Goal: Task Accomplishment & Management: Manage account settings

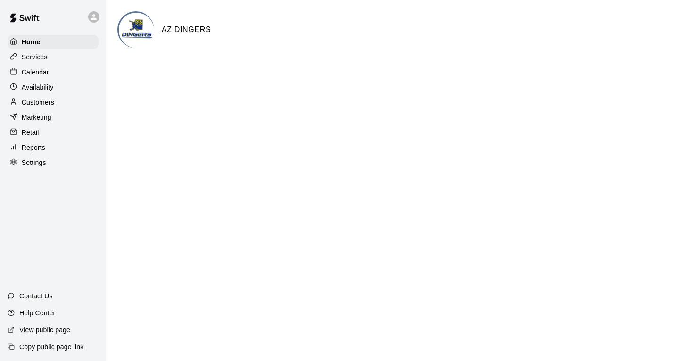
click at [33, 72] on p "Calendar" at bounding box center [35, 71] width 27 height 9
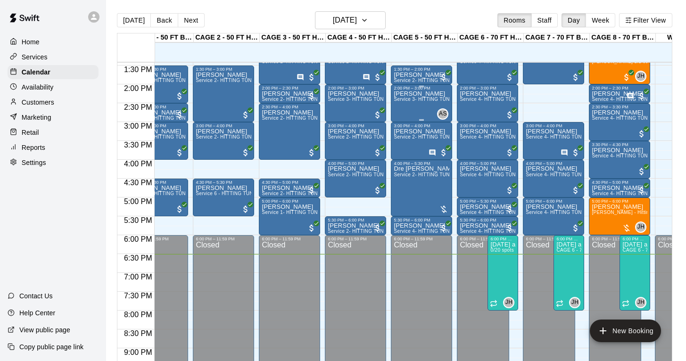
scroll to position [509, 27]
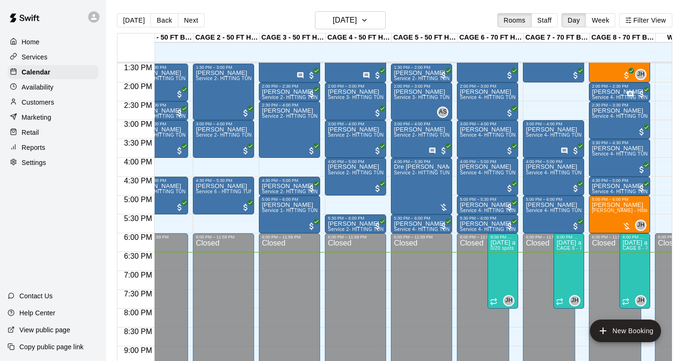
click at [159, 28] on div "Today Back Next Sunday Oct 12 Rooms Staff Day Week Filter View" at bounding box center [395, 22] width 556 height 22
click at [162, 24] on button "Back" at bounding box center [164, 20] width 28 height 14
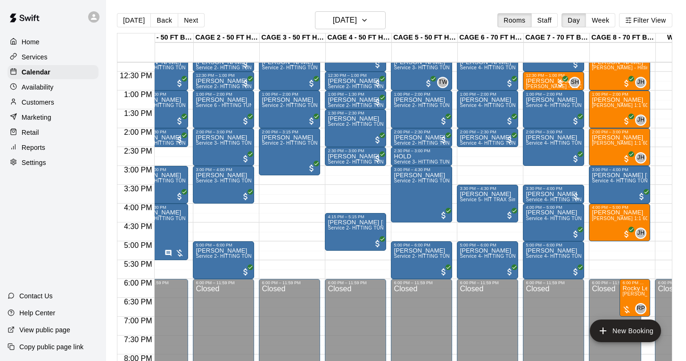
scroll to position [462, 27]
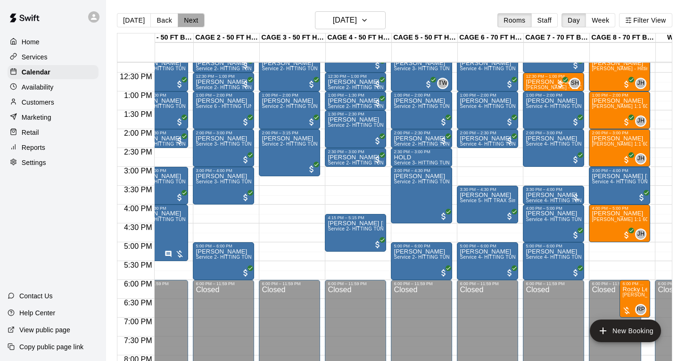
click at [191, 17] on button "Next" at bounding box center [191, 20] width 26 height 14
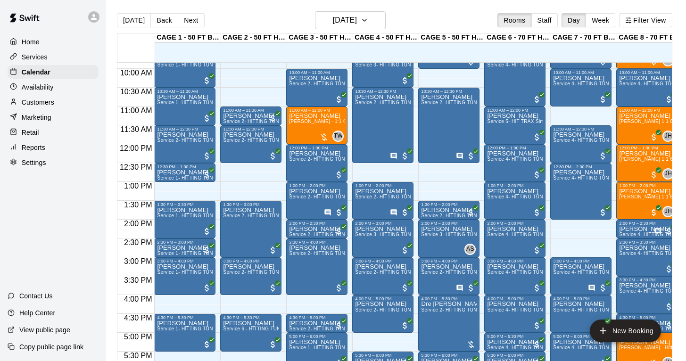
scroll to position [359, 0]
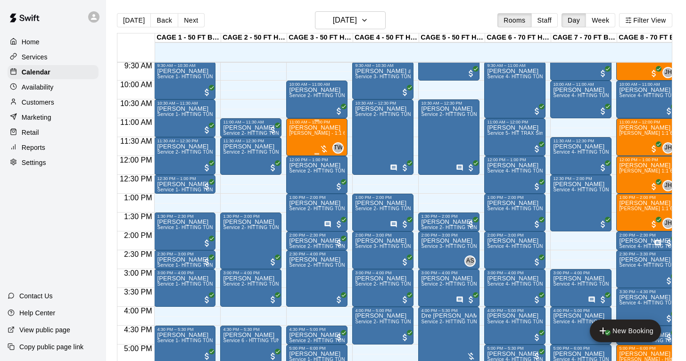
click at [311, 141] on div "Jennifer Lipsky TJ Wilcoxson - 1:1 60 min Baseball Hitting Lesson" at bounding box center [317, 305] width 56 height 361
click at [276, 17] on div at bounding box center [343, 180] width 686 height 361
click at [240, 22] on div "Today Back Next Sunday Oct 12 Rooms Staff Day Week Filter View" at bounding box center [395, 22] width 556 height 22
click at [188, 24] on button "Next" at bounding box center [191, 20] width 26 height 14
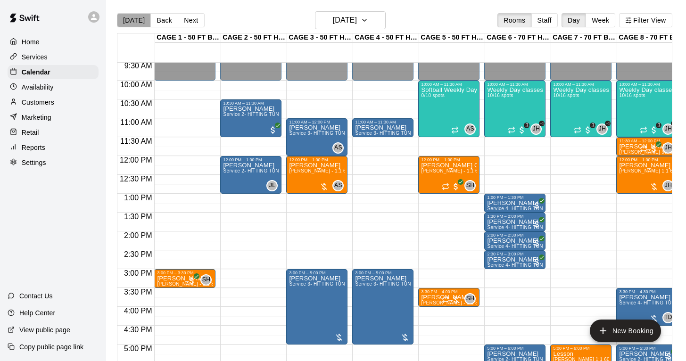
click at [135, 20] on button "[DATE]" at bounding box center [134, 20] width 34 height 14
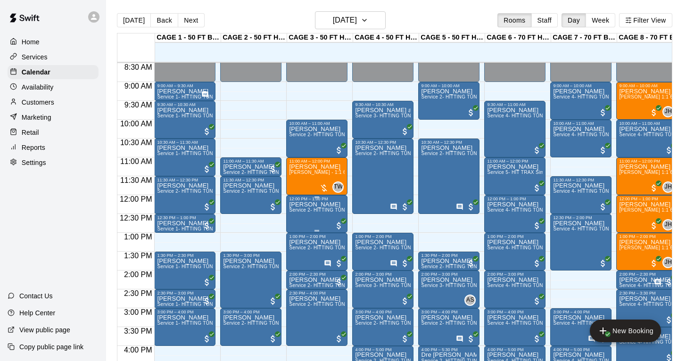
scroll to position [321, 0]
click at [316, 180] on div "[PERSON_NAME] [PERSON_NAME] - 1:1 60 min Baseball Hitting Lesson" at bounding box center [317, 343] width 56 height 361
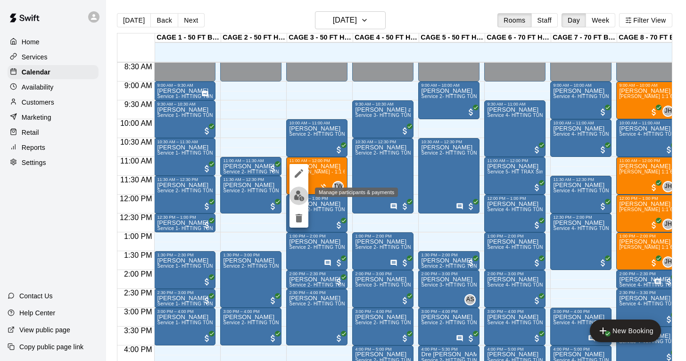
click at [298, 192] on img "edit" at bounding box center [299, 196] width 11 height 11
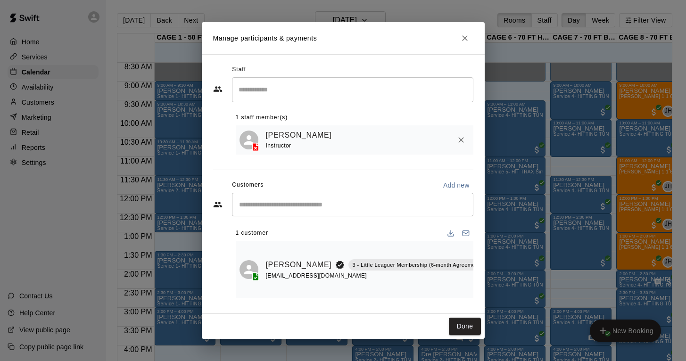
scroll to position [0, 0]
click at [283, 265] on link "[PERSON_NAME]" at bounding box center [299, 265] width 66 height 12
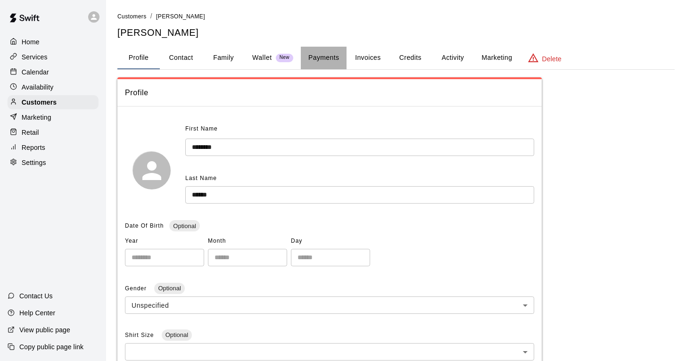
click at [319, 58] on button "Payments" at bounding box center [324, 58] width 46 height 23
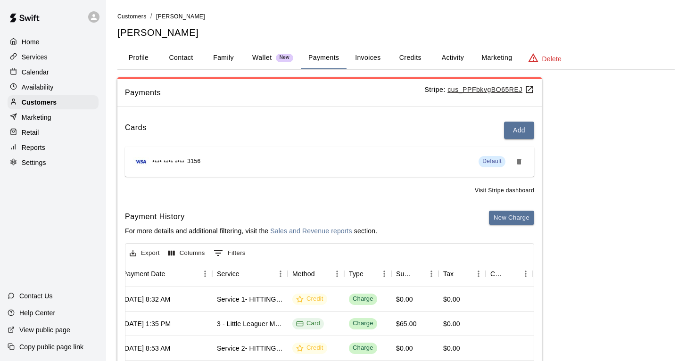
click at [38, 70] on p "Calendar" at bounding box center [35, 71] width 27 height 9
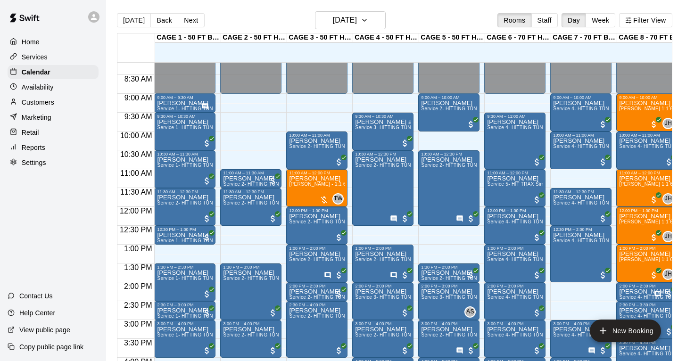
scroll to position [309, 19]
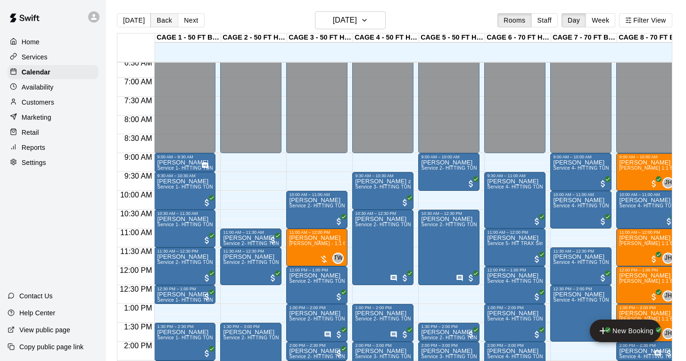
click at [155, 17] on button "Back" at bounding box center [164, 20] width 28 height 14
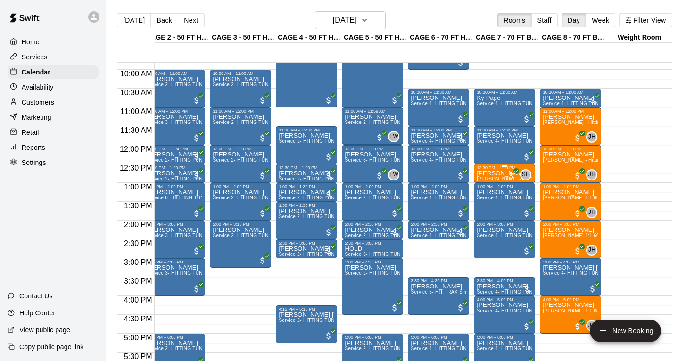
click at [503, 174] on p "[PERSON_NAME]" at bounding box center [505, 174] width 56 height 0
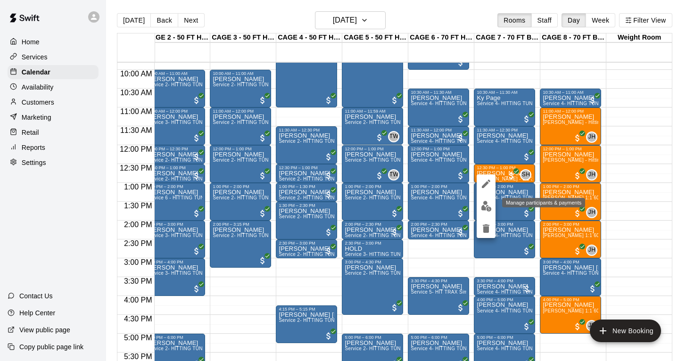
click at [486, 204] on img "edit" at bounding box center [486, 206] width 11 height 11
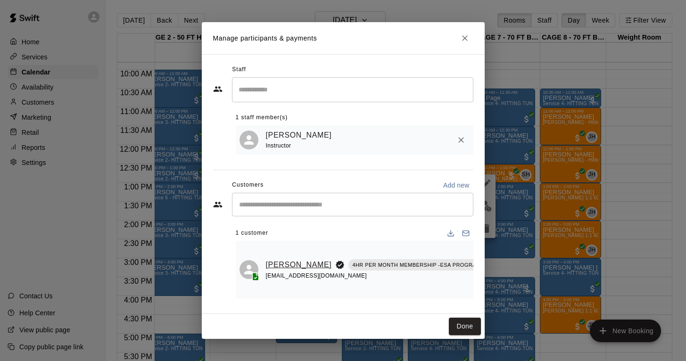
click at [273, 262] on link "[PERSON_NAME]" at bounding box center [299, 265] width 66 height 12
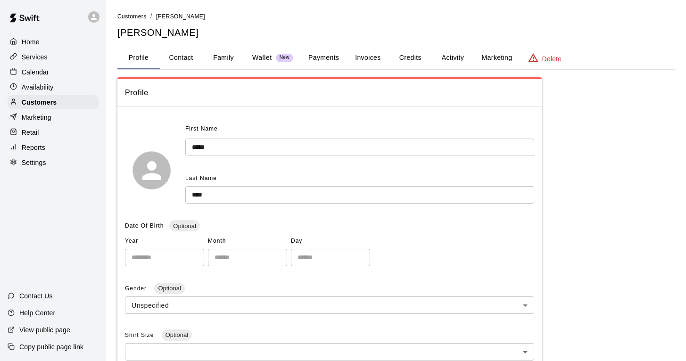
click at [325, 56] on button "Payments" at bounding box center [324, 58] width 46 height 23
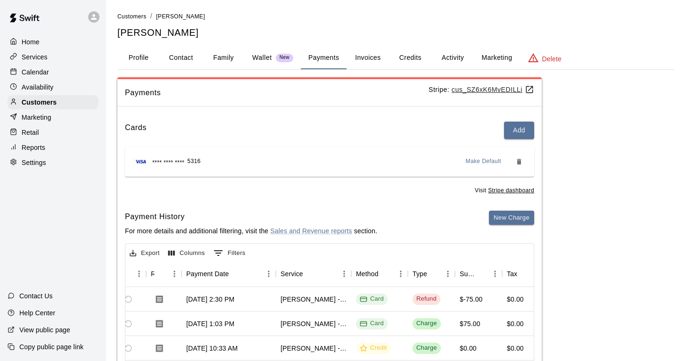
click at [412, 60] on button "Credits" at bounding box center [410, 58] width 42 height 23
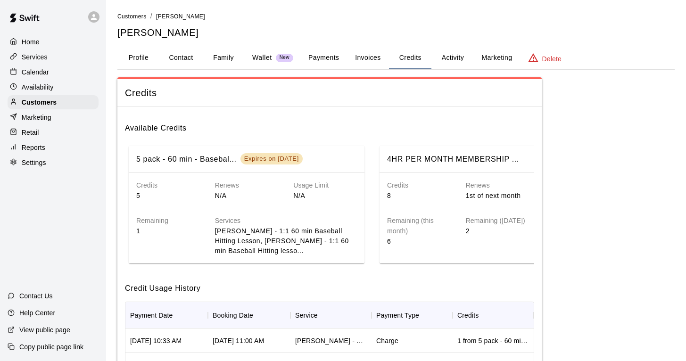
click at [451, 56] on button "Activity" at bounding box center [453, 58] width 42 height 23
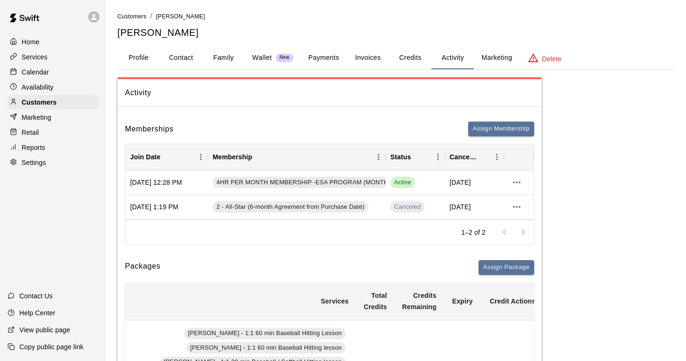
scroll to position [-1, 0]
click at [354, 68] on div "Profile Contact Family Wallet New Payments Invoices Credits Activity Marketing …" at bounding box center [396, 58] width 558 height 23
click at [369, 55] on button "Invoices" at bounding box center [368, 58] width 42 height 23
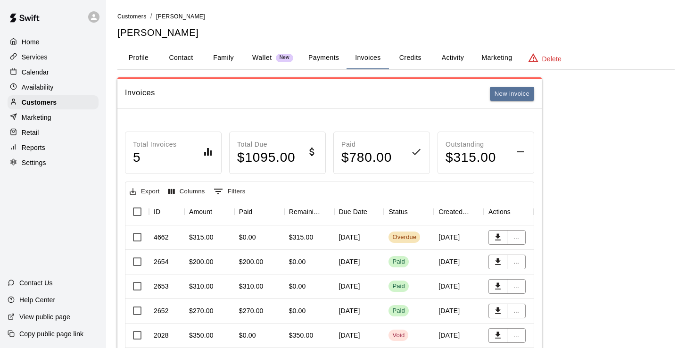
scroll to position [8, 0]
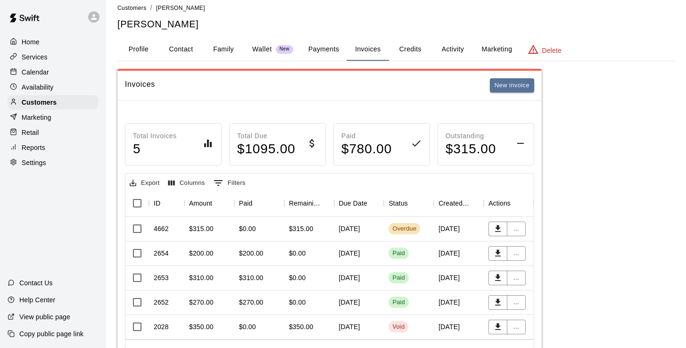
click at [37, 71] on p "Calendar" at bounding box center [35, 71] width 27 height 9
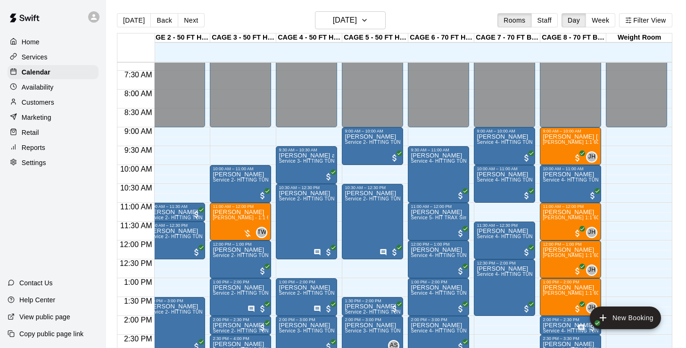
scroll to position [275, 77]
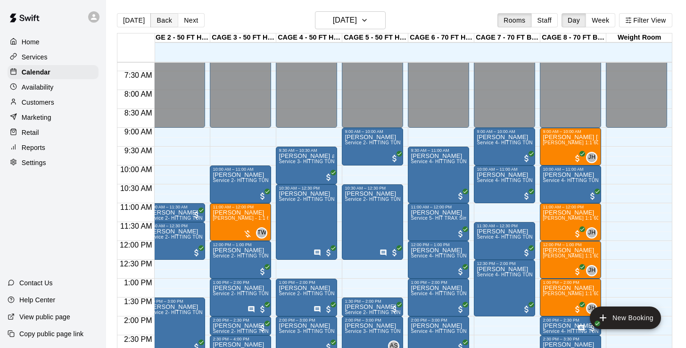
click at [167, 17] on button "Back" at bounding box center [164, 20] width 28 height 14
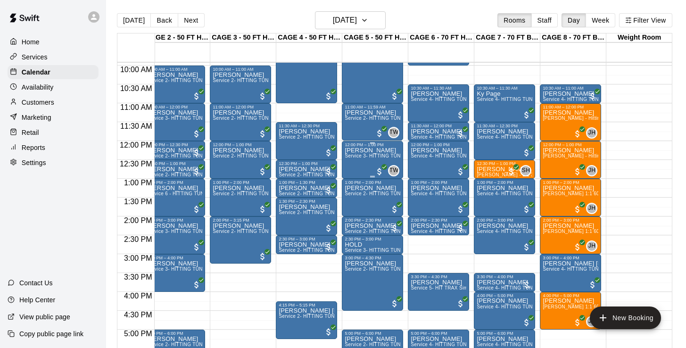
scroll to position [376, 77]
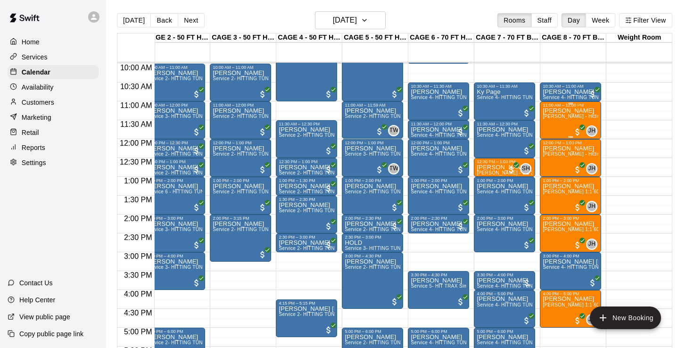
click at [566, 125] on div "Aiden Budd John Havird - Hitting 60min 1:1 instruction" at bounding box center [571, 282] width 56 height 348
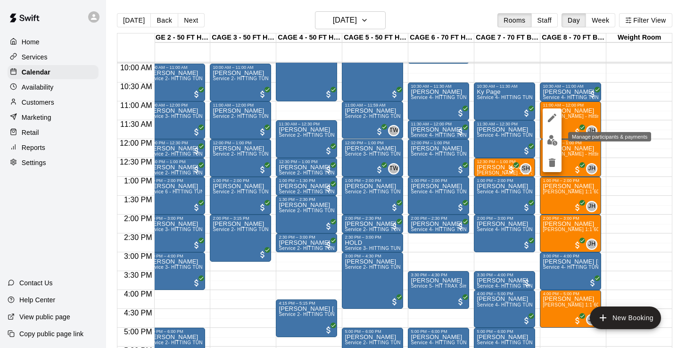
click at [549, 139] on img "edit" at bounding box center [552, 140] width 11 height 11
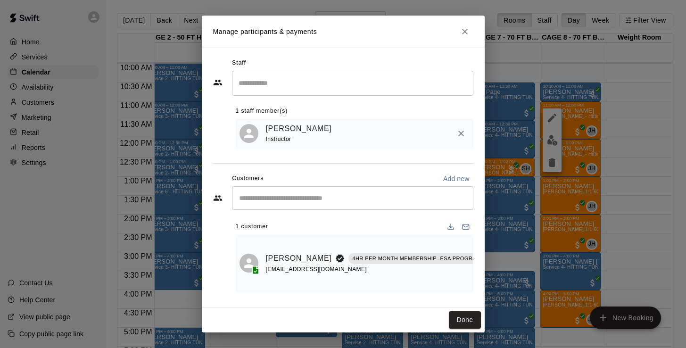
scroll to position [0, 0]
click at [273, 265] on link "[PERSON_NAME]" at bounding box center [299, 258] width 66 height 12
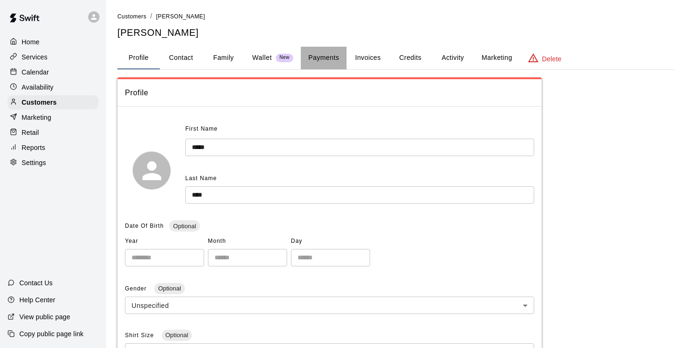
click at [325, 59] on button "Payments" at bounding box center [324, 58] width 46 height 23
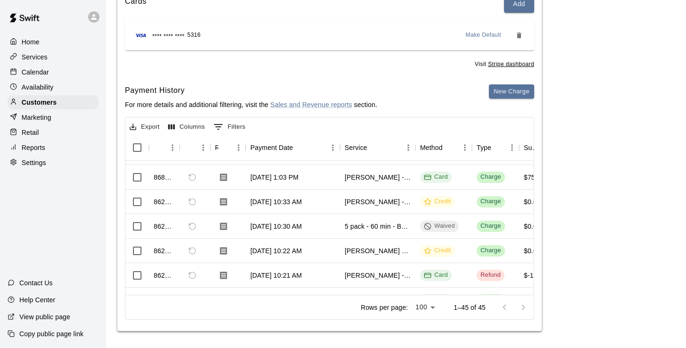
scroll to position [20, 0]
click at [217, 228] on button "Download Receipt" at bounding box center [223, 226] width 17 height 17
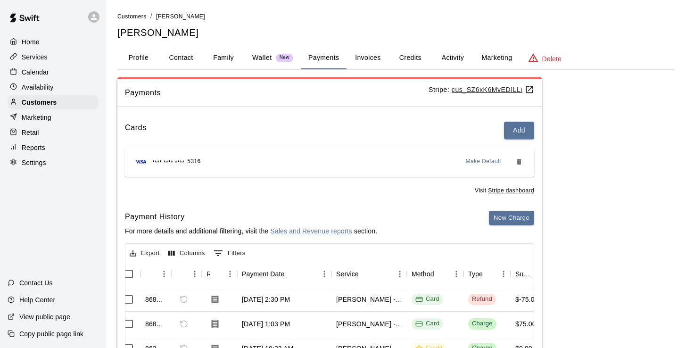
scroll to position [0, 0]
click at [454, 55] on button "Activity" at bounding box center [453, 58] width 42 height 23
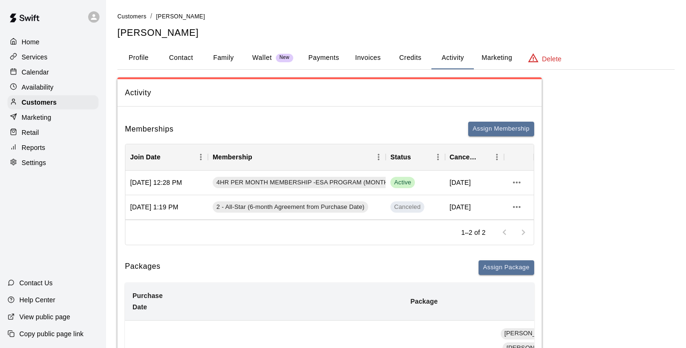
click at [454, 55] on button "Activity" at bounding box center [453, 58] width 42 height 23
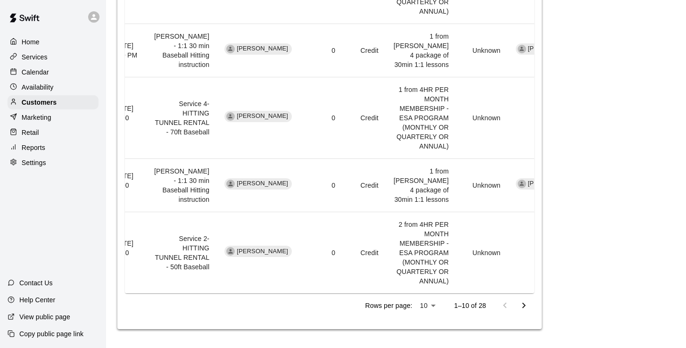
scroll to position [1332, 0]
click at [430, 328] on li "25" at bounding box center [427, 329] width 23 height 16
type input "**"
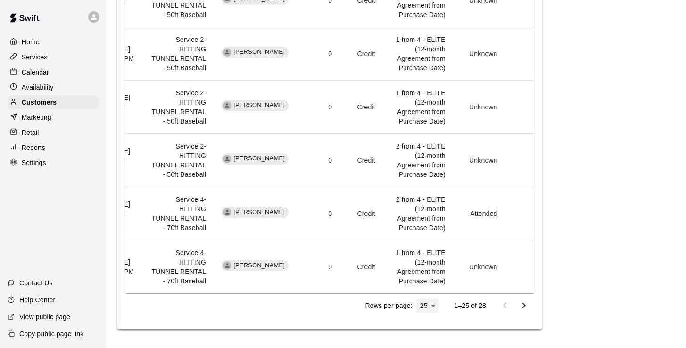
scroll to position [2405, 0]
click at [524, 308] on icon "Go to next page" at bounding box center [524, 306] width 3 height 6
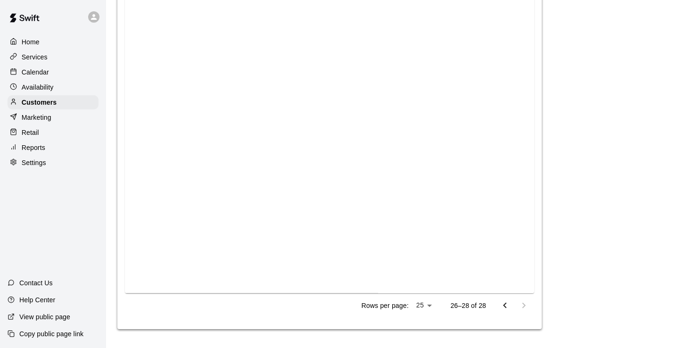
scroll to position [1236, 0]
click at [505, 307] on icon "Go to previous page" at bounding box center [504, 305] width 3 height 6
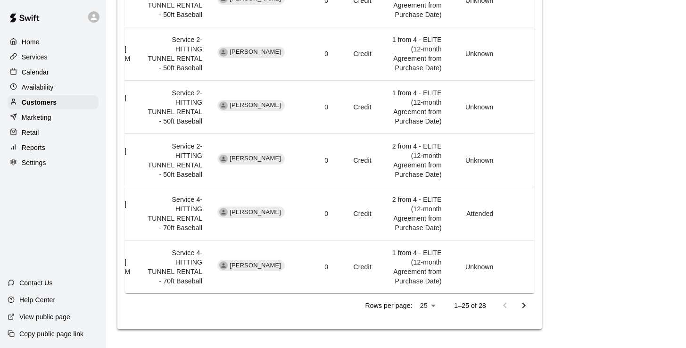
scroll to position [2405, 0]
click at [526, 304] on icon "Go to next page" at bounding box center [523, 305] width 11 height 11
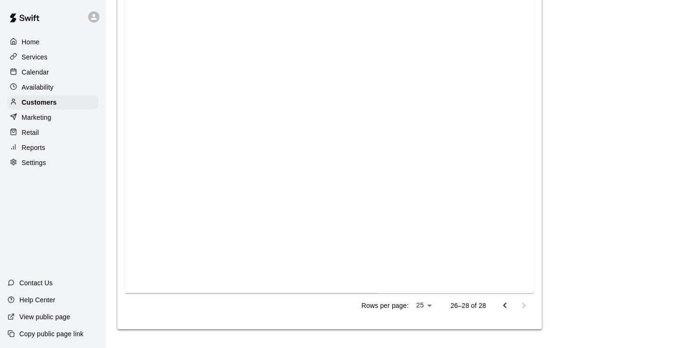
scroll to position [1236, 0]
click at [504, 309] on icon "Go to previous page" at bounding box center [505, 305] width 11 height 11
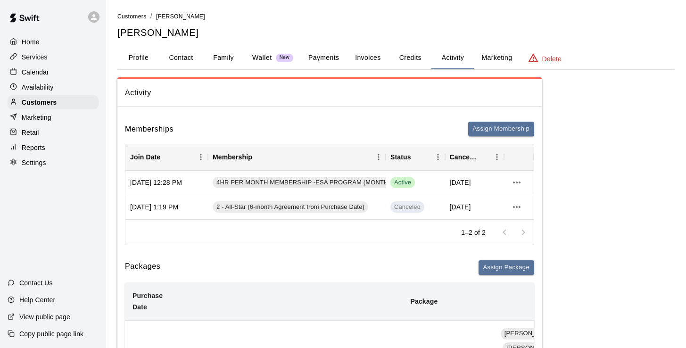
scroll to position [0, 0]
click at [447, 58] on button "Activity" at bounding box center [453, 58] width 42 height 23
click at [374, 57] on button "Invoices" at bounding box center [368, 58] width 42 height 23
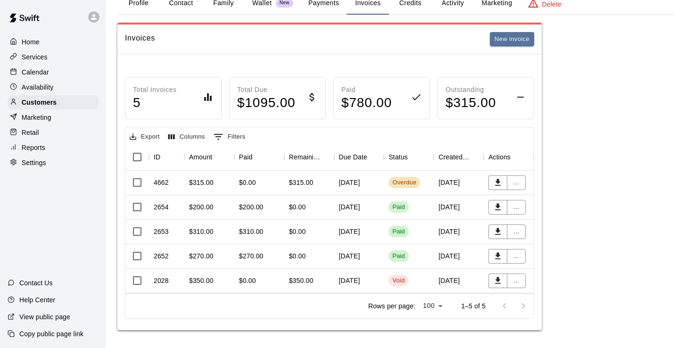
scroll to position [54, 0]
click at [349, 250] on div "[DATE]" at bounding box center [359, 257] width 50 height 25
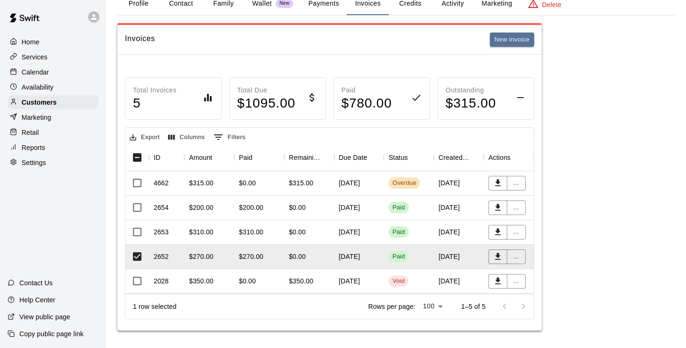
click at [353, 235] on div "[DATE]" at bounding box center [359, 232] width 50 height 25
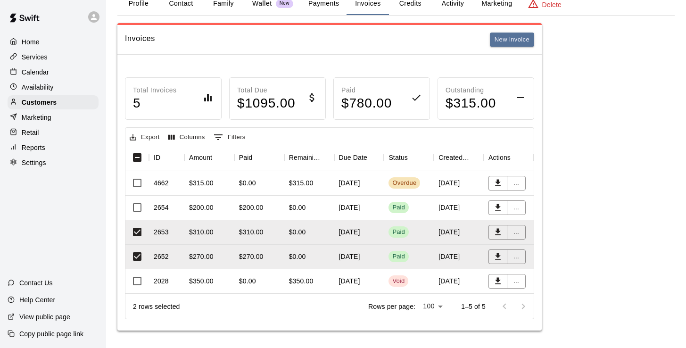
click at [213, 206] on div "$200.00" at bounding box center [201, 207] width 25 height 9
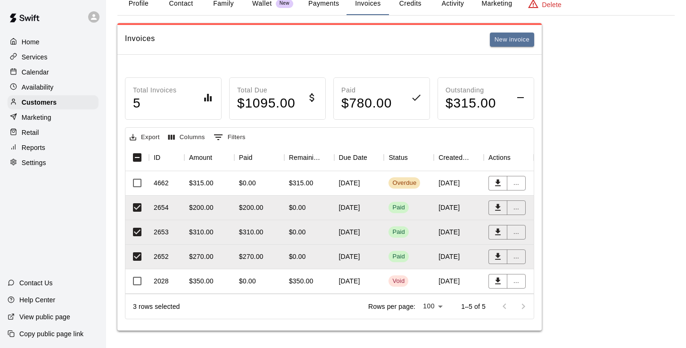
click at [259, 205] on div "$200.00" at bounding box center [251, 207] width 25 height 9
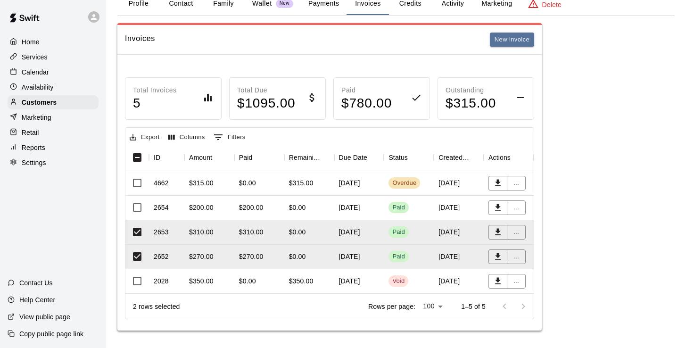
click at [265, 204] on div "$200.00" at bounding box center [259, 208] width 50 height 25
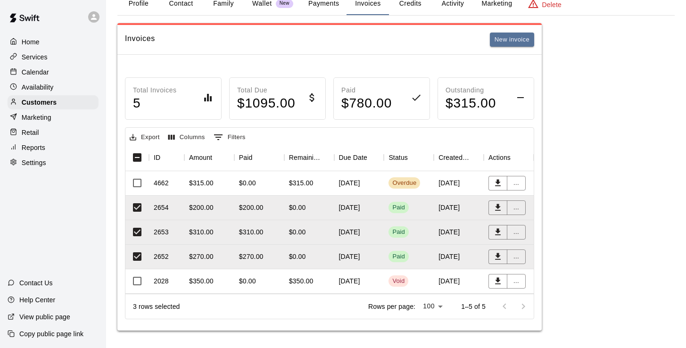
click at [47, 71] on p "Calendar" at bounding box center [35, 71] width 27 height 9
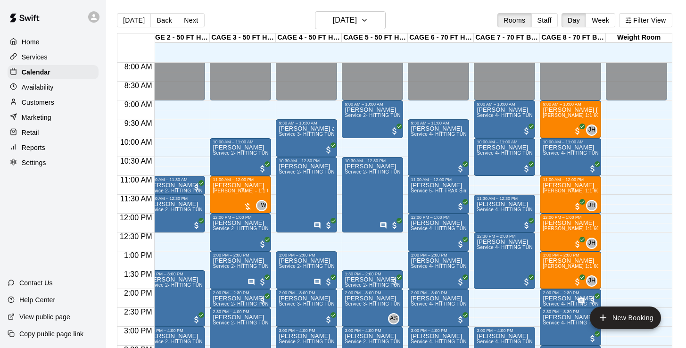
scroll to position [0, 77]
click at [128, 17] on button "[DATE]" at bounding box center [134, 20] width 34 height 14
click at [164, 22] on button "Back" at bounding box center [164, 20] width 28 height 14
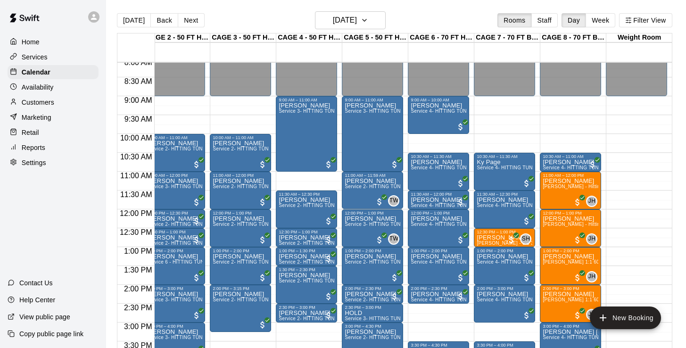
scroll to position [319, 77]
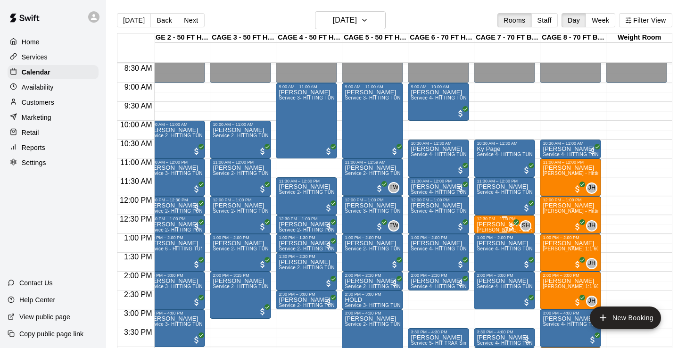
click at [500, 229] on span "[PERSON_NAME] - 1:1 30 min Baseball Hitting instruction" at bounding box center [542, 229] width 131 height 5
click at [486, 260] on button "edit" at bounding box center [486, 254] width 19 height 18
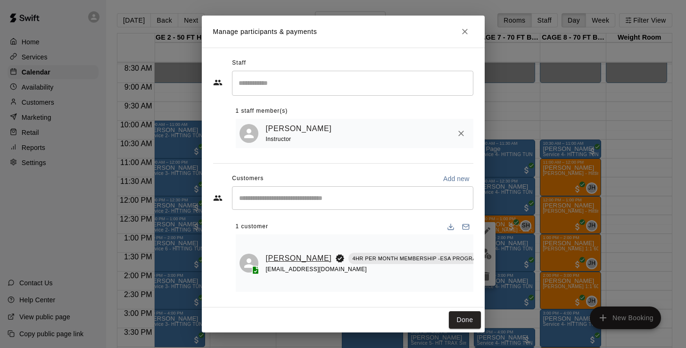
scroll to position [0, 0]
click at [275, 257] on link "[PERSON_NAME]" at bounding box center [299, 258] width 66 height 12
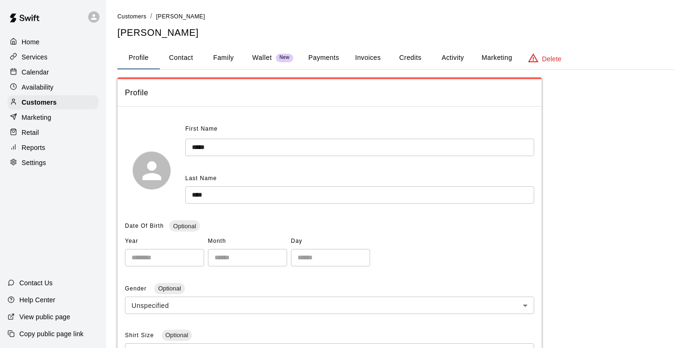
click at [377, 58] on button "Invoices" at bounding box center [368, 58] width 42 height 23
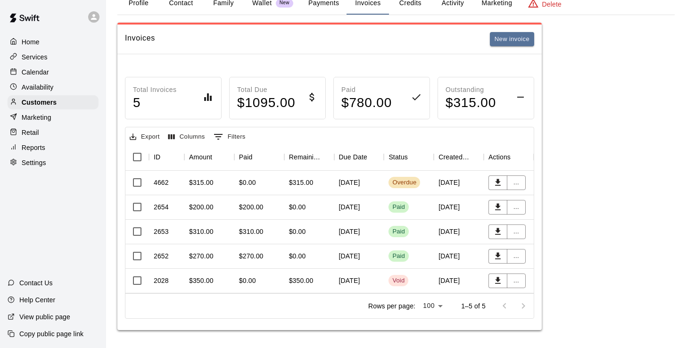
scroll to position [54, 0]
click at [344, 204] on div "[DATE]" at bounding box center [359, 208] width 50 height 25
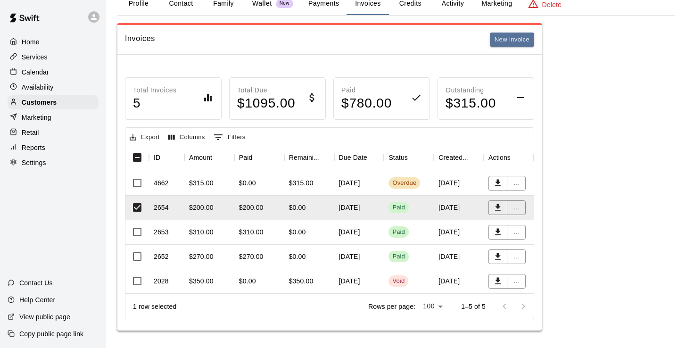
click at [303, 208] on div "$0.00" at bounding box center [297, 207] width 17 height 9
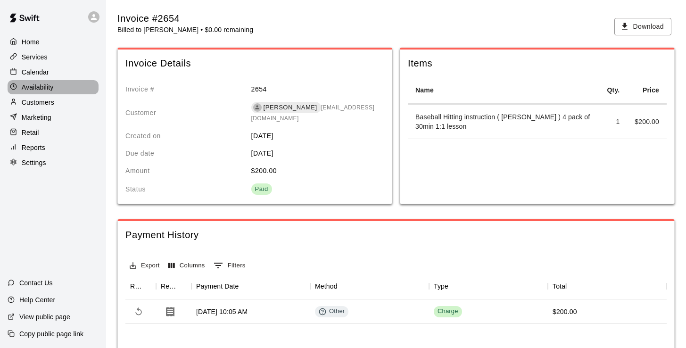
click at [45, 90] on p "Availability" at bounding box center [38, 87] width 32 height 9
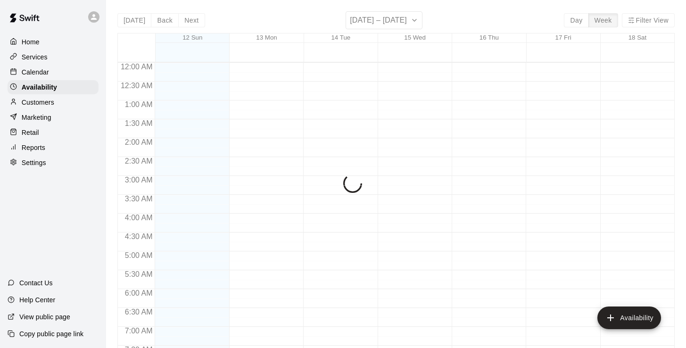
scroll to position [610, 0]
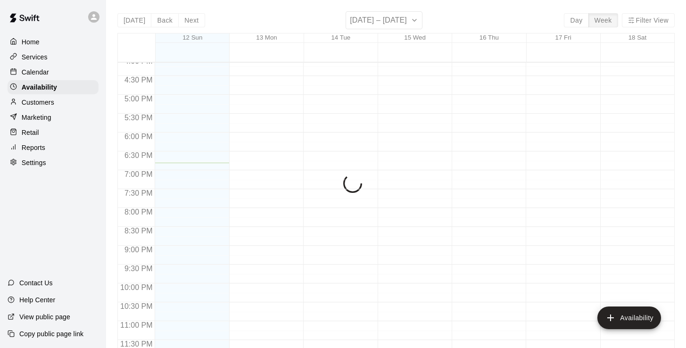
click at [43, 76] on p "Calendar" at bounding box center [35, 71] width 27 height 9
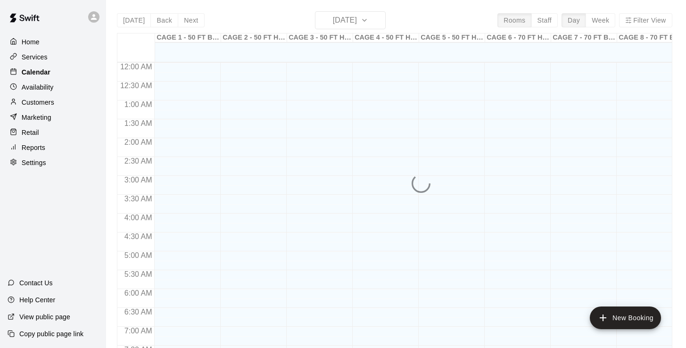
scroll to position [582, 0]
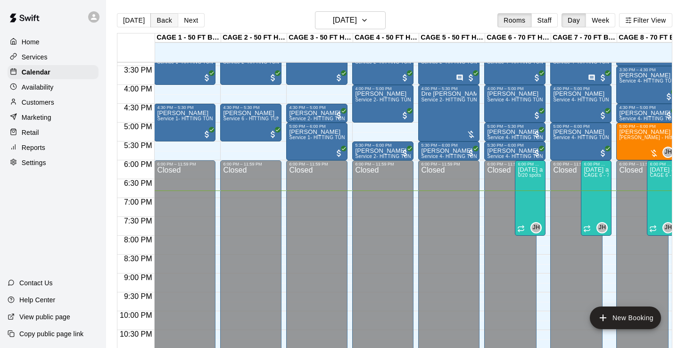
click at [162, 25] on button "Back" at bounding box center [164, 20] width 28 height 14
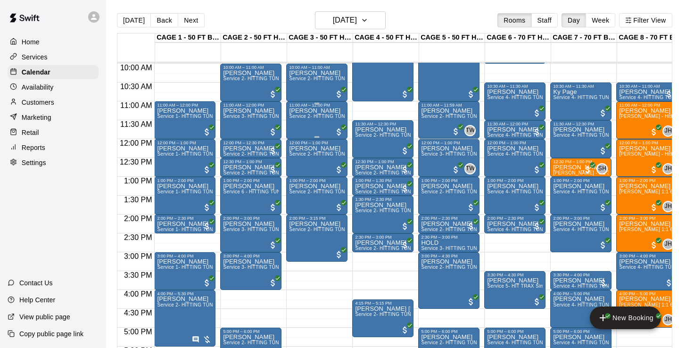
scroll to position [382, 0]
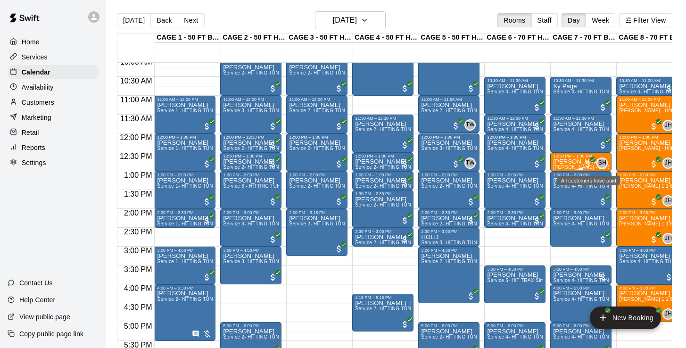
click at [575, 170] on span "Scott Hairston - 1:1 30 min Baseball Hitting instruction" at bounding box center [618, 167] width 131 height 5
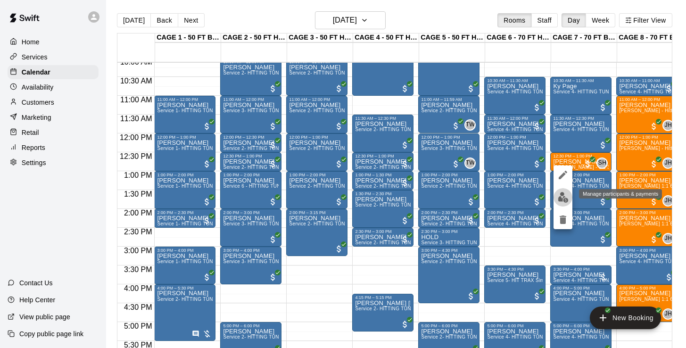
click at [560, 196] on img "edit" at bounding box center [563, 197] width 11 height 11
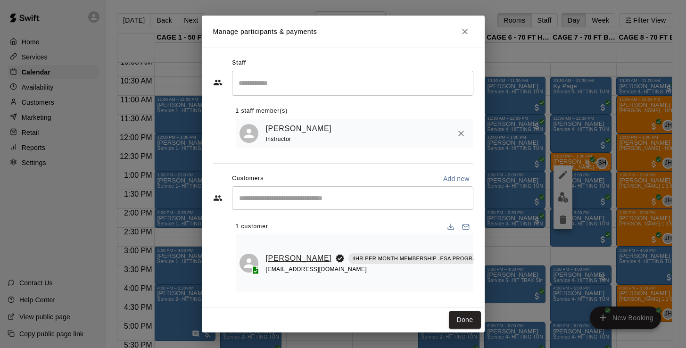
click at [275, 252] on link "[PERSON_NAME]" at bounding box center [299, 258] width 66 height 12
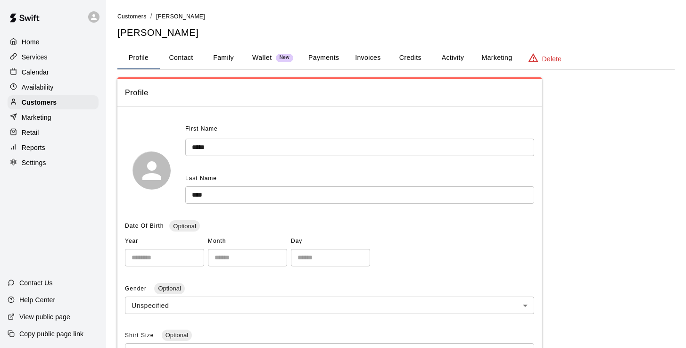
click at [451, 58] on button "Activity" at bounding box center [453, 58] width 42 height 23
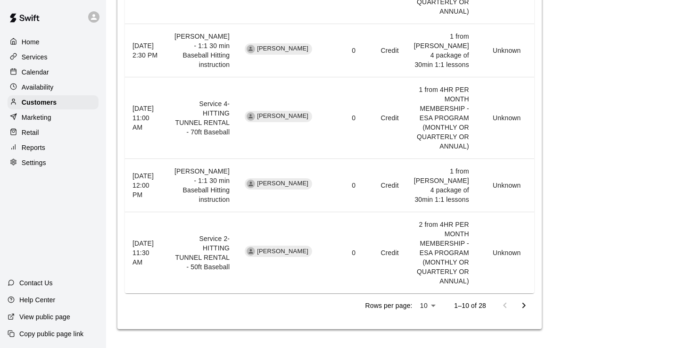
scroll to position [0, 20]
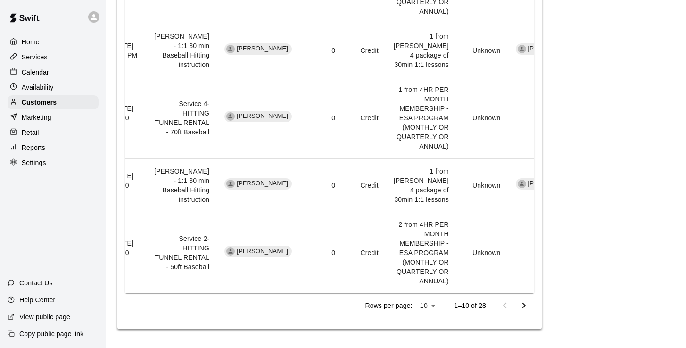
click at [431, 328] on li "25" at bounding box center [427, 329] width 23 height 16
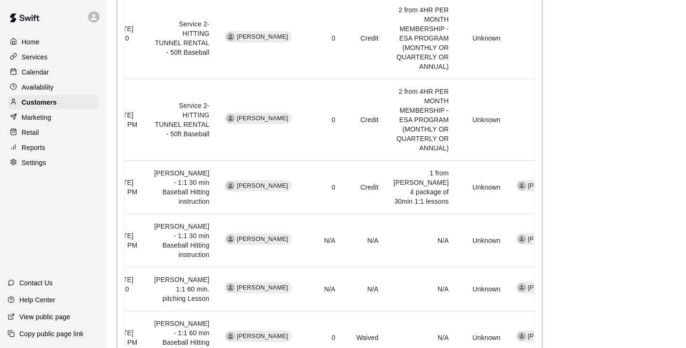
type input "**"
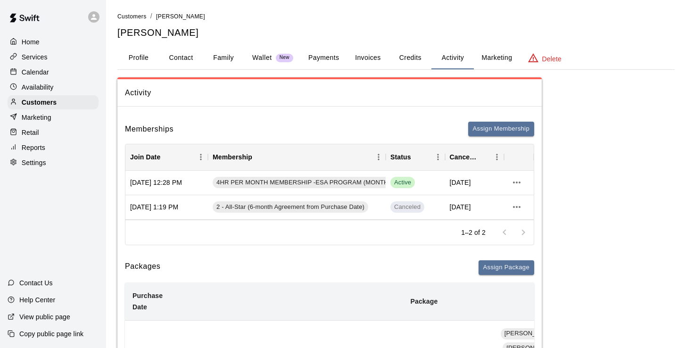
scroll to position [0, 0]
click at [322, 49] on button "Payments" at bounding box center [324, 58] width 46 height 23
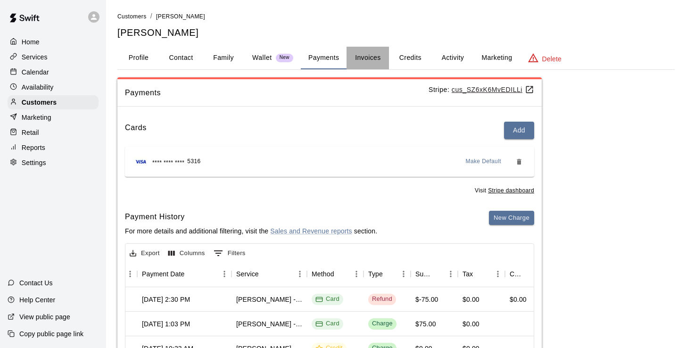
click at [381, 55] on button "Invoices" at bounding box center [368, 58] width 42 height 23
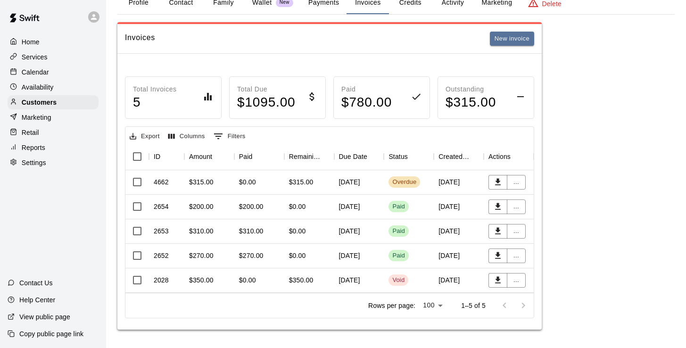
scroll to position [54, 0]
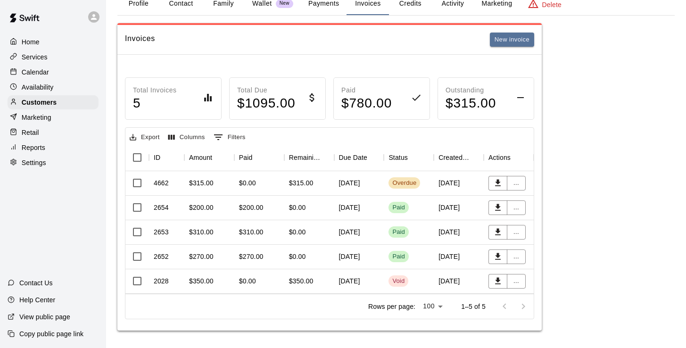
click at [346, 210] on div "[DATE]" at bounding box center [359, 208] width 50 height 25
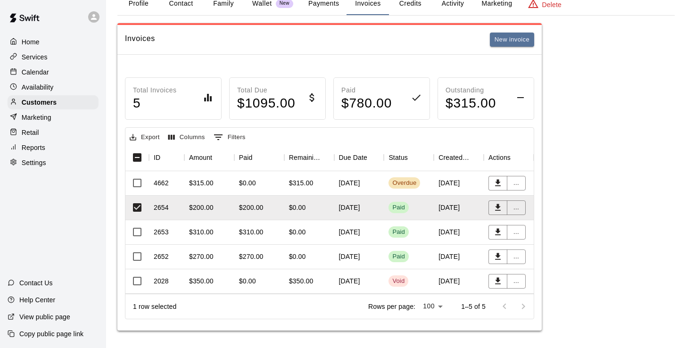
click at [253, 234] on div "$310.00" at bounding box center [251, 231] width 25 height 9
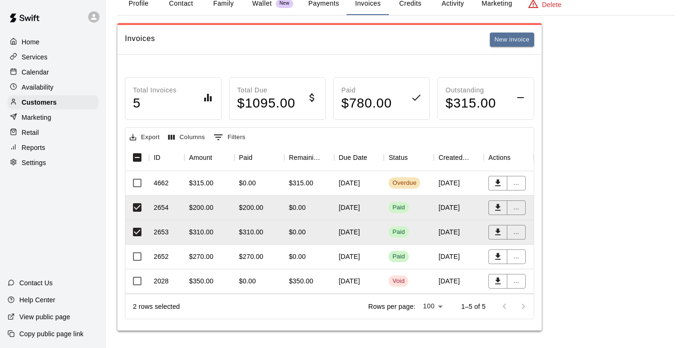
click at [211, 257] on div "$270.00" at bounding box center [201, 256] width 25 height 9
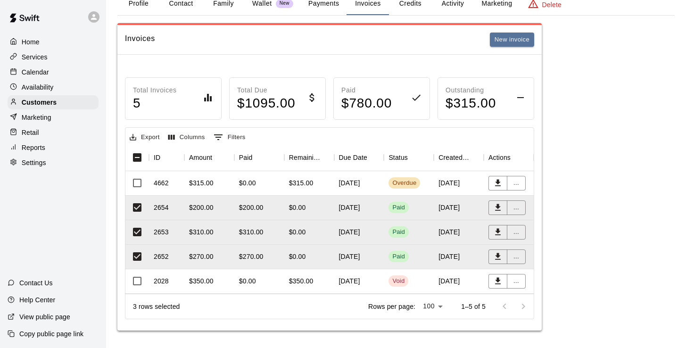
click at [316, 209] on div "$0.00" at bounding box center [309, 208] width 50 height 25
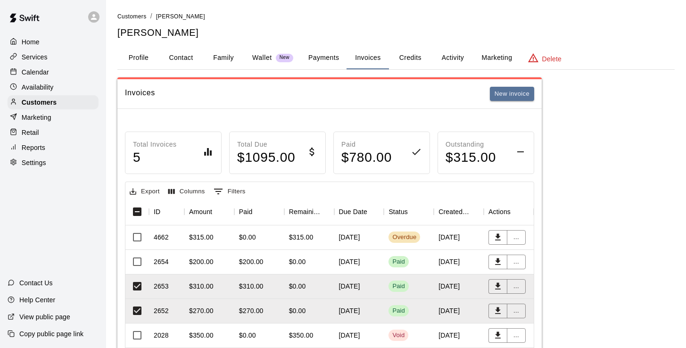
scroll to position [0, 0]
click at [230, 57] on button "Family" at bounding box center [223, 58] width 42 height 23
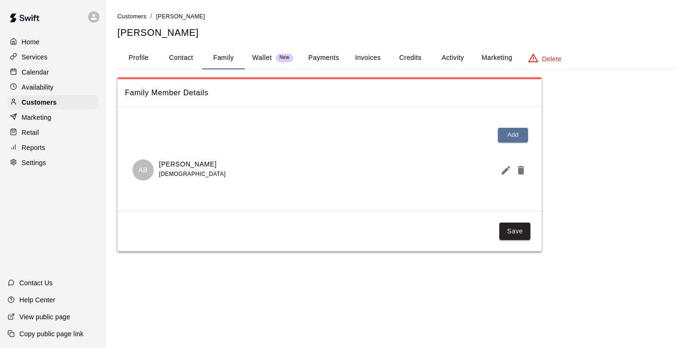
click at [175, 56] on button "Contact" at bounding box center [181, 58] width 42 height 23
select select "**"
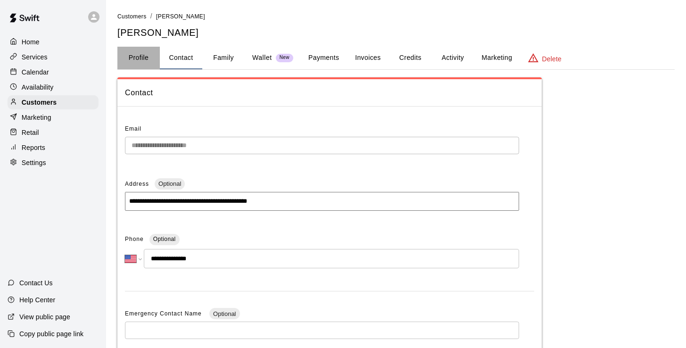
click at [141, 56] on button "Profile" at bounding box center [138, 58] width 42 height 23
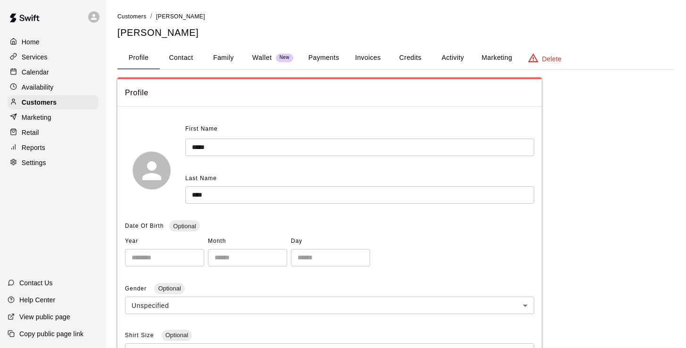
click at [369, 59] on button "Invoices" at bounding box center [368, 58] width 42 height 23
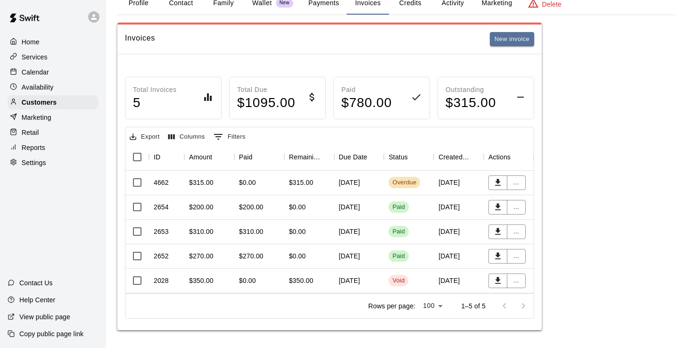
scroll to position [54, 0]
click at [349, 184] on div "[DATE]" at bounding box center [359, 183] width 50 height 25
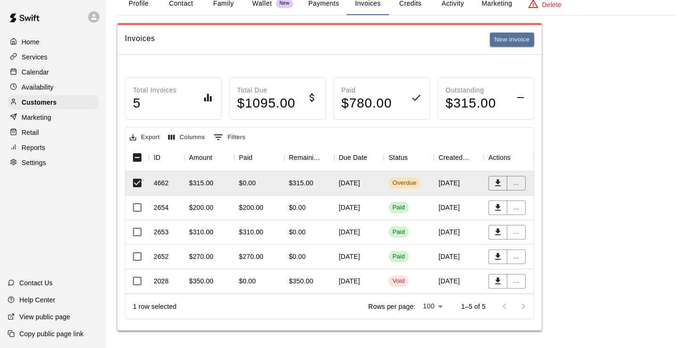
click at [332, 251] on div "$0.00" at bounding box center [309, 257] width 50 height 25
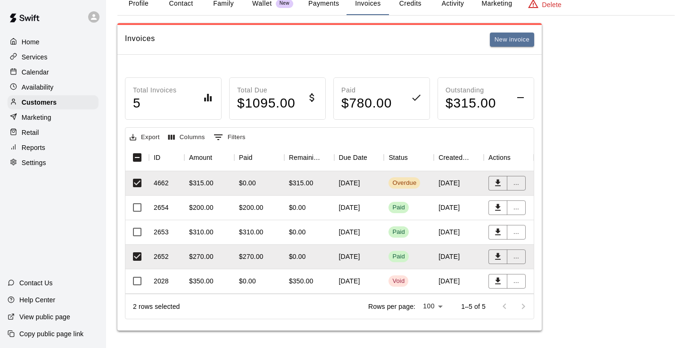
click at [261, 209] on div "$200.00" at bounding box center [251, 207] width 25 height 9
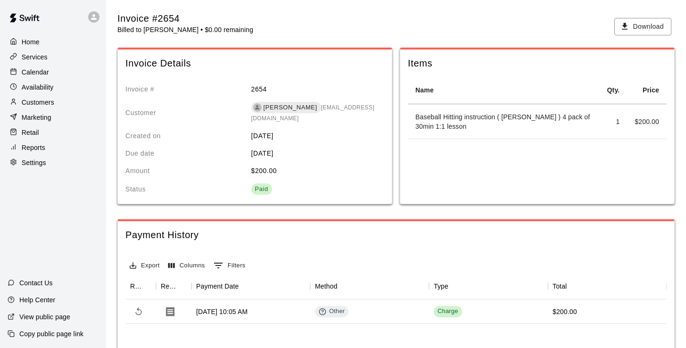
click at [133, 2] on main "Invoice #2654 Billed to [PERSON_NAME] • $0.00 remaining Download Invoice Detail…" at bounding box center [396, 245] width 580 height 490
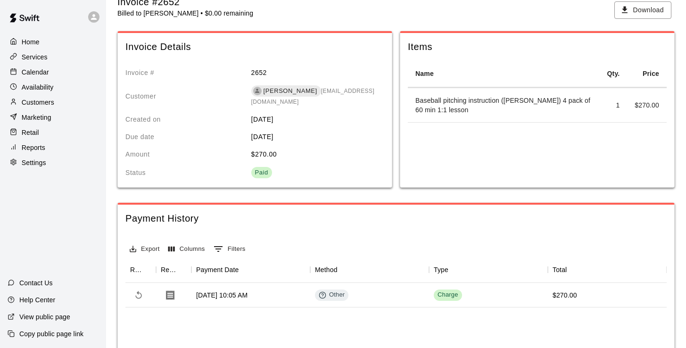
scroll to position [24, 0]
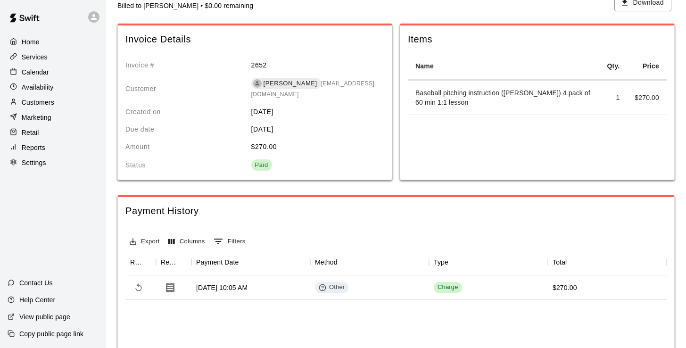
drag, startPoint x: 99, startPoint y: 108, endPoint x: 94, endPoint y: 53, distance: 55.4
click at [99, 105] on div "Customers" at bounding box center [57, 102] width 99 height 14
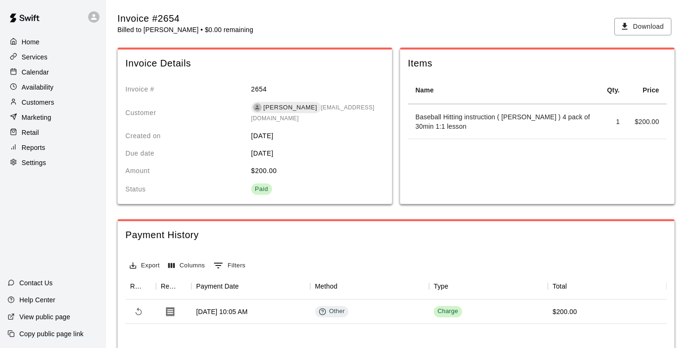
click at [35, 72] on p "Calendar" at bounding box center [35, 71] width 27 height 9
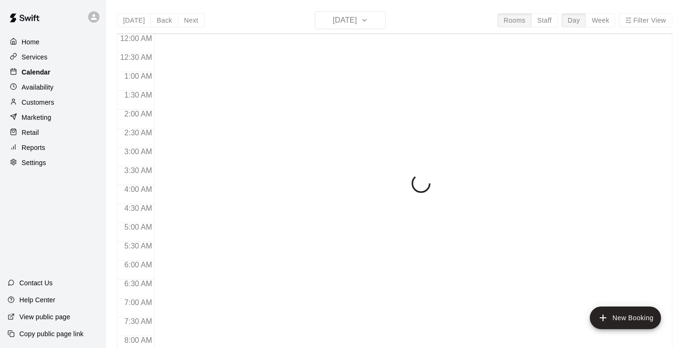
scroll to position [582, 0]
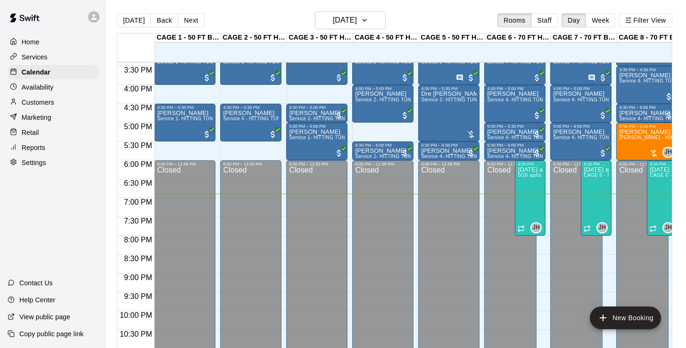
click at [40, 149] on p "Reports" at bounding box center [34, 147] width 24 height 9
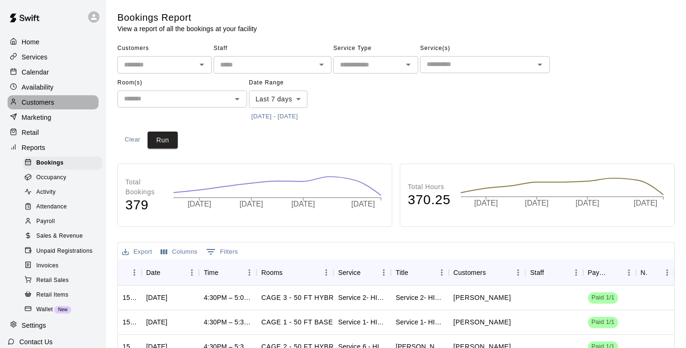
click at [41, 100] on p "Customers" at bounding box center [38, 102] width 33 height 9
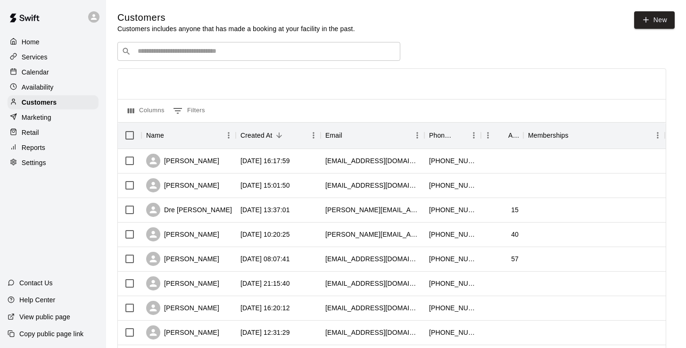
click at [196, 58] on div "​ ​" at bounding box center [258, 51] width 283 height 19
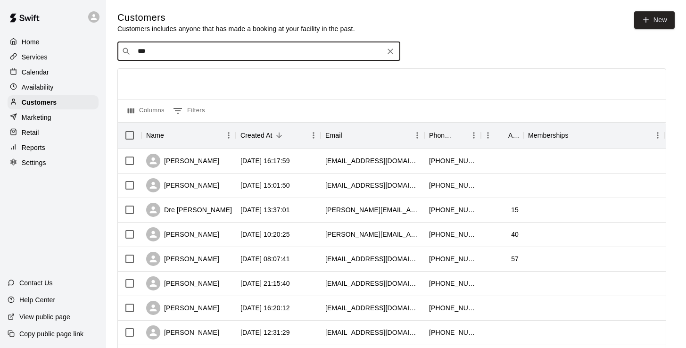
type input "****"
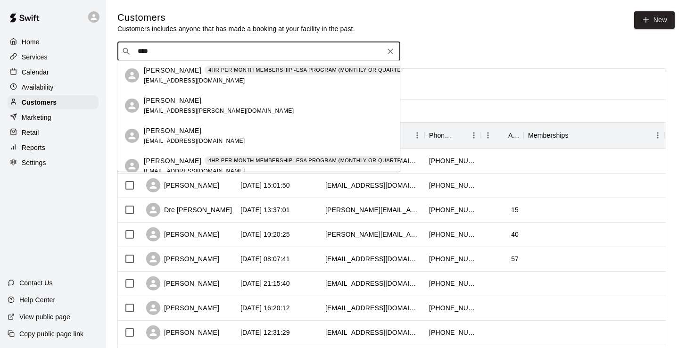
click at [168, 70] on p "[PERSON_NAME]" at bounding box center [173, 71] width 58 height 10
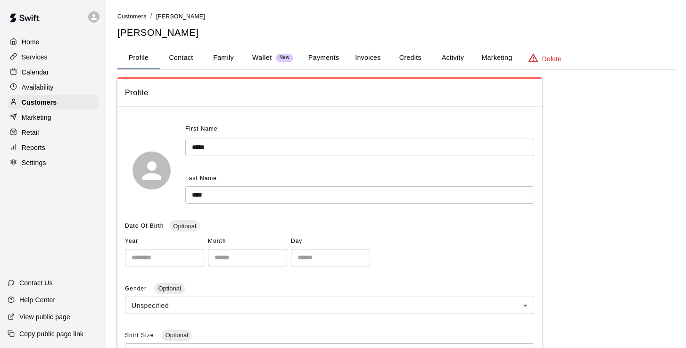
click at [365, 56] on button "Invoices" at bounding box center [368, 58] width 42 height 23
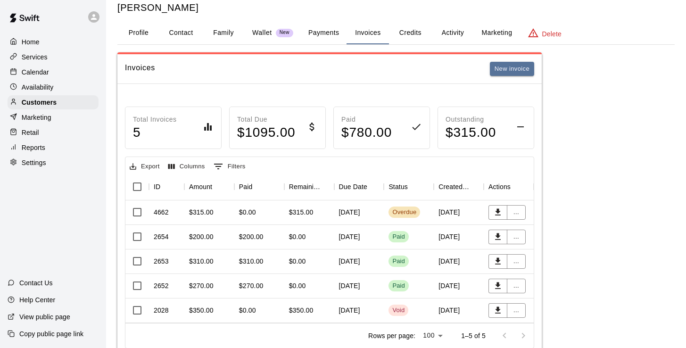
scroll to position [46, 0]
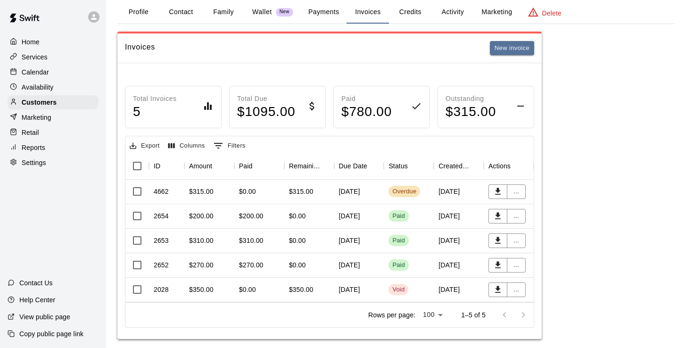
click at [358, 185] on div "October 10, 2025" at bounding box center [359, 192] width 50 height 25
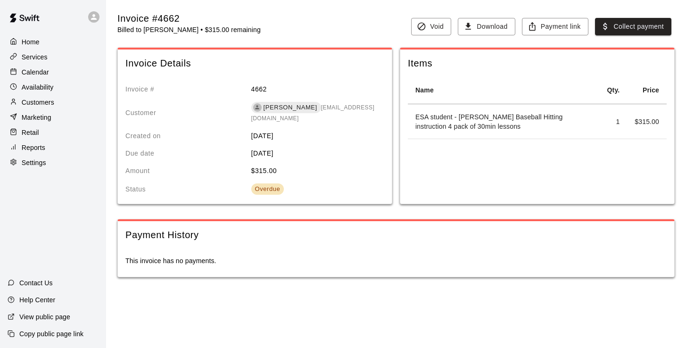
click at [45, 100] on p "Customers" at bounding box center [38, 102] width 33 height 9
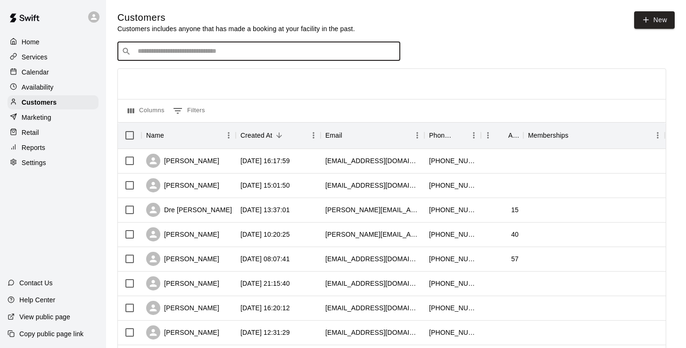
click at [194, 53] on input "Search customers by name or email" at bounding box center [265, 51] width 261 height 9
type input "****"
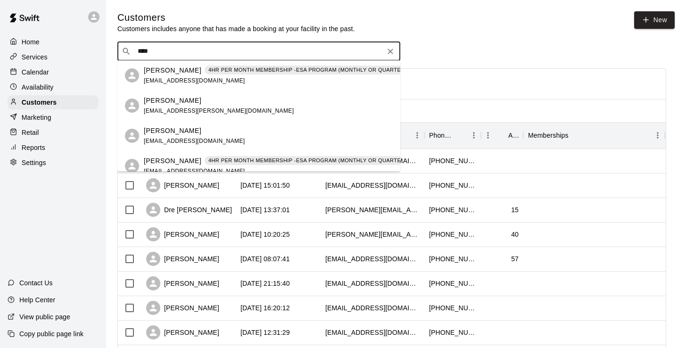
click at [174, 76] on div "[PERSON_NAME] 4HR PER MONTH MEMBERSHIP -ESA PROGRAM (MONTHLY OR QUARTERLY OR AN…" at bounding box center [297, 76] width 307 height 20
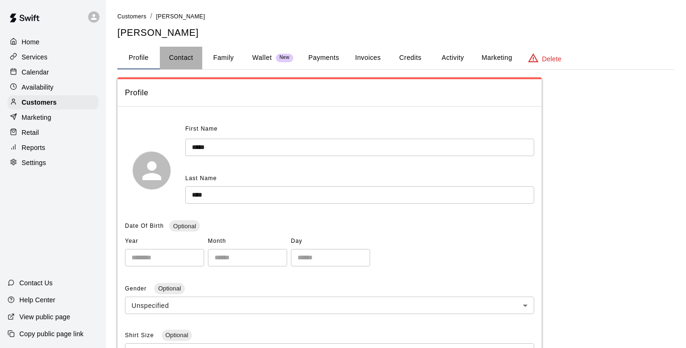
click at [177, 55] on button "Contact" at bounding box center [181, 58] width 42 height 23
select select "**"
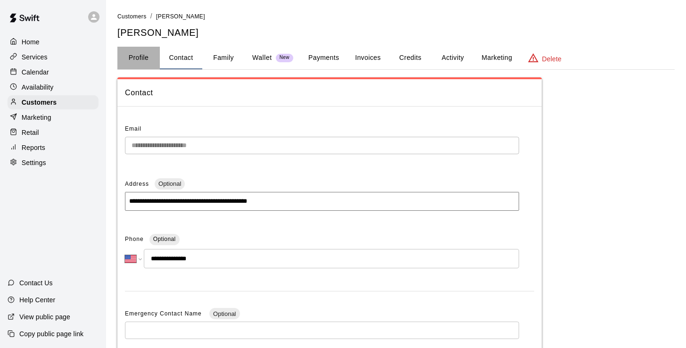
click at [139, 57] on button "Profile" at bounding box center [138, 58] width 42 height 23
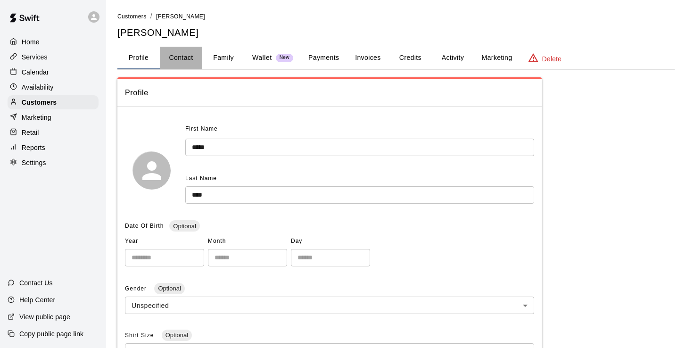
click at [188, 58] on button "Contact" at bounding box center [181, 58] width 42 height 23
select select "**"
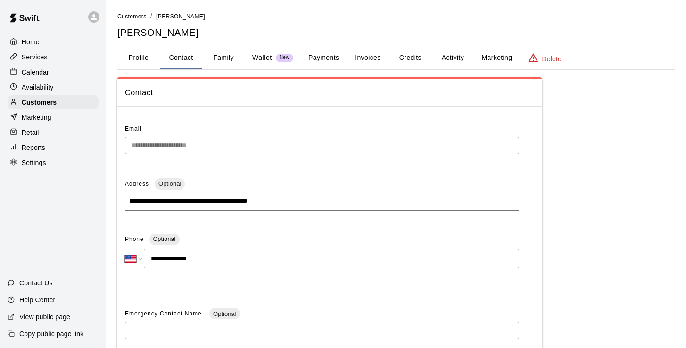
click at [120, 142] on div "**********" at bounding box center [329, 298] width 425 height 369
click at [362, 58] on button "Invoices" at bounding box center [368, 58] width 42 height 23
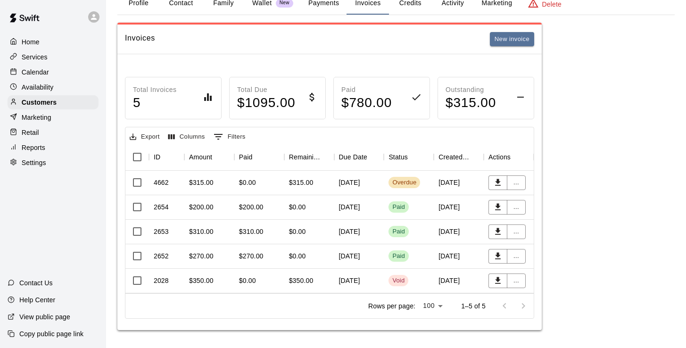
scroll to position [54, 0]
click at [263, 232] on div "$310.00" at bounding box center [251, 231] width 25 height 9
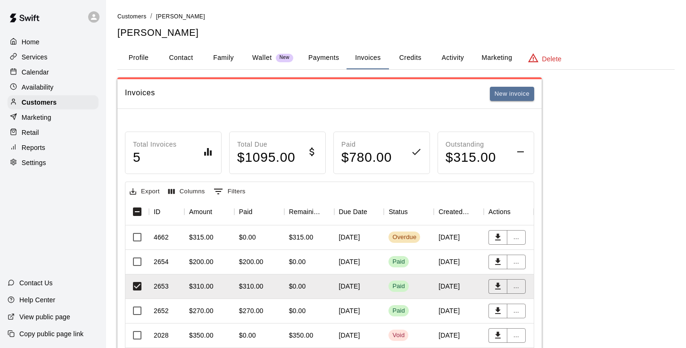
scroll to position [0, 0]
click at [322, 55] on button "Payments" at bounding box center [324, 58] width 46 height 23
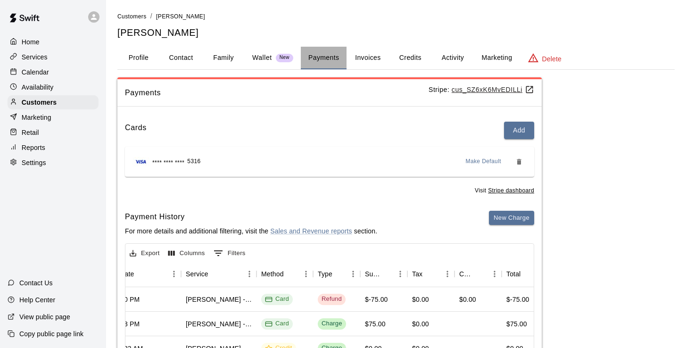
click at [317, 58] on button "Payments" at bounding box center [324, 58] width 46 height 23
click at [485, 86] on u "cus_SZ6xK6MvEDILLi" at bounding box center [493, 90] width 83 height 8
click at [319, 56] on button "Payments" at bounding box center [324, 58] width 46 height 23
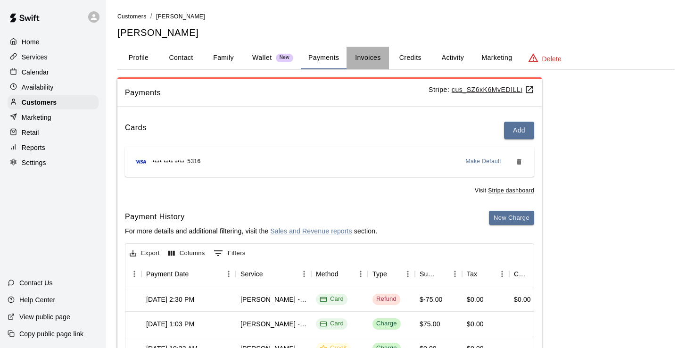
click at [376, 57] on button "Invoices" at bounding box center [368, 58] width 42 height 23
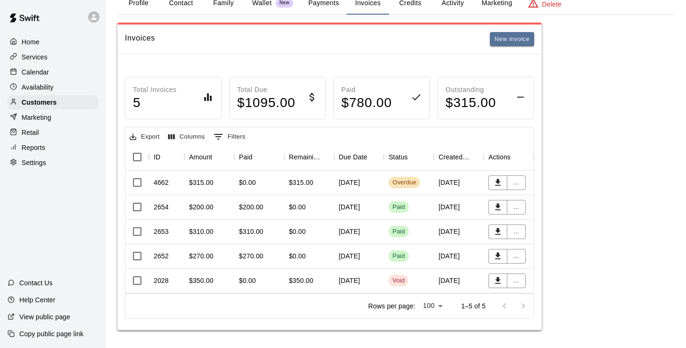
scroll to position [54, 0]
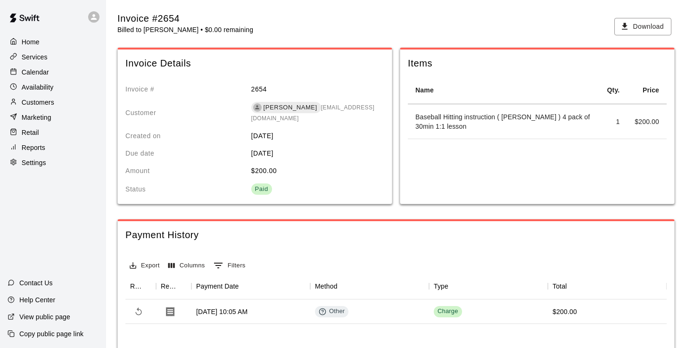
click at [33, 73] on p "Calendar" at bounding box center [35, 71] width 27 height 9
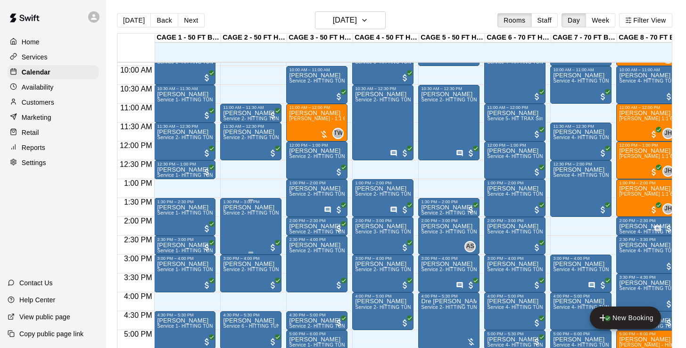
scroll to position [398, 0]
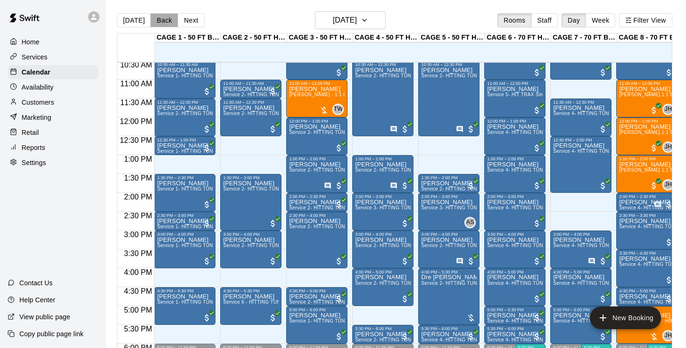
click at [165, 21] on button "Back" at bounding box center [164, 20] width 28 height 14
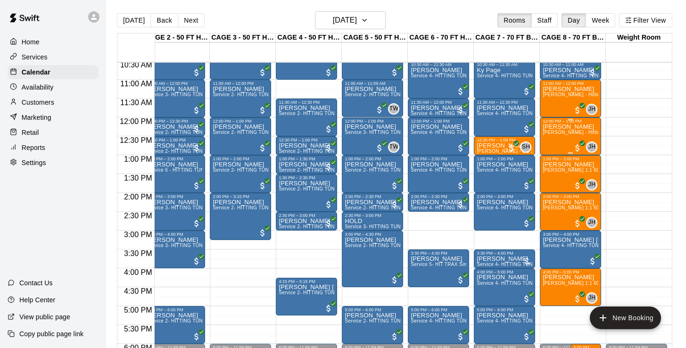
scroll to position [0, 77]
click at [504, 150] on span "[PERSON_NAME] - 1:1 30 min Baseball Hitting instruction" at bounding box center [542, 151] width 131 height 5
click at [488, 181] on img "edit" at bounding box center [486, 181] width 11 height 11
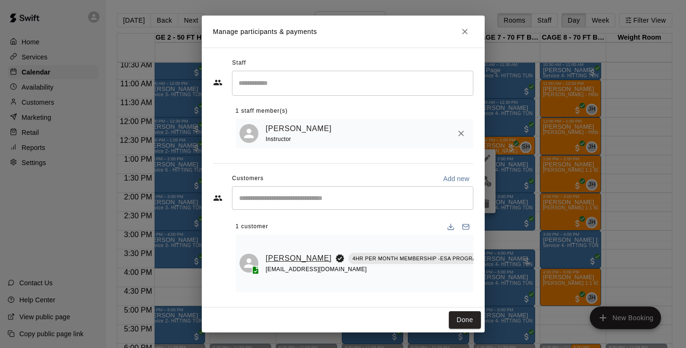
scroll to position [0, 0]
click at [269, 254] on link "[PERSON_NAME]" at bounding box center [299, 258] width 66 height 12
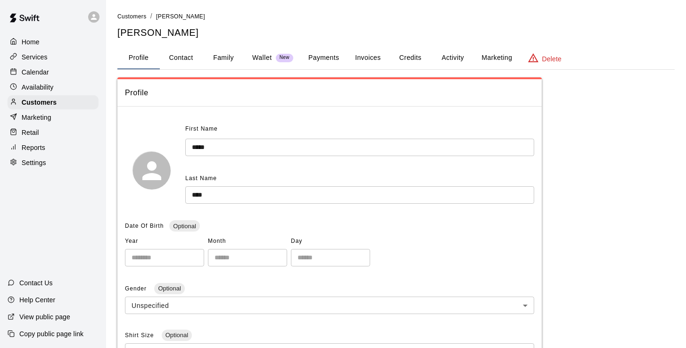
click at [449, 60] on button "Activity" at bounding box center [453, 58] width 42 height 23
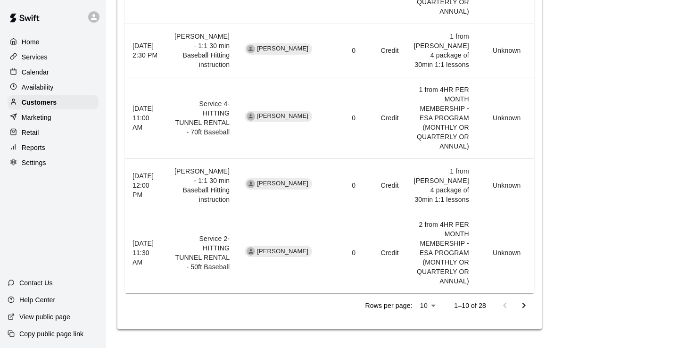
scroll to position [1332, 0]
click at [528, 311] on button "Go to next page" at bounding box center [524, 305] width 19 height 19
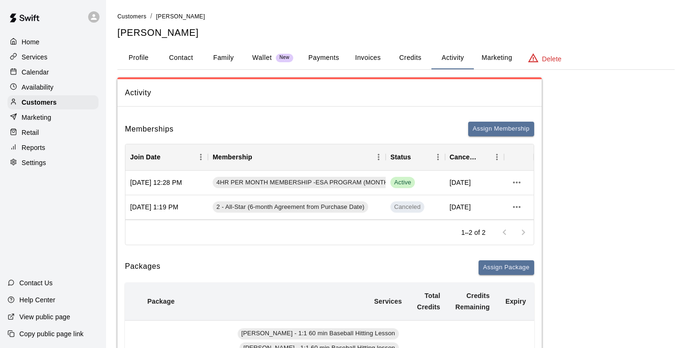
scroll to position [0, 0]
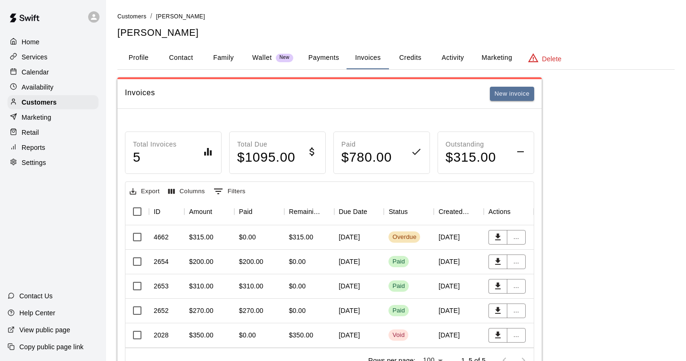
scroll to position [41, 0]
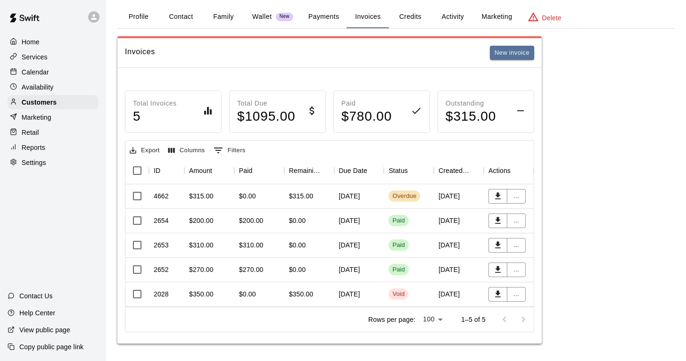
click at [34, 72] on p "Calendar" at bounding box center [35, 71] width 27 height 9
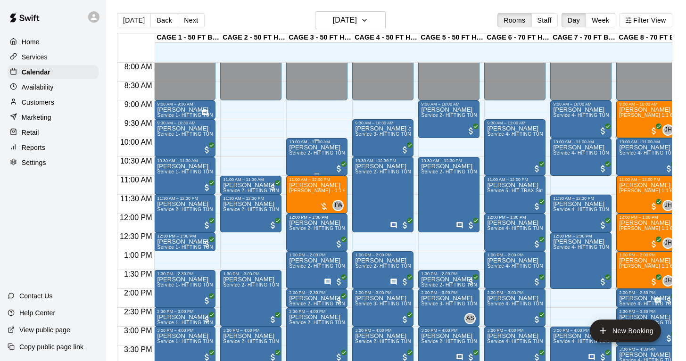
scroll to position [300, 0]
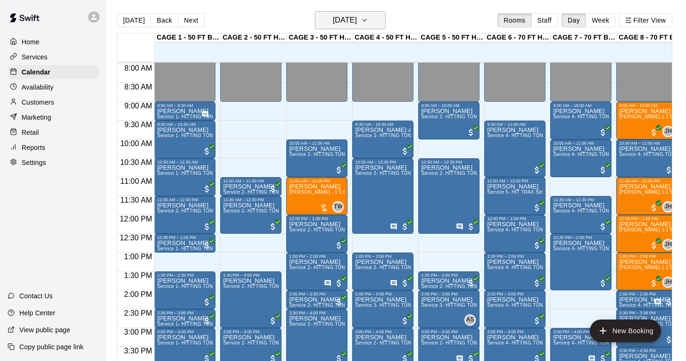
click at [357, 18] on h6 "[DATE]" at bounding box center [345, 20] width 24 height 13
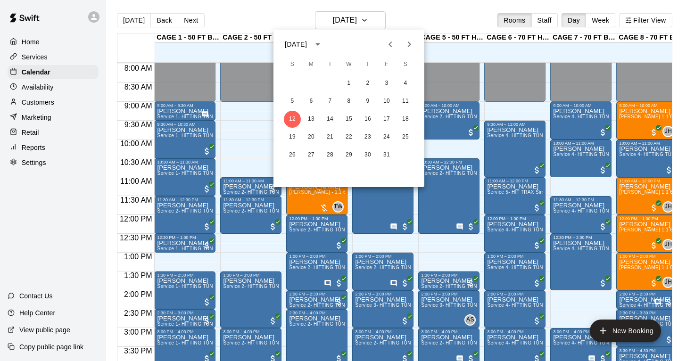
click at [389, 48] on icon "Previous month" at bounding box center [390, 44] width 11 height 11
click at [350, 119] on button "13" at bounding box center [349, 119] width 17 height 17
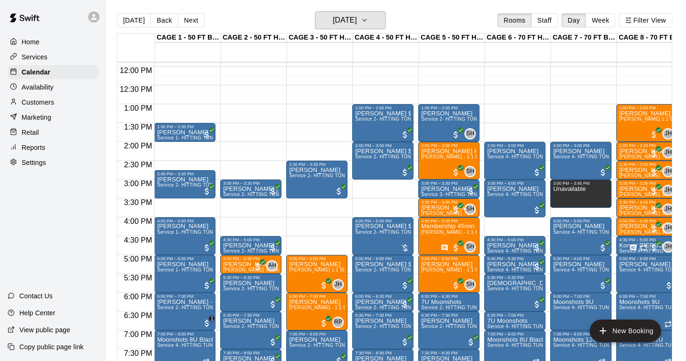
scroll to position [452, 0]
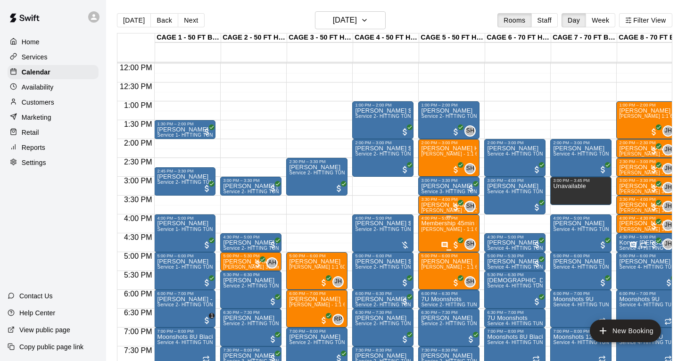
click at [430, 252] on img "edit" at bounding box center [431, 253] width 11 height 11
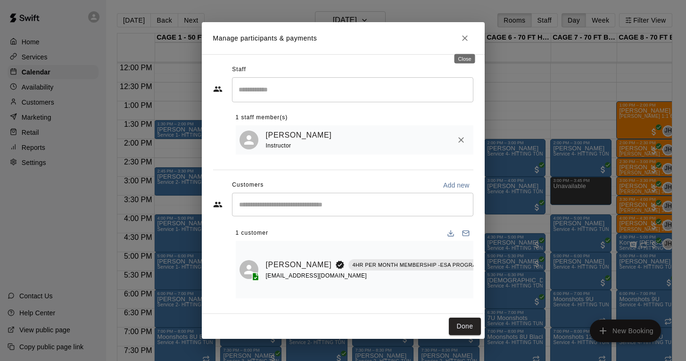
click at [461, 40] on icon "Close" at bounding box center [464, 37] width 9 height 9
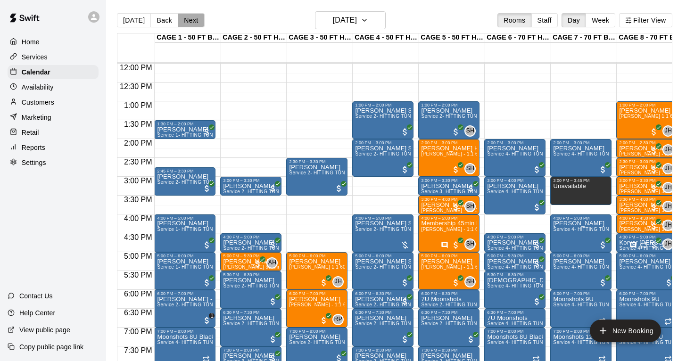
click at [189, 19] on button "Next" at bounding box center [191, 20] width 26 height 14
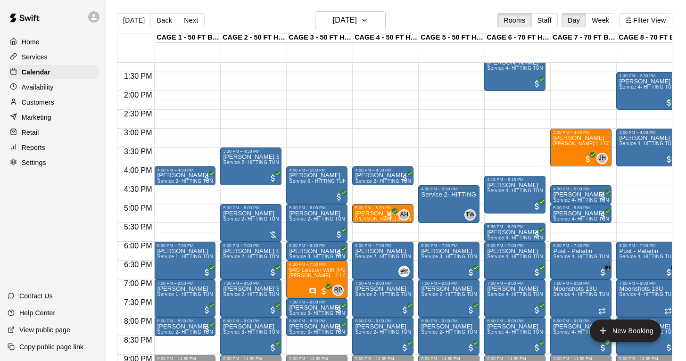
scroll to position [504, 0]
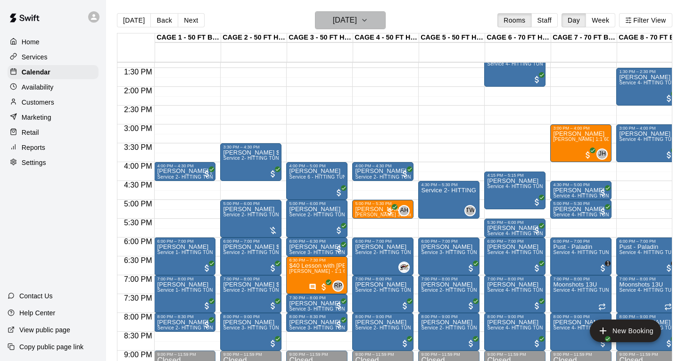
click at [352, 20] on h6 "[DATE]" at bounding box center [345, 20] width 24 height 13
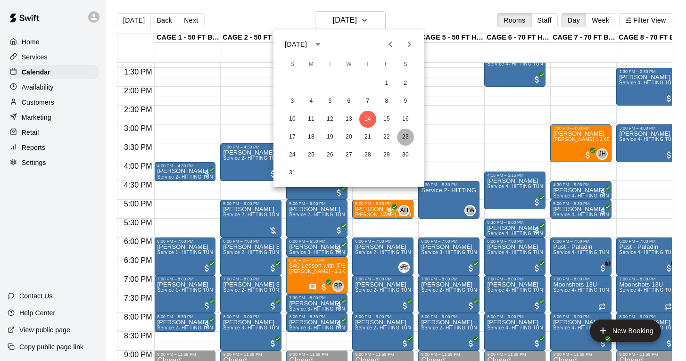
click at [402, 137] on button "23" at bounding box center [405, 137] width 17 height 17
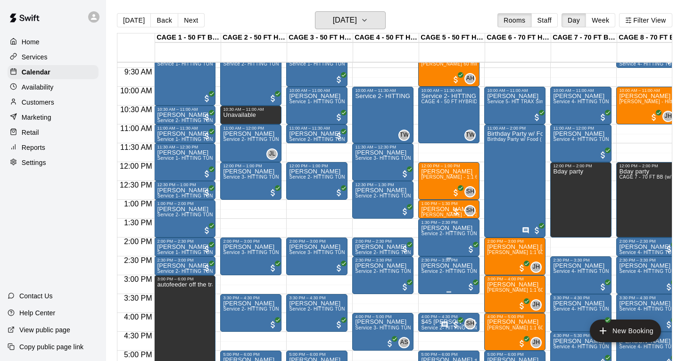
scroll to position [0, 16]
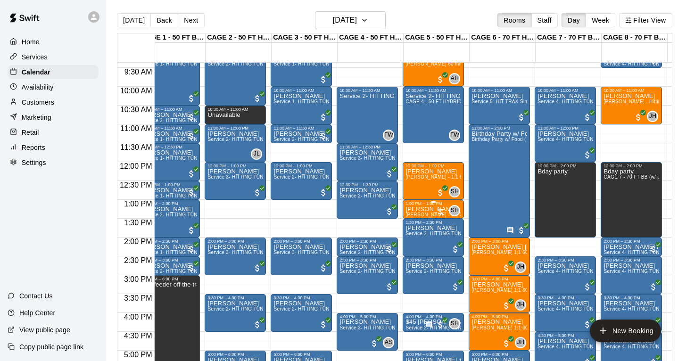
click at [430, 209] on p "[PERSON_NAME]" at bounding box center [434, 209] width 56 height 0
click at [416, 240] on img "edit" at bounding box center [415, 242] width 11 height 11
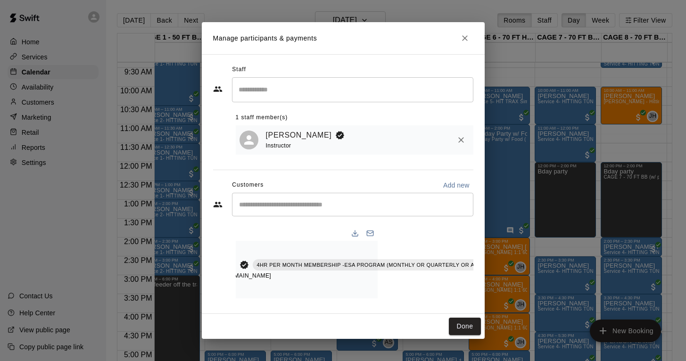
scroll to position [0, 93]
click at [505, 282] on icon "Manage bookings & payment" at bounding box center [509, 286] width 9 height 9
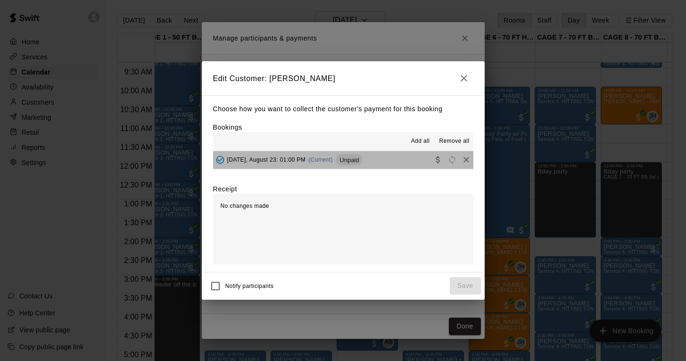
click at [287, 154] on div "[DATE], August 23: 01:00 PM (Current) Unpaid" at bounding box center [288, 160] width 150 height 14
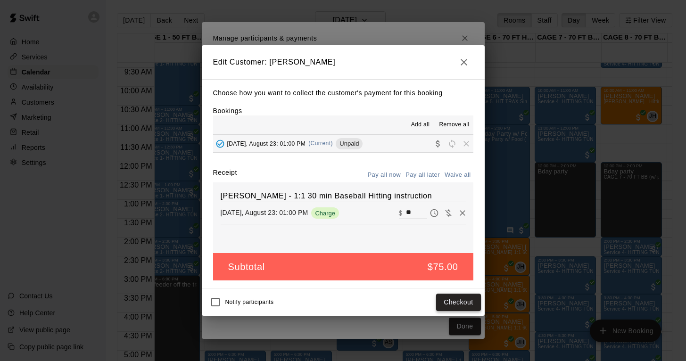
click at [467, 303] on button "Checkout" at bounding box center [458, 302] width 44 height 17
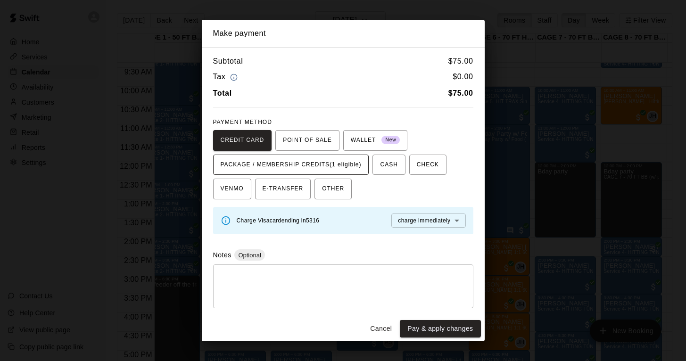
click at [347, 163] on span "PACKAGE / MEMBERSHIP CREDITS (1 eligible)" at bounding box center [291, 165] width 141 height 15
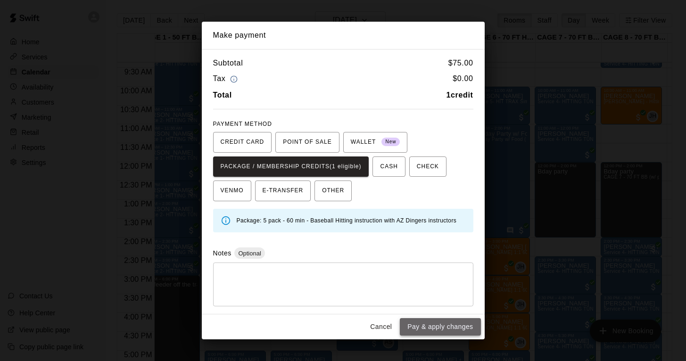
click at [421, 325] on button "Pay & apply changes" at bounding box center [440, 326] width 81 height 17
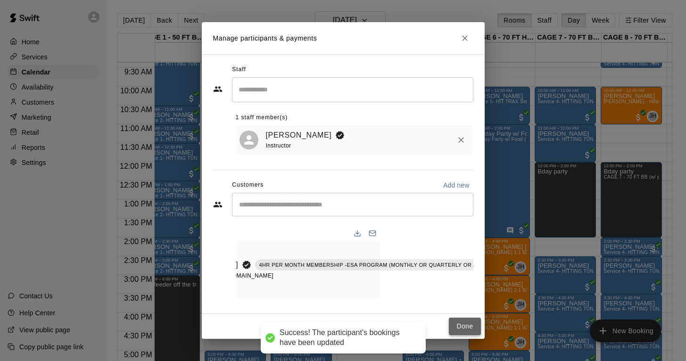
click at [466, 318] on button "Done" at bounding box center [465, 326] width 32 height 17
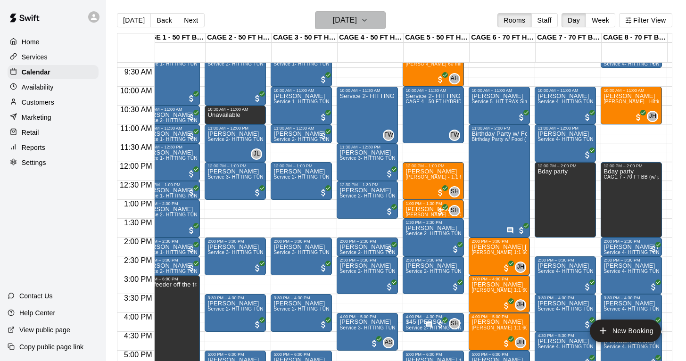
click at [333, 18] on h6 "[DATE]" at bounding box center [345, 20] width 24 height 13
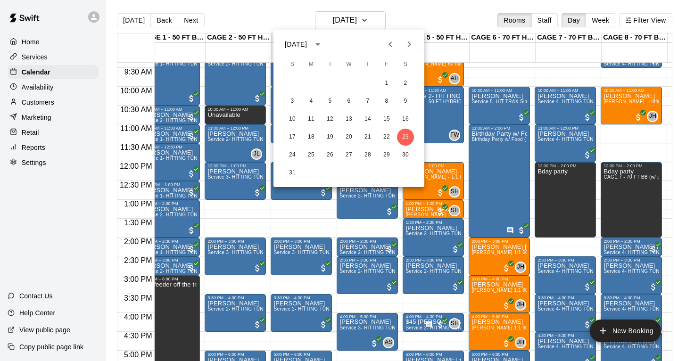
click at [406, 42] on icon "Next month" at bounding box center [409, 44] width 11 height 11
click at [347, 86] on button "3" at bounding box center [349, 83] width 17 height 17
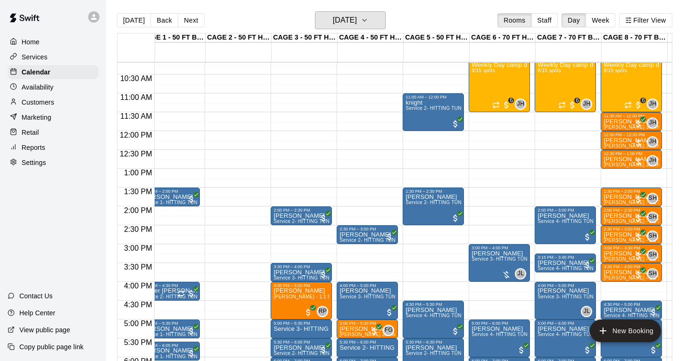
scroll to position [388, 16]
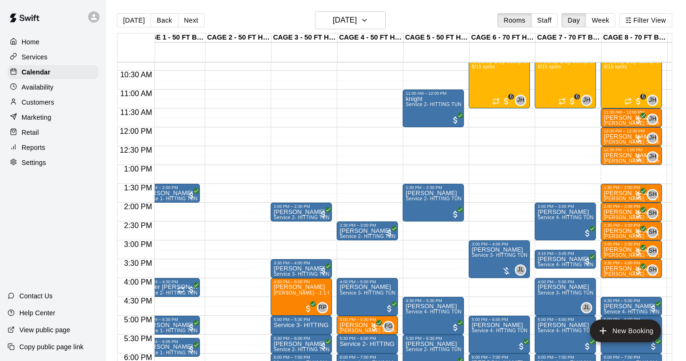
click at [319, 11] on main "[DATE] Back [DATE][DATE] Rooms Staff Day Week Filter View CAGE 1 - 50 FT BASEBA…" at bounding box center [396, 188] width 580 height 376
click at [333, 19] on h6 "[DATE]" at bounding box center [345, 20] width 24 height 13
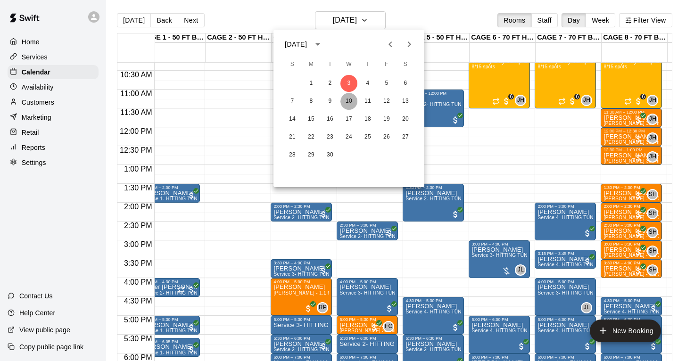
click at [353, 100] on button "10" at bounding box center [349, 101] width 17 height 17
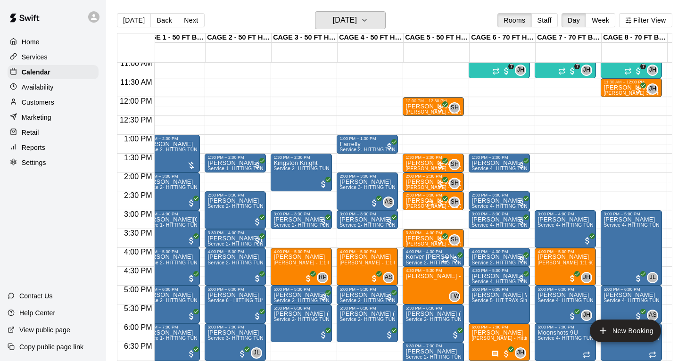
scroll to position [414, 16]
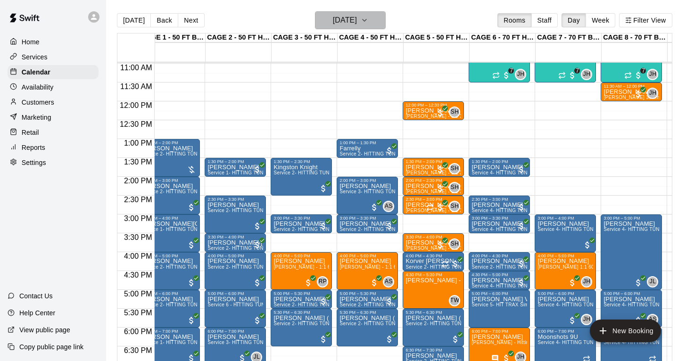
click at [333, 22] on h6 "[DATE]" at bounding box center [345, 20] width 24 height 13
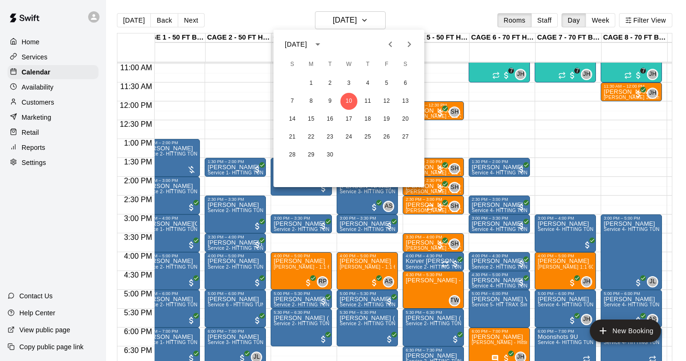
click at [413, 42] on icon "Next month" at bounding box center [409, 44] width 11 height 11
click at [346, 82] on button "1" at bounding box center [349, 83] width 17 height 17
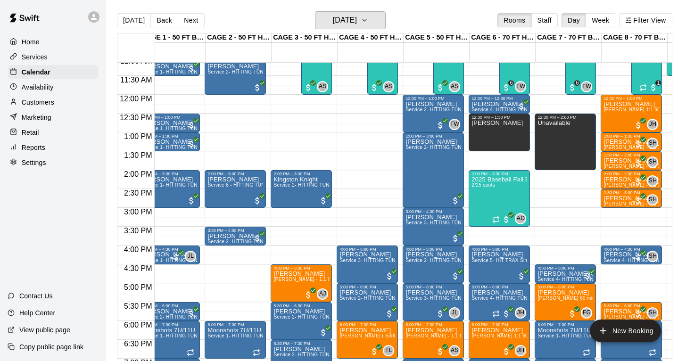
scroll to position [422, 16]
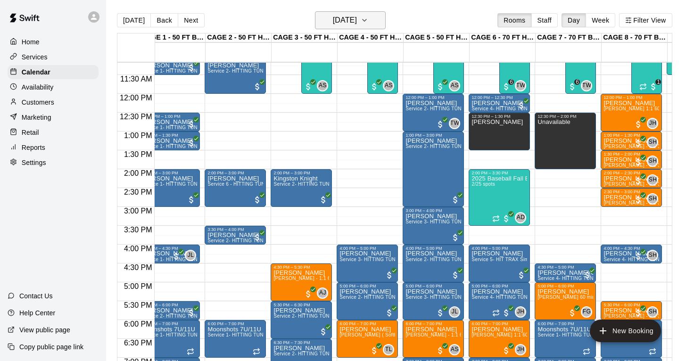
click at [333, 20] on h6 "[DATE]" at bounding box center [345, 20] width 24 height 13
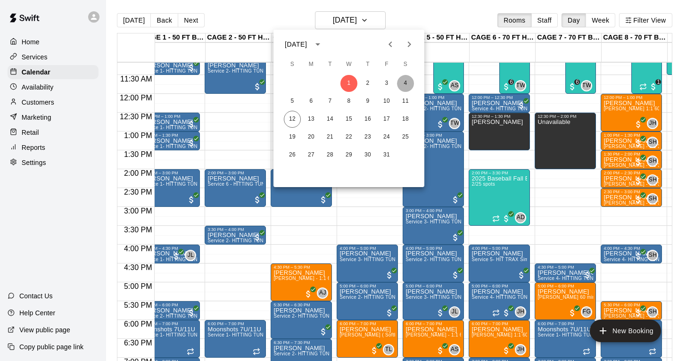
click at [407, 84] on button "4" at bounding box center [405, 83] width 17 height 17
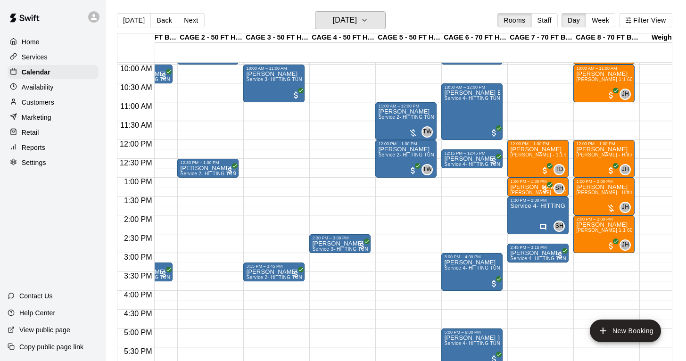
scroll to position [375, 46]
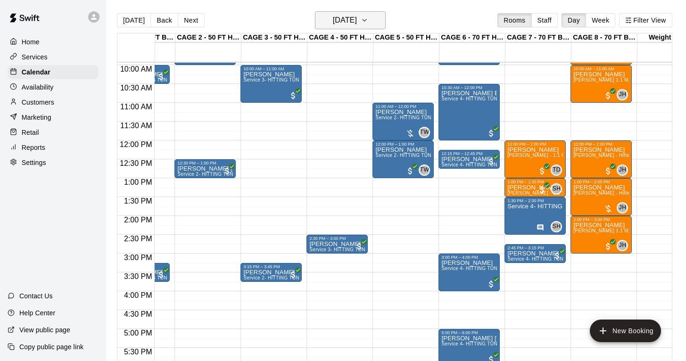
click at [344, 21] on h6 "[DATE]" at bounding box center [345, 20] width 24 height 13
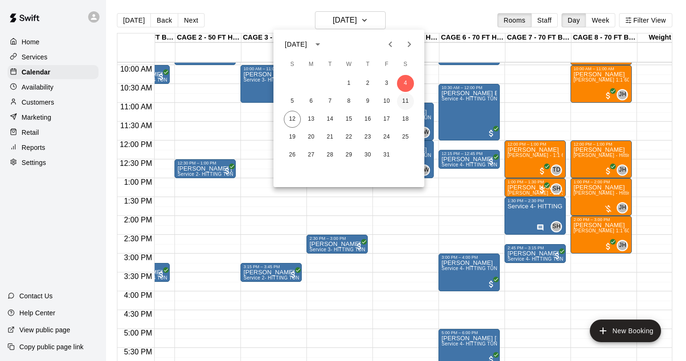
click at [403, 101] on button "11" at bounding box center [405, 101] width 17 height 17
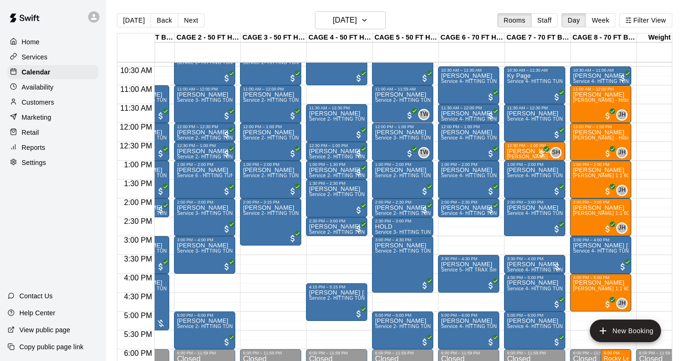
scroll to position [392, 46]
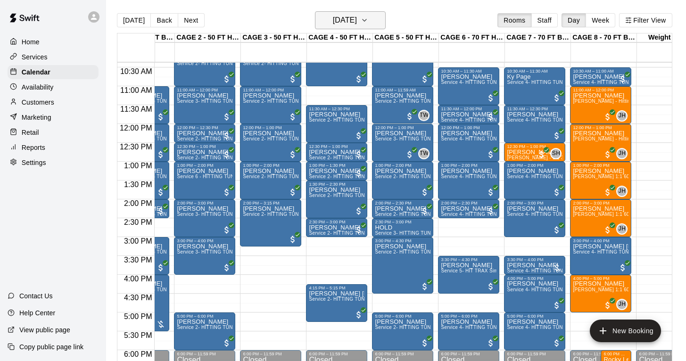
click at [337, 28] on button "[DATE]" at bounding box center [350, 20] width 71 height 18
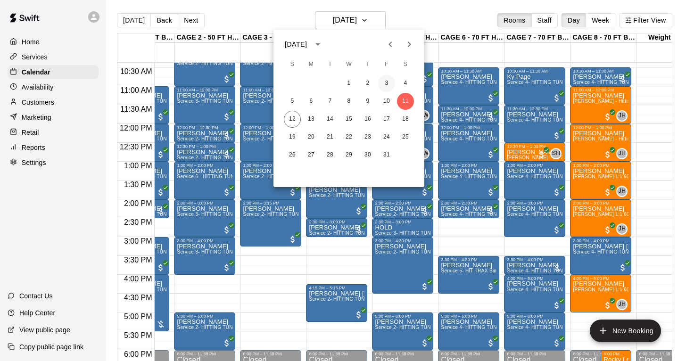
click at [385, 84] on button "3" at bounding box center [386, 83] width 17 height 17
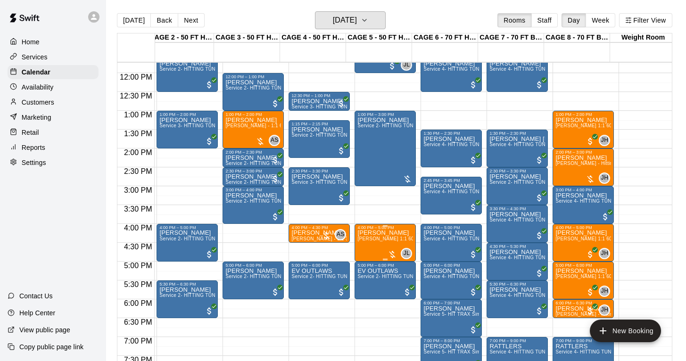
scroll to position [443, 73]
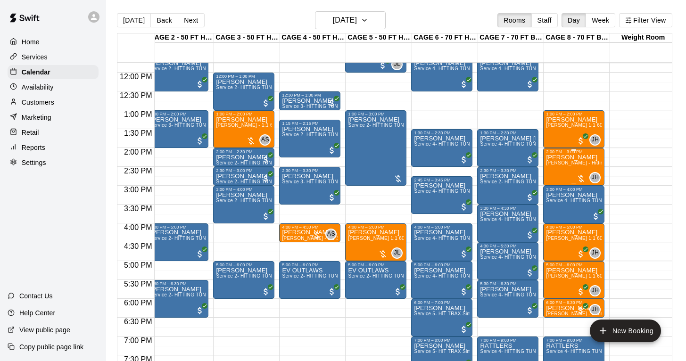
click at [568, 164] on span "[PERSON_NAME] - Hitting 60min 1:1 instruction" at bounding box center [600, 162] width 108 height 5
click at [553, 191] on img "edit" at bounding box center [556, 193] width 11 height 11
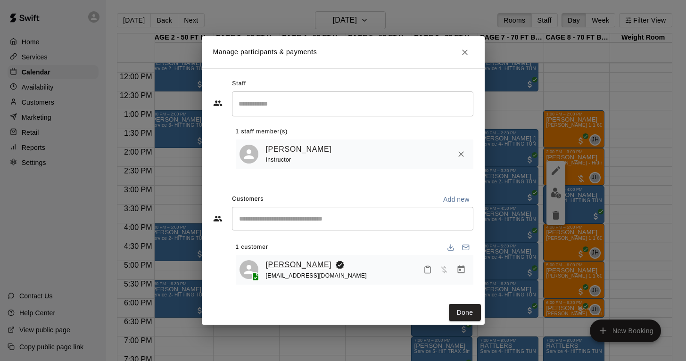
click at [309, 265] on link "[PERSON_NAME]" at bounding box center [299, 265] width 66 height 12
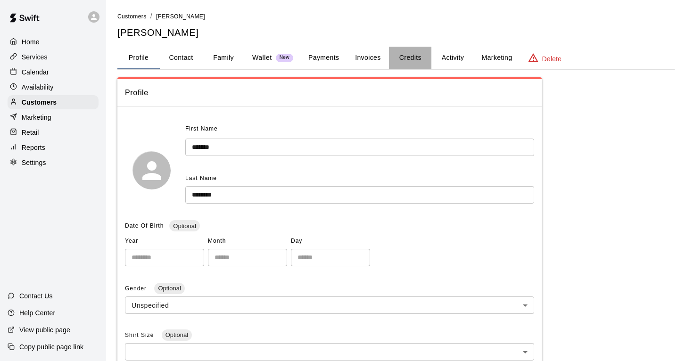
click at [412, 60] on button "Credits" at bounding box center [410, 58] width 42 height 23
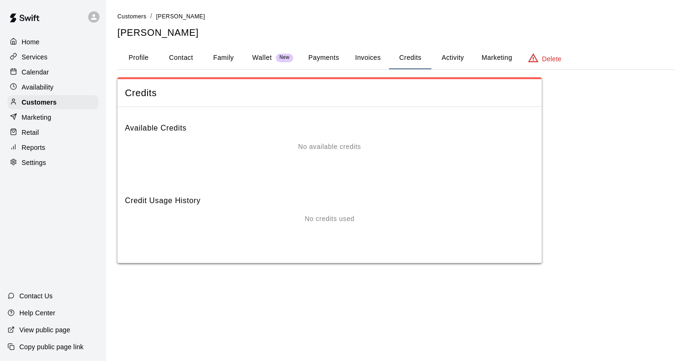
click at [368, 58] on button "Invoices" at bounding box center [368, 58] width 42 height 23
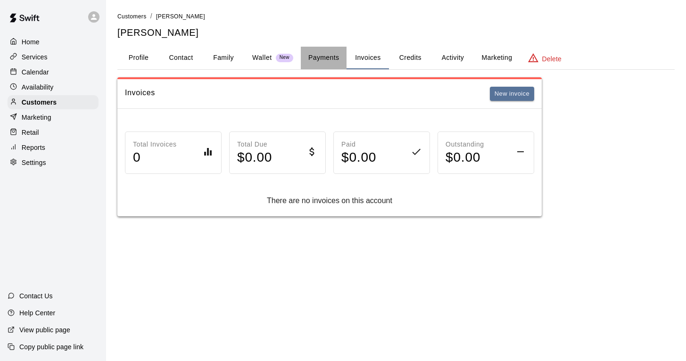
click at [327, 56] on button "Payments" at bounding box center [324, 58] width 46 height 23
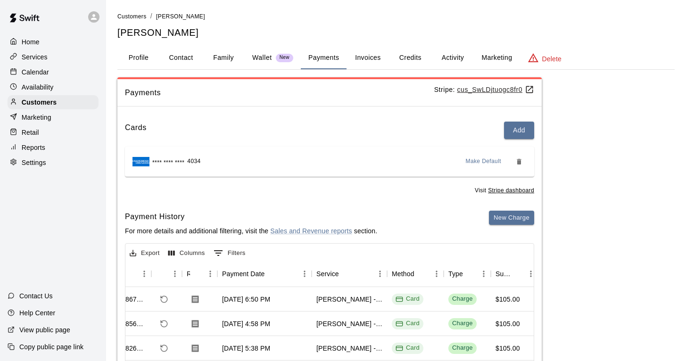
click at [453, 54] on button "Activity" at bounding box center [453, 58] width 42 height 23
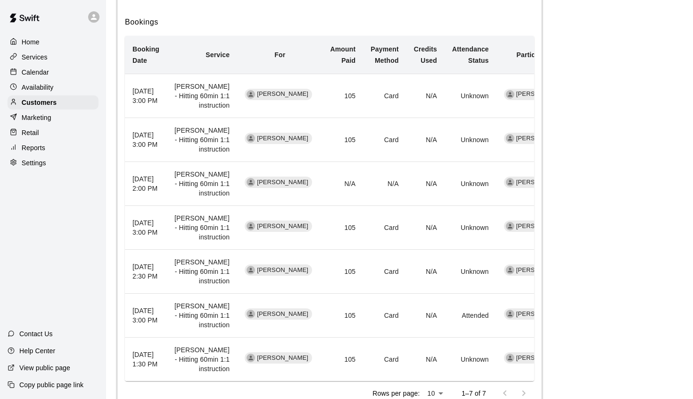
scroll to position [202, 0]
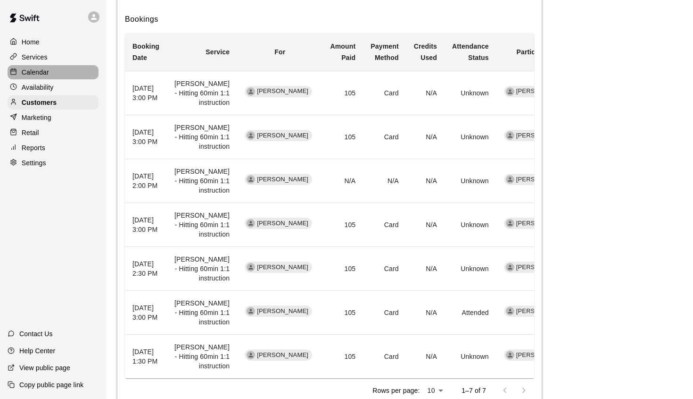
click at [43, 69] on p "Calendar" at bounding box center [35, 71] width 27 height 9
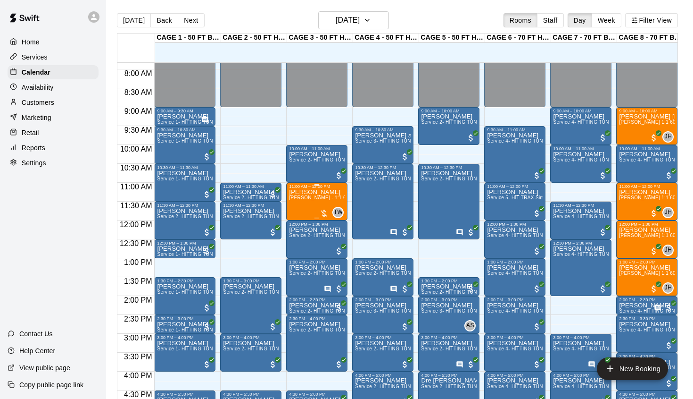
scroll to position [293, 0]
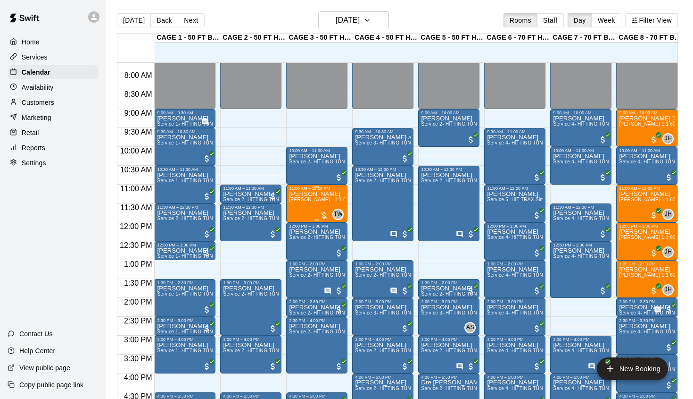
click at [317, 208] on div "[PERSON_NAME] [PERSON_NAME] - 1:1 60 min Baseball Hitting Lesson" at bounding box center [317, 390] width 56 height 399
click at [299, 227] on img "edit" at bounding box center [299, 223] width 11 height 11
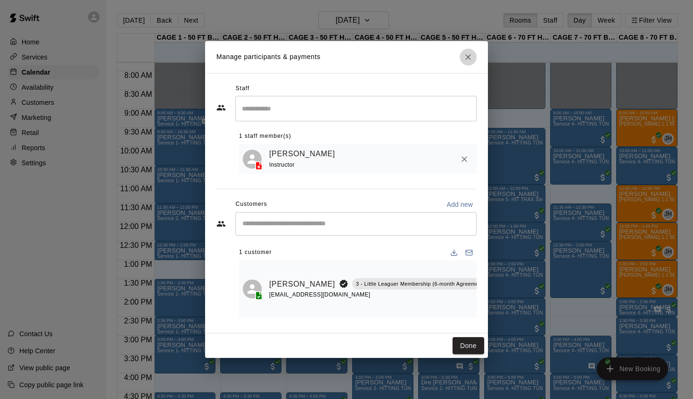
click at [466, 62] on icon "Close" at bounding box center [468, 56] width 9 height 9
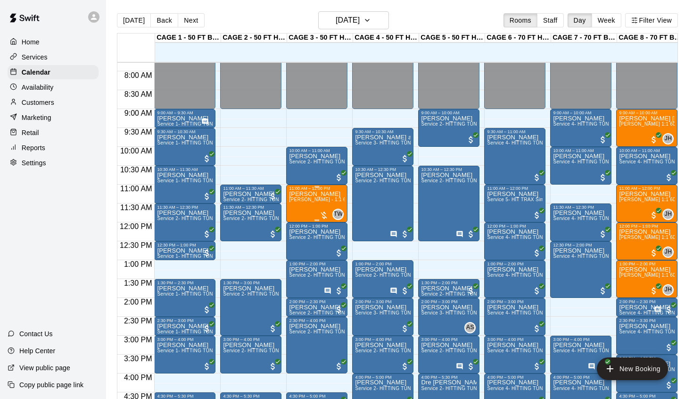
click at [312, 210] on div "[PERSON_NAME] [PERSON_NAME] - 1:1 60 min Baseball Hitting Lesson" at bounding box center [317, 390] width 56 height 399
click at [299, 248] on icon "delete" at bounding box center [299, 246] width 7 height 8
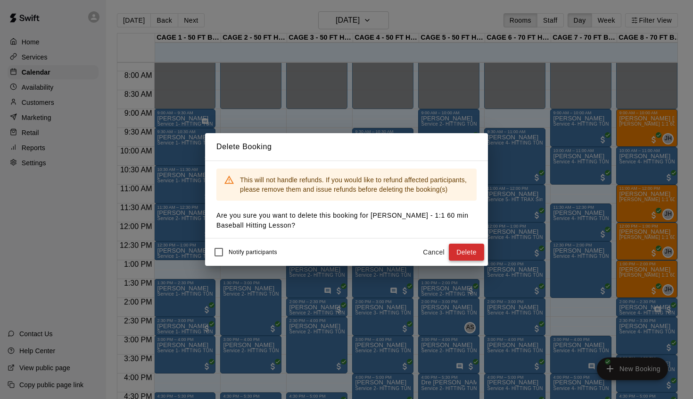
click at [461, 254] on button "Delete" at bounding box center [466, 251] width 35 height 17
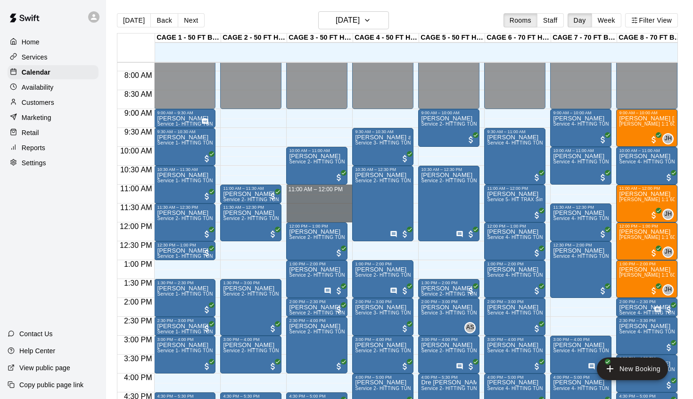
drag, startPoint x: 325, startPoint y: 188, endPoint x: 325, endPoint y: 215, distance: 27.4
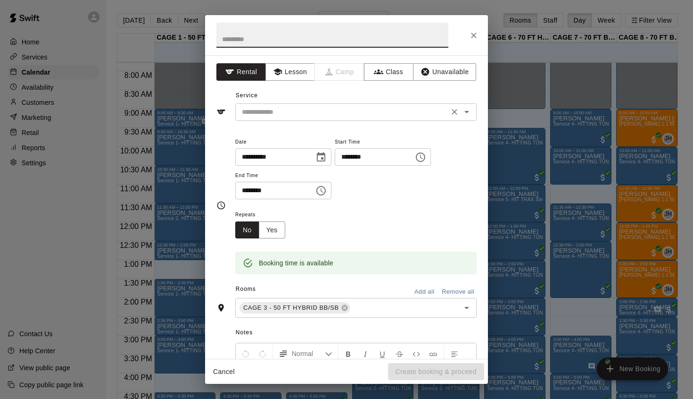
click at [296, 112] on input "text" at bounding box center [342, 112] width 208 height 12
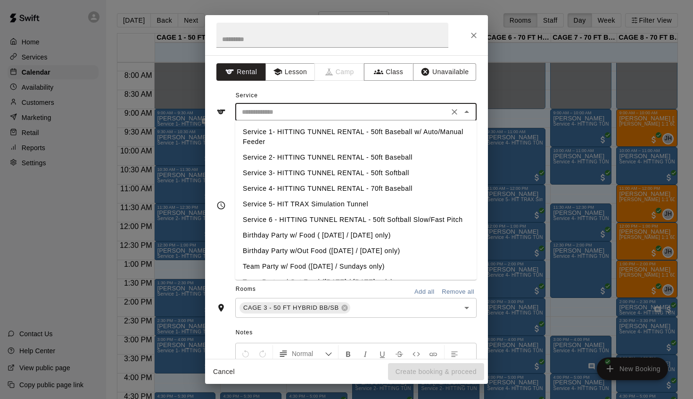
click at [338, 158] on li "Service 2- HITTING TUNNEL RENTAL - 50ft Baseball" at bounding box center [356, 158] width 242 height 16
type input "**********"
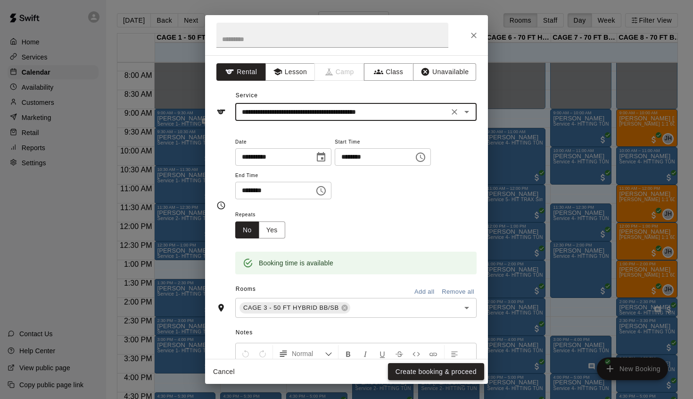
click at [400, 361] on button "Create booking & proceed" at bounding box center [436, 371] width 96 height 17
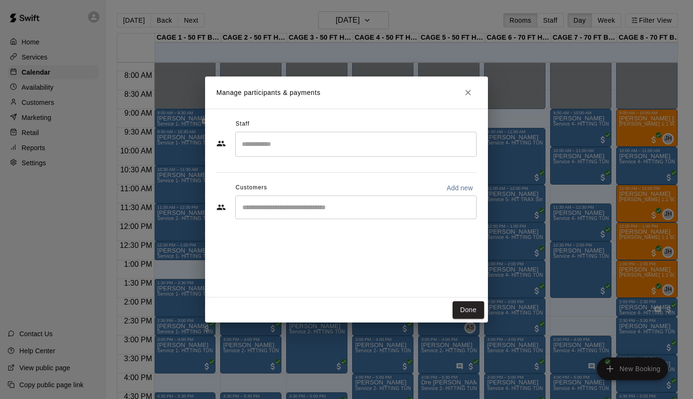
click at [330, 211] on input "Start typing to search customers..." at bounding box center [356, 206] width 233 height 9
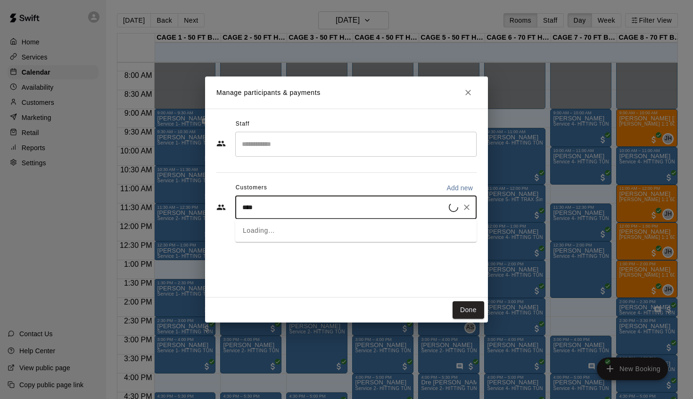
type input "*****"
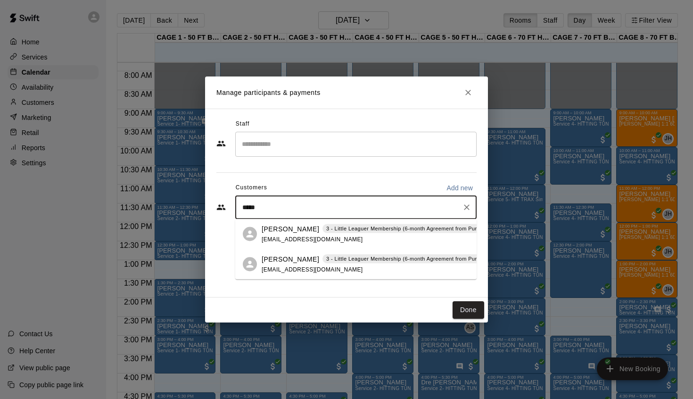
click at [281, 259] on p "[PERSON_NAME]" at bounding box center [291, 259] width 58 height 10
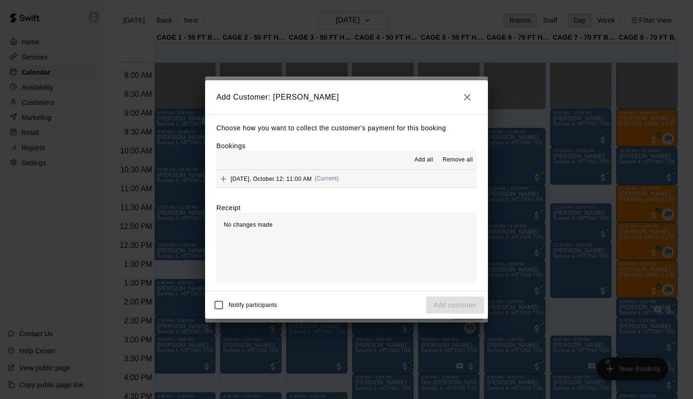
click at [275, 181] on span "[DATE], October 12: 11:00 AM" at bounding box center [271, 178] width 81 height 7
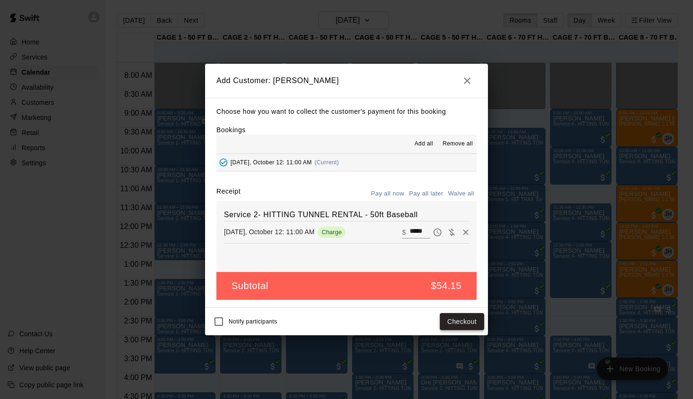
click at [454, 317] on button "Checkout" at bounding box center [462, 321] width 44 height 17
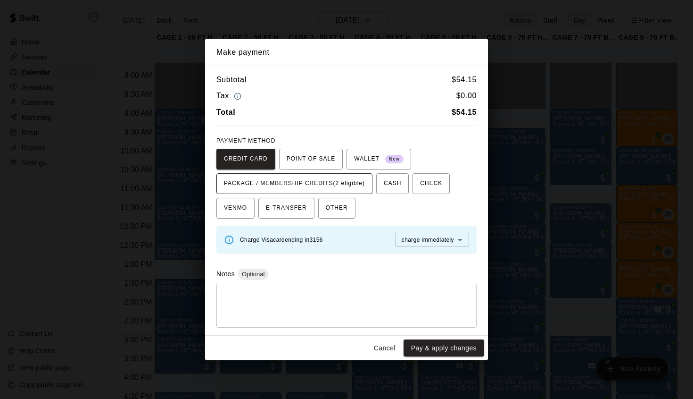
click at [338, 181] on span "PACKAGE / MEMBERSHIP CREDITS (2 eligible)" at bounding box center [294, 183] width 141 height 15
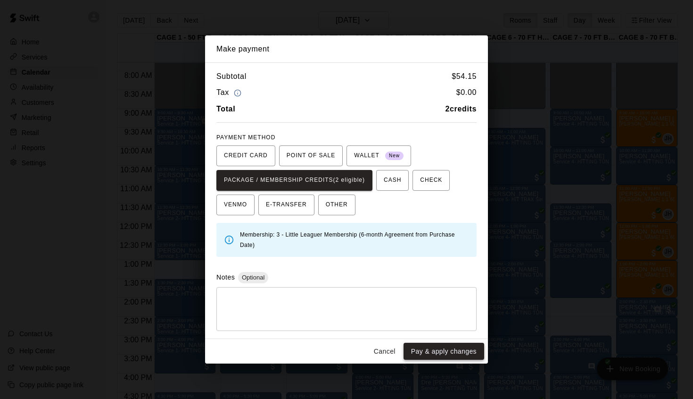
click at [436, 349] on button "Pay & apply changes" at bounding box center [444, 350] width 81 height 17
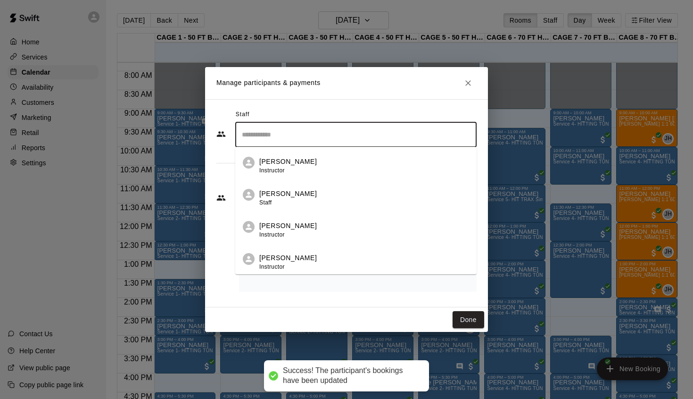
click at [350, 134] on input "Search staff" at bounding box center [356, 134] width 233 height 17
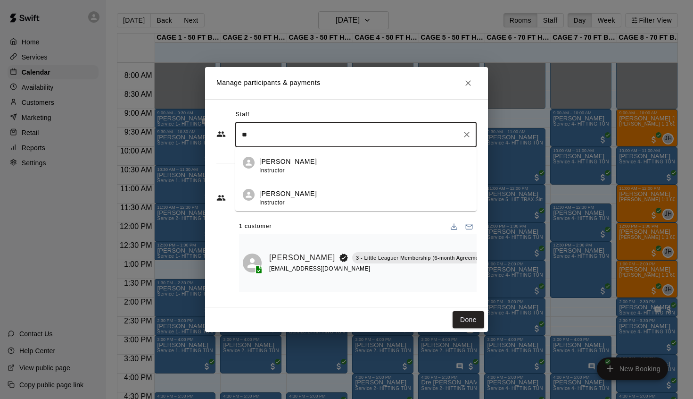
click at [291, 195] on p "[PERSON_NAME]" at bounding box center [288, 194] width 58 height 10
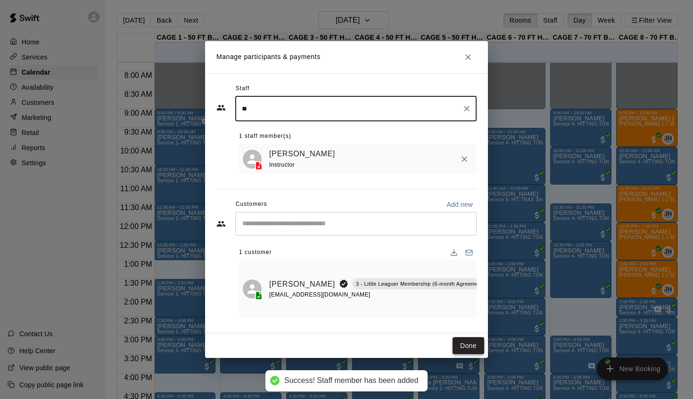
type input "**"
click at [467, 342] on button "Done" at bounding box center [469, 345] width 32 height 17
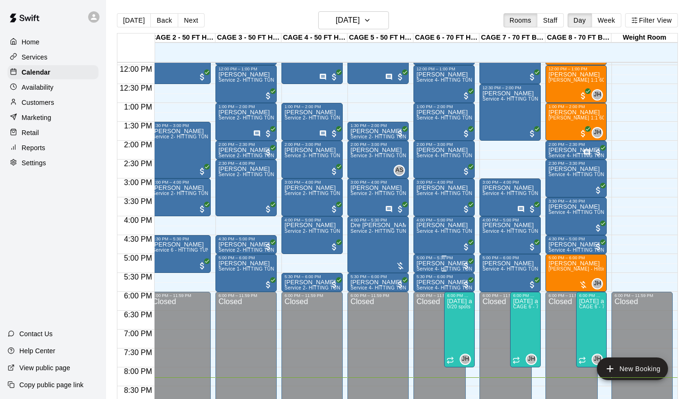
scroll to position [0, 71]
click at [556, 290] on img "edit" at bounding box center [558, 292] width 11 height 11
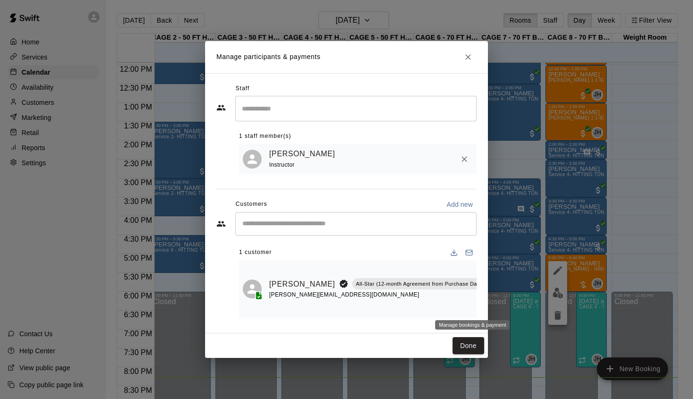
click at [507, 307] on icon "Manage bookings & payment" at bounding box center [511, 304] width 9 height 9
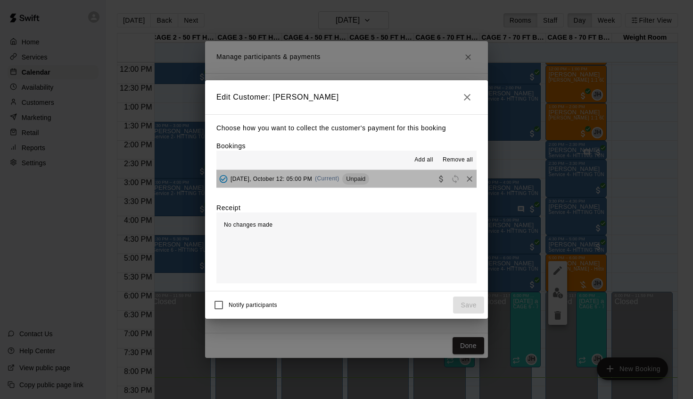
click at [266, 182] on div "[DATE], October 12: 05:00 PM (Current) Unpaid" at bounding box center [293, 179] width 153 height 14
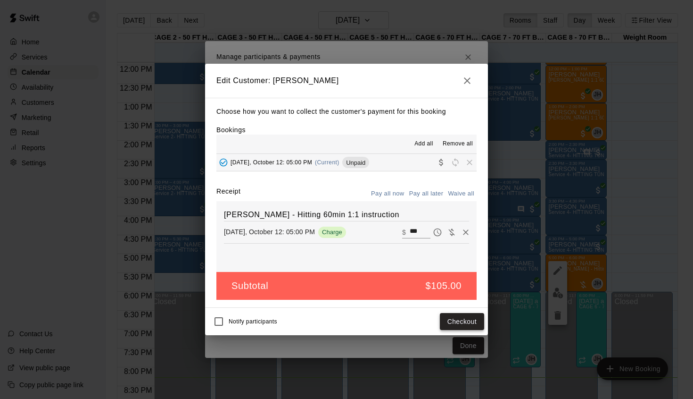
click at [462, 324] on button "Checkout" at bounding box center [462, 321] width 44 height 17
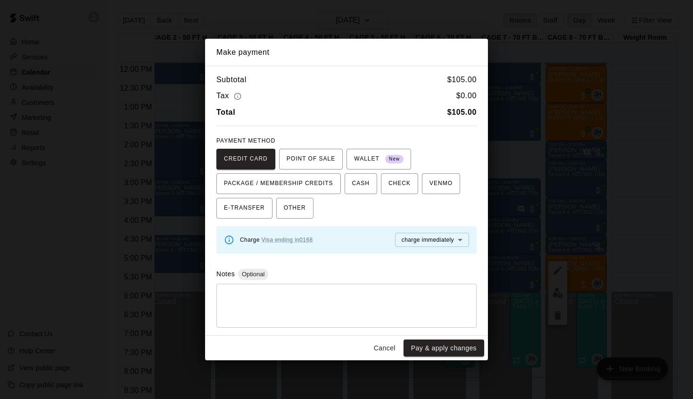
click at [384, 343] on button "Cancel" at bounding box center [385, 347] width 30 height 17
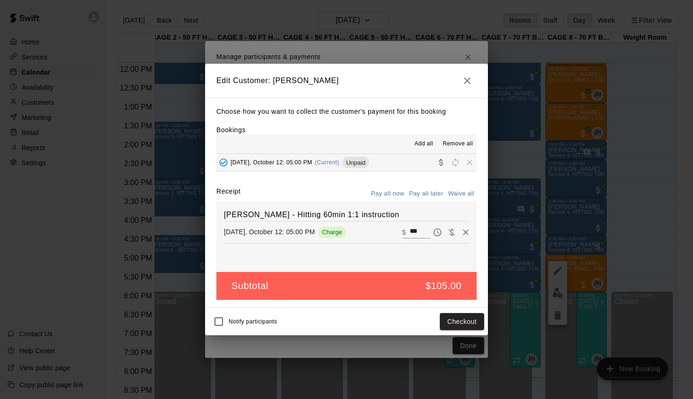
click at [472, 83] on icon "button" at bounding box center [467, 80] width 11 height 11
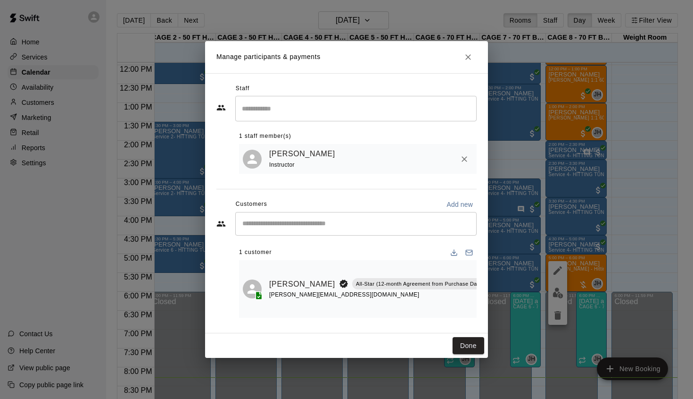
scroll to position [0, 4]
click at [471, 58] on icon "Close" at bounding box center [468, 56] width 9 height 9
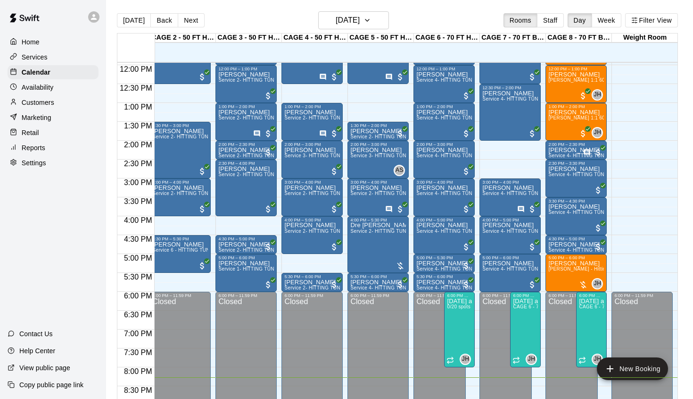
scroll to position [467, 71]
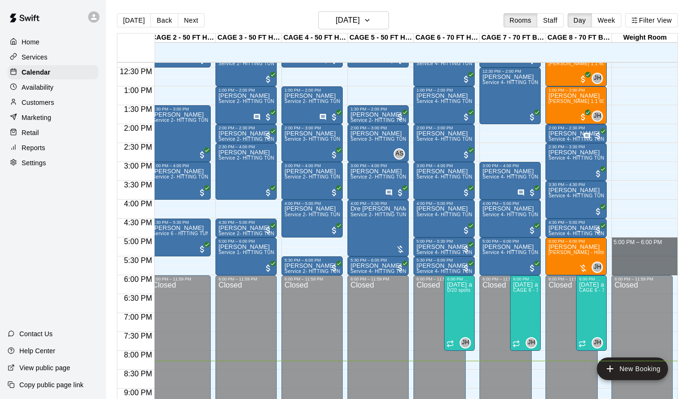
drag, startPoint x: 631, startPoint y: 239, endPoint x: 633, endPoint y: 268, distance: 28.8
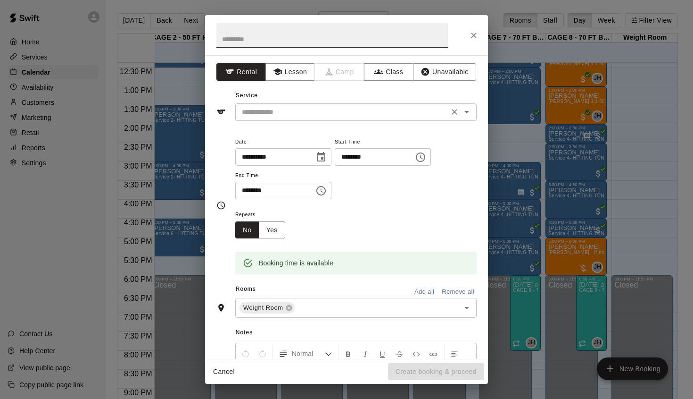
click at [301, 112] on input "text" at bounding box center [342, 112] width 208 height 12
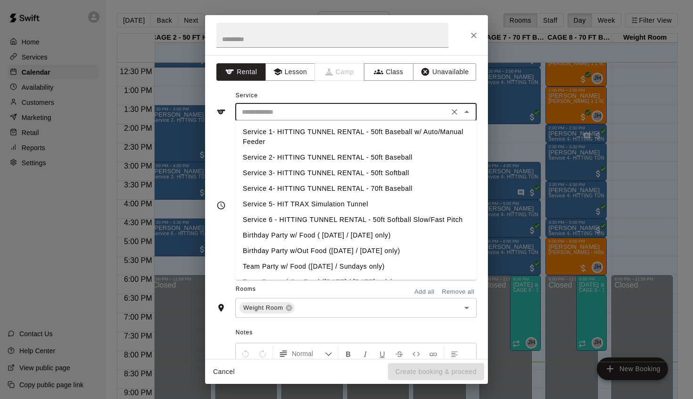
click at [353, 184] on li "Service 4- HITTING TUNNEL RENTAL - 70ft Baseball" at bounding box center [356, 189] width 242 height 16
type input "**********"
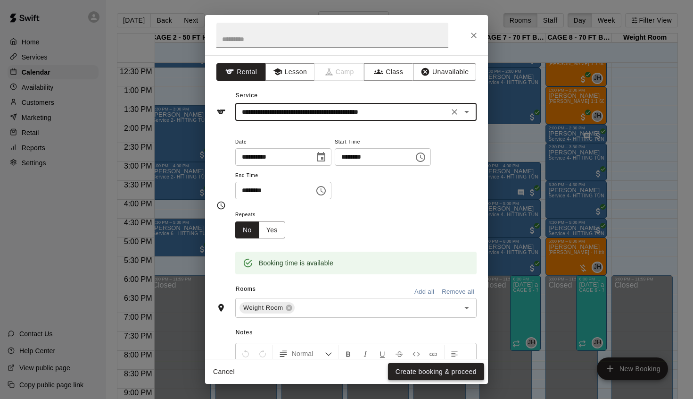
click at [425, 361] on button "Create booking & proceed" at bounding box center [436, 371] width 96 height 17
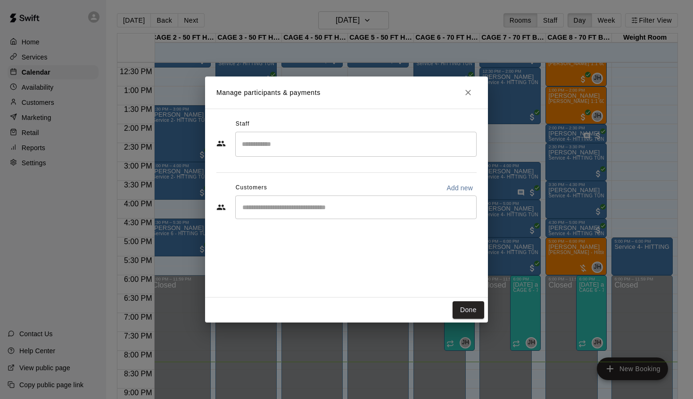
click at [297, 203] on input "Start typing to search customers..." at bounding box center [356, 206] width 233 height 9
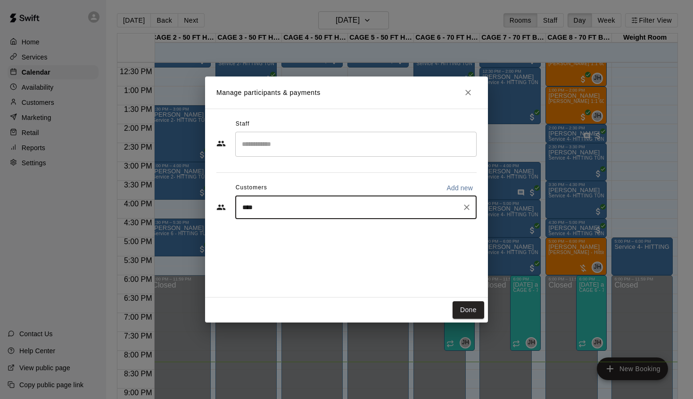
type input "*****"
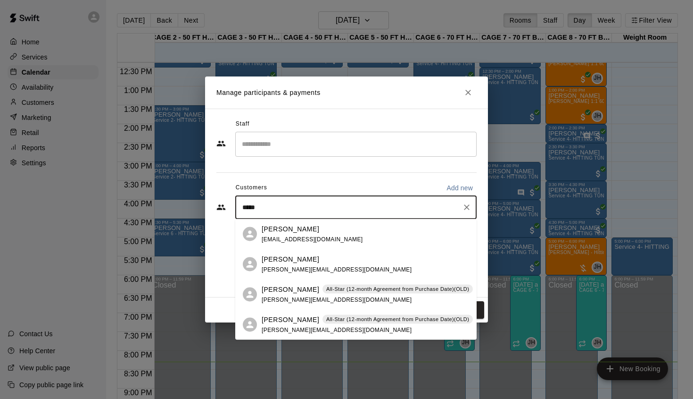
click at [283, 317] on p "[PERSON_NAME]" at bounding box center [291, 319] width 58 height 10
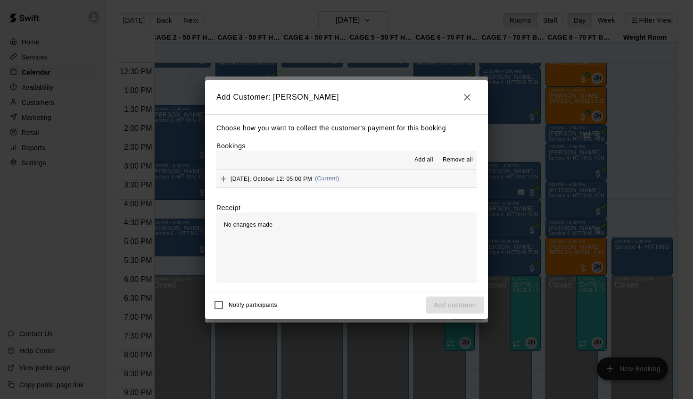
click at [274, 184] on div "[DATE], October 12: 05:00 PM (Current)" at bounding box center [278, 179] width 123 height 14
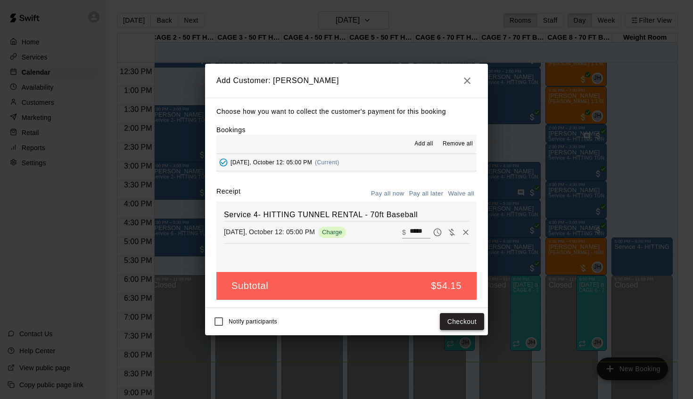
click at [455, 325] on button "Checkout" at bounding box center [462, 321] width 44 height 17
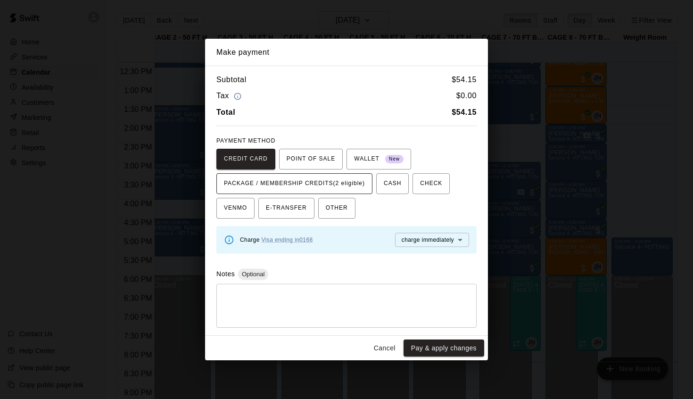
click at [338, 185] on span "PACKAGE / MEMBERSHIP CREDITS (2 eligible)" at bounding box center [294, 183] width 141 height 15
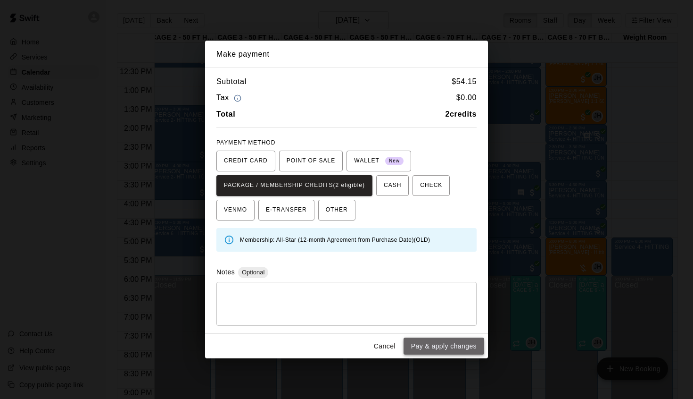
click at [447, 347] on button "Pay & apply changes" at bounding box center [444, 345] width 81 height 17
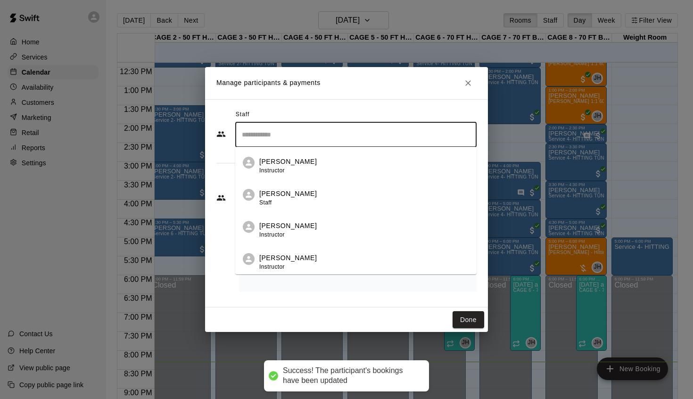
click at [349, 133] on input "Search staff" at bounding box center [356, 134] width 233 height 17
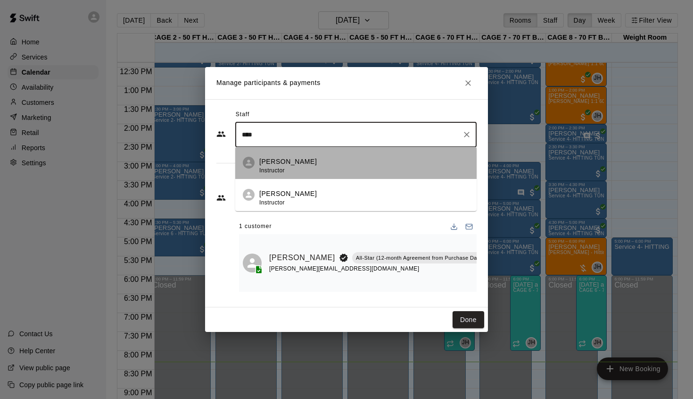
click at [294, 167] on div "[PERSON_NAME] Instructor" at bounding box center [288, 166] width 58 height 18
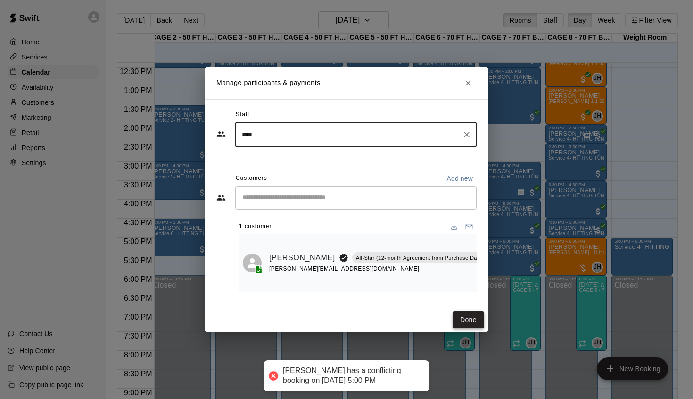
type input "****"
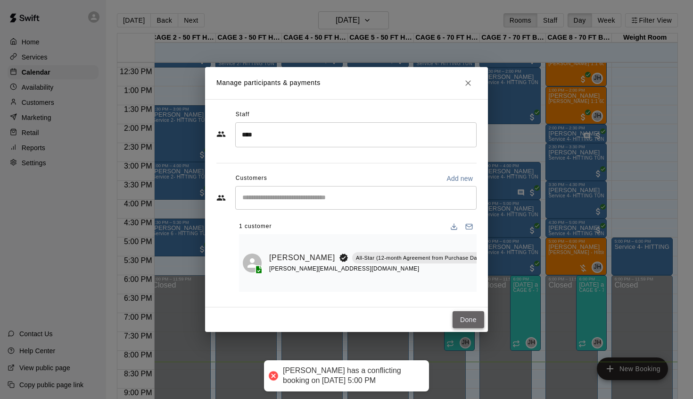
click at [475, 322] on button "Done" at bounding box center [469, 319] width 32 height 17
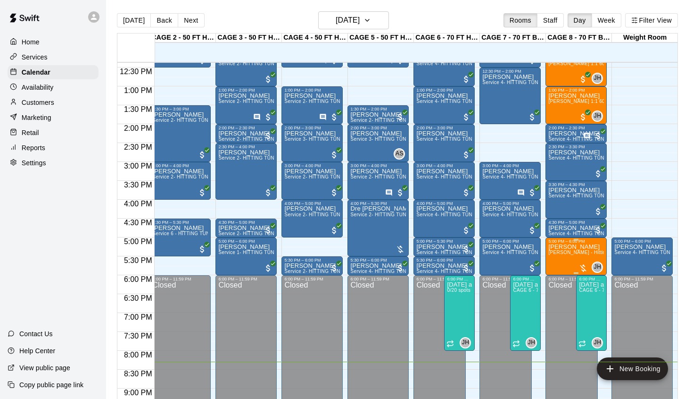
click at [556, 297] on icon "delete" at bounding box center [558, 298] width 7 height 8
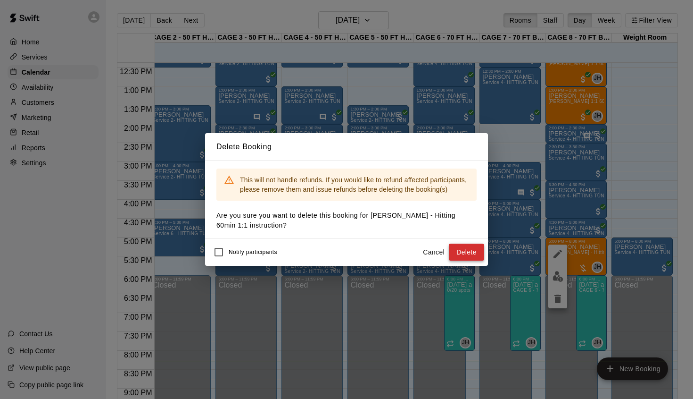
click at [470, 246] on button "Delete" at bounding box center [466, 251] width 35 height 17
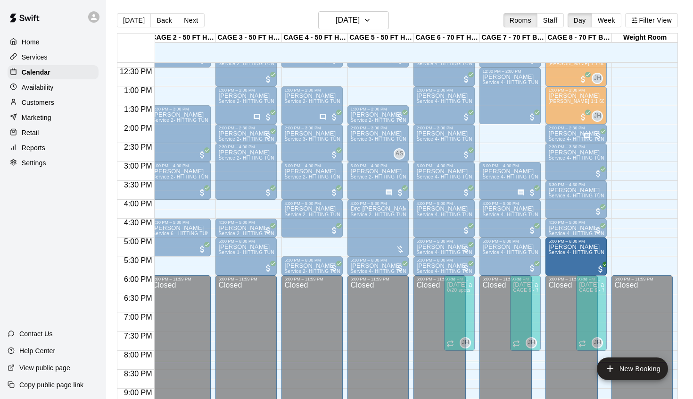
drag, startPoint x: 629, startPoint y: 261, endPoint x: 606, endPoint y: 262, distance: 23.2
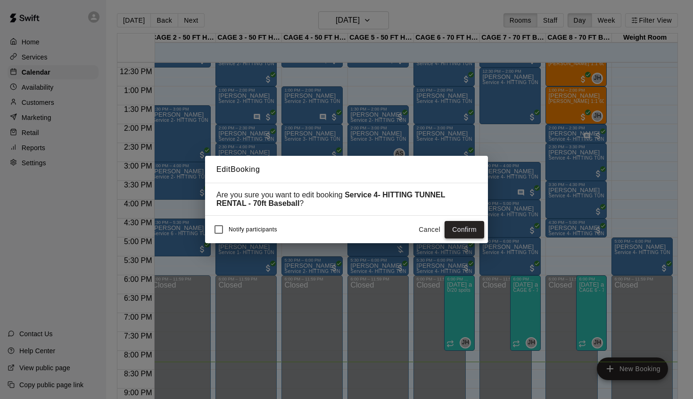
click at [468, 232] on button "Confirm" at bounding box center [465, 229] width 40 height 17
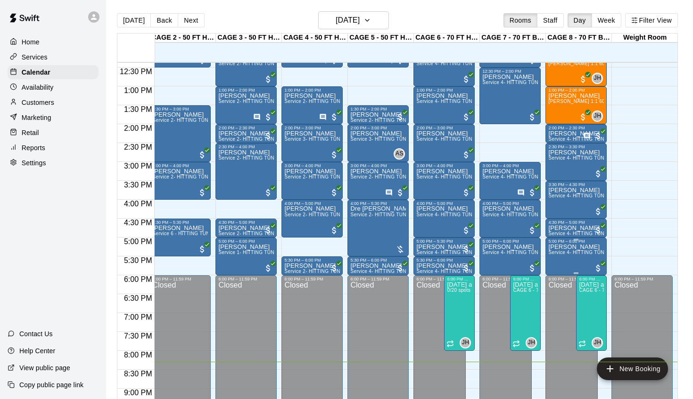
click at [559, 271] on img "edit" at bounding box center [558, 276] width 11 height 11
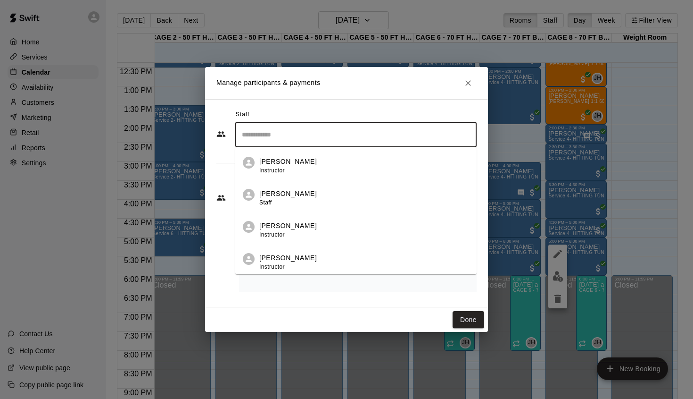
click at [334, 136] on input "Search staff" at bounding box center [356, 134] width 233 height 17
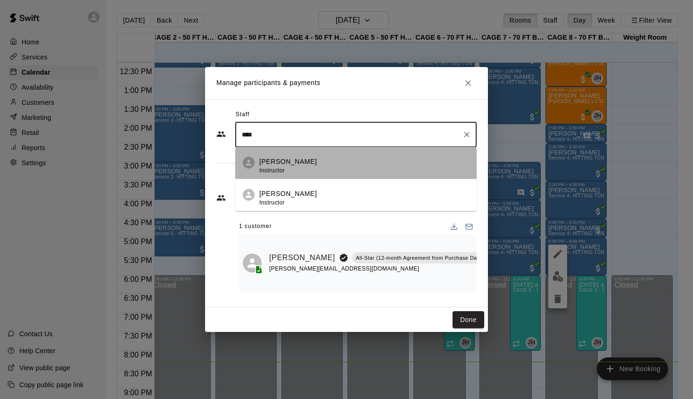
click at [299, 166] on div "[PERSON_NAME] Instructor" at bounding box center [364, 166] width 210 height 18
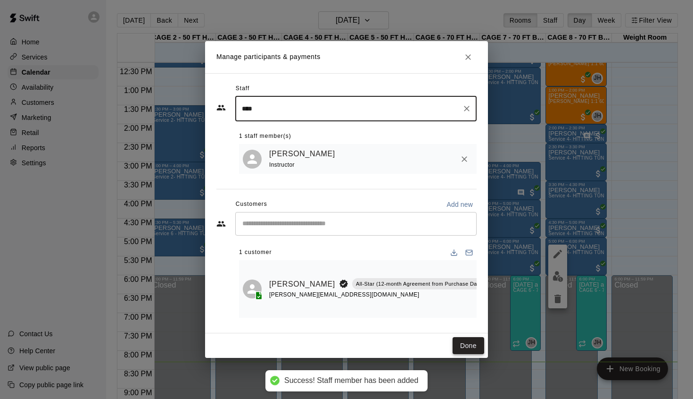
type input "****"
click at [459, 342] on button "Done" at bounding box center [469, 345] width 32 height 17
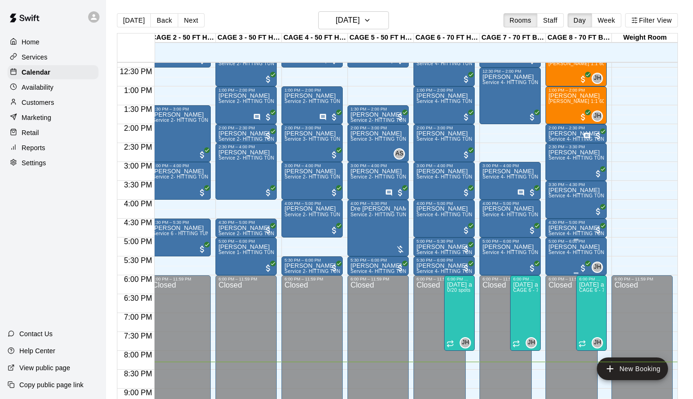
click at [561, 274] on img "edit" at bounding box center [558, 276] width 11 height 11
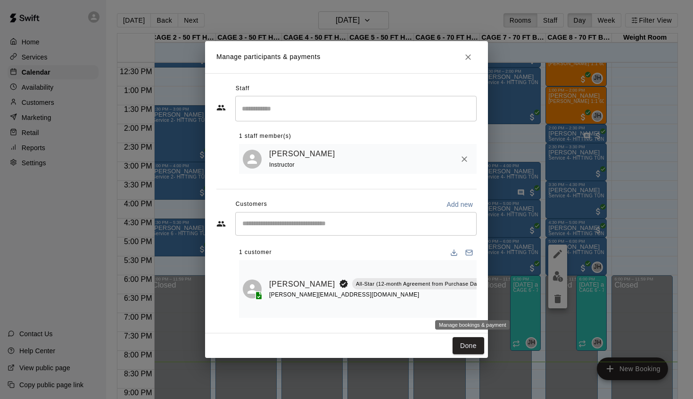
click at [507, 307] on icon "Manage bookings & payment" at bounding box center [511, 304] width 9 height 9
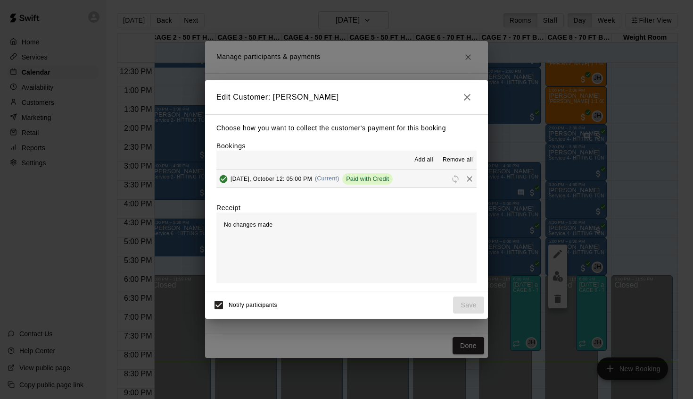
click at [465, 101] on icon "button" at bounding box center [467, 97] width 11 height 11
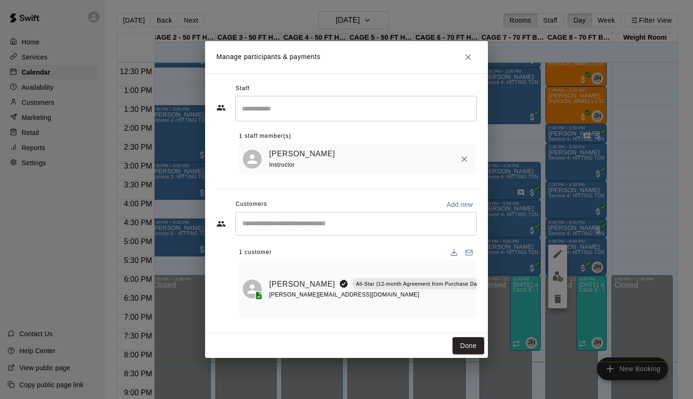
scroll to position [0, 4]
click at [280, 283] on link "[PERSON_NAME]" at bounding box center [298, 284] width 66 height 12
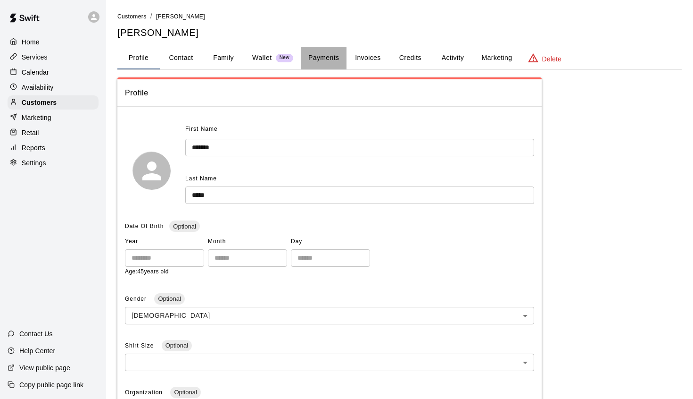
click at [328, 59] on button "Payments" at bounding box center [324, 58] width 46 height 23
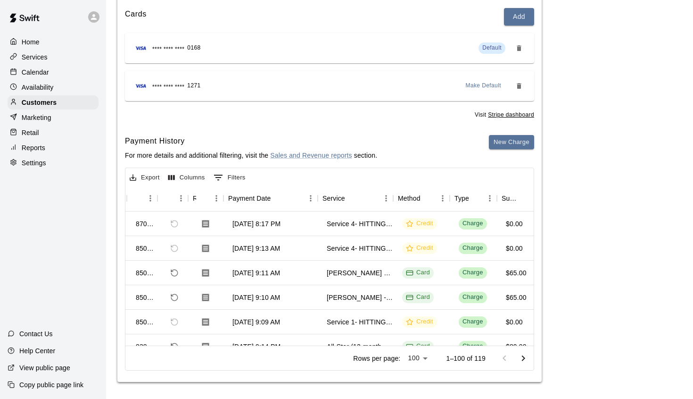
scroll to position [0, 22]
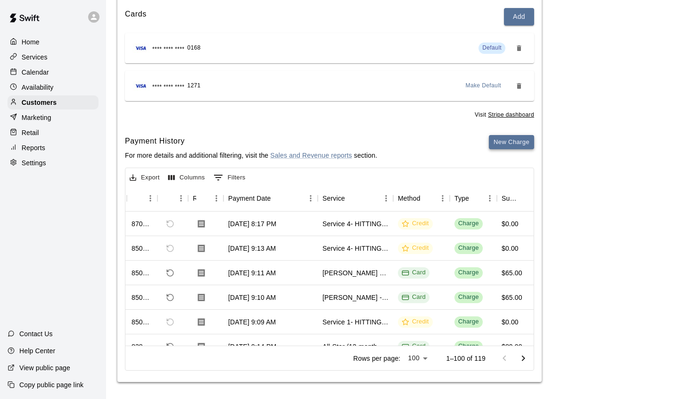
click at [511, 137] on button "New Charge" at bounding box center [511, 142] width 45 height 15
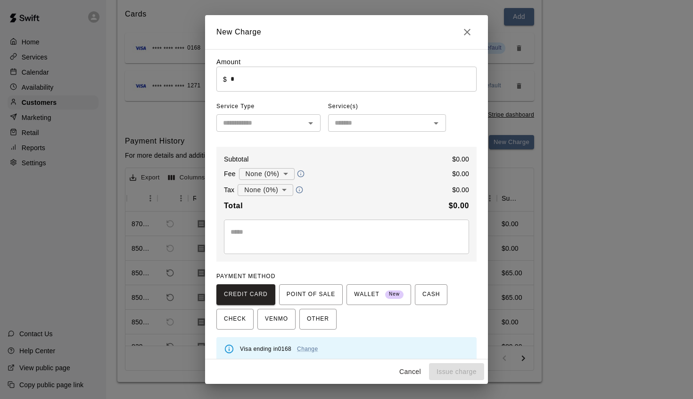
click at [272, 80] on input "*" at bounding box center [354, 79] width 246 height 25
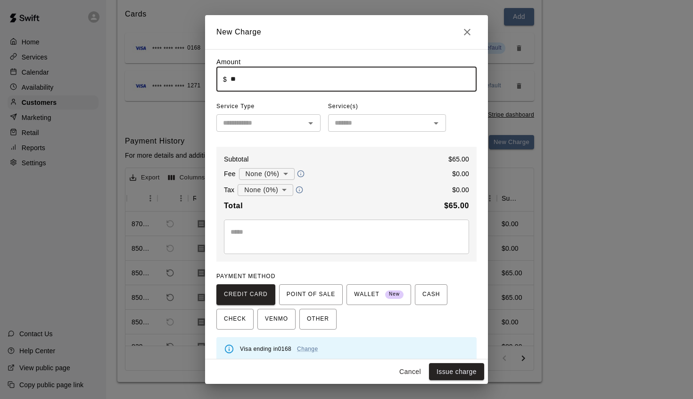
type input "*****"
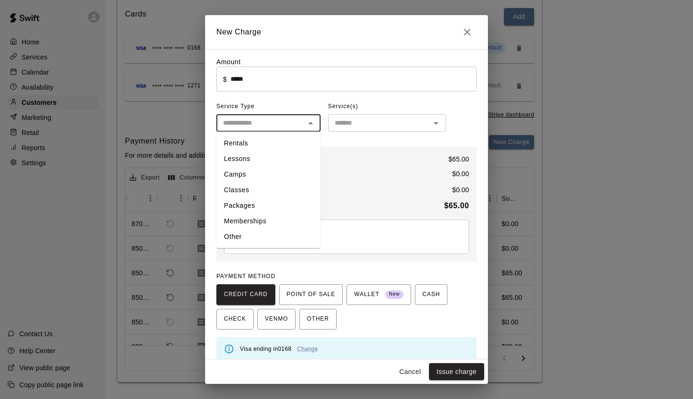
click at [245, 128] on input "text" at bounding box center [260, 123] width 83 height 12
click at [254, 156] on li "Lessons" at bounding box center [269, 159] width 104 height 16
type input "*******"
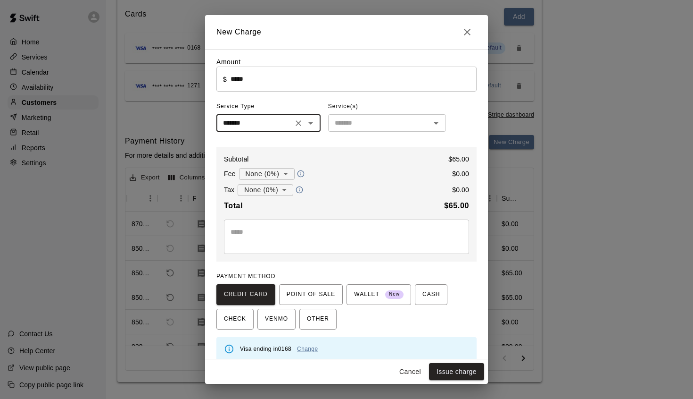
click at [346, 122] on input "text" at bounding box center [379, 123] width 97 height 12
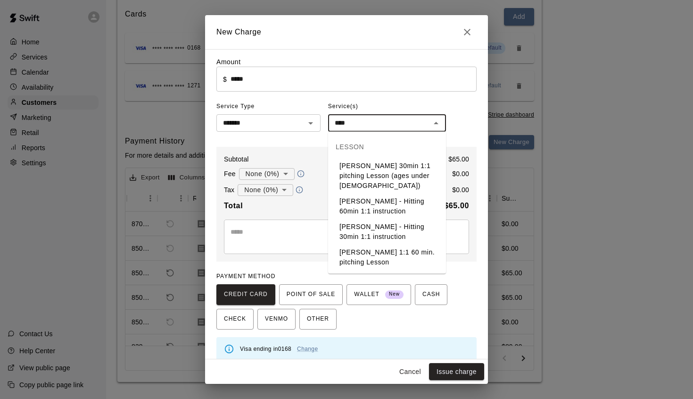
click at [387, 193] on li "[PERSON_NAME] - Hitting 60min 1:1 instruction" at bounding box center [387, 205] width 118 height 25
type input "**********"
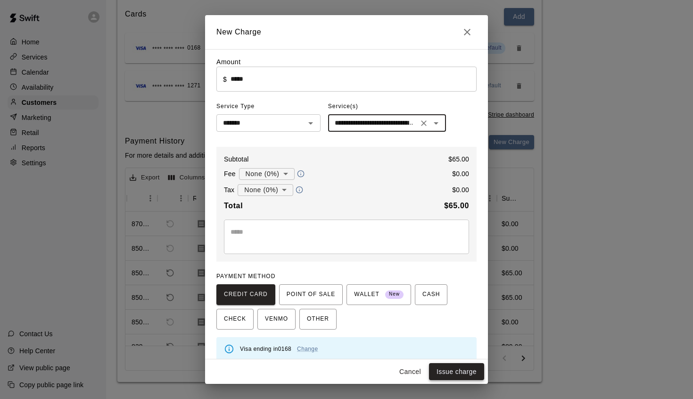
click at [460, 361] on button "Issue charge" at bounding box center [456, 371] width 55 height 17
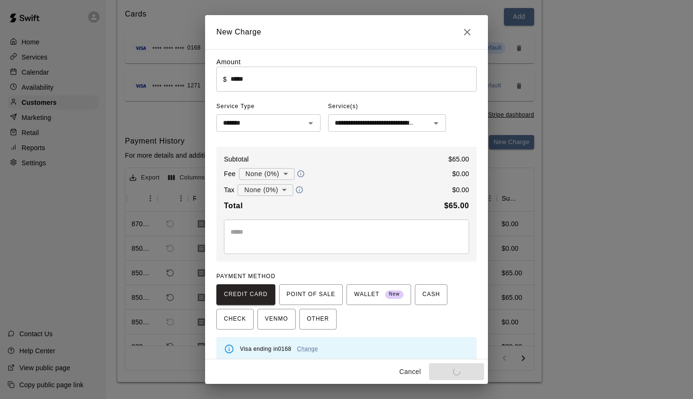
type input "*"
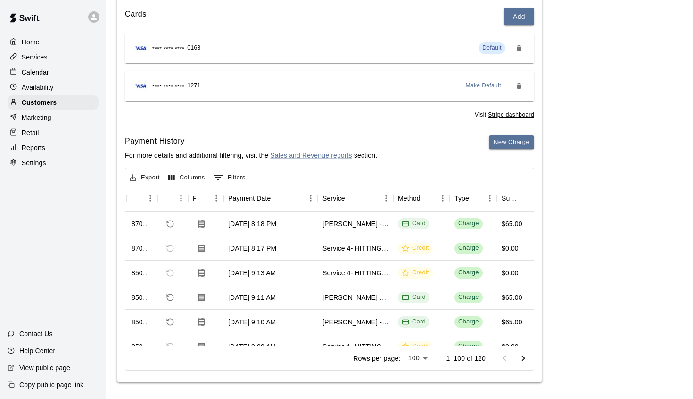
click at [39, 70] on p "Calendar" at bounding box center [35, 71] width 27 height 9
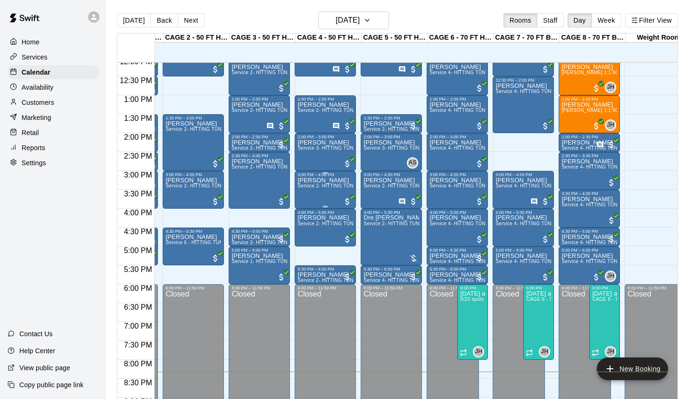
scroll to position [457, 56]
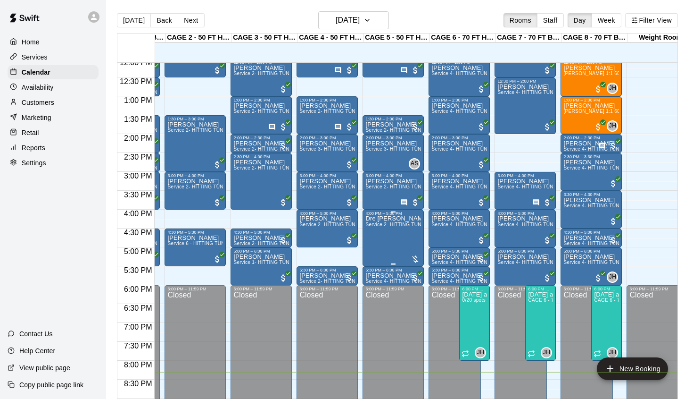
click at [375, 249] on img "edit" at bounding box center [375, 248] width 11 height 11
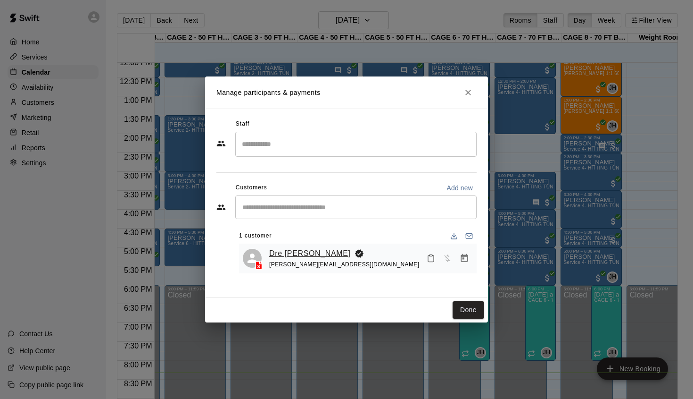
click at [294, 251] on link "Dre [PERSON_NAME]" at bounding box center [310, 253] width 82 height 12
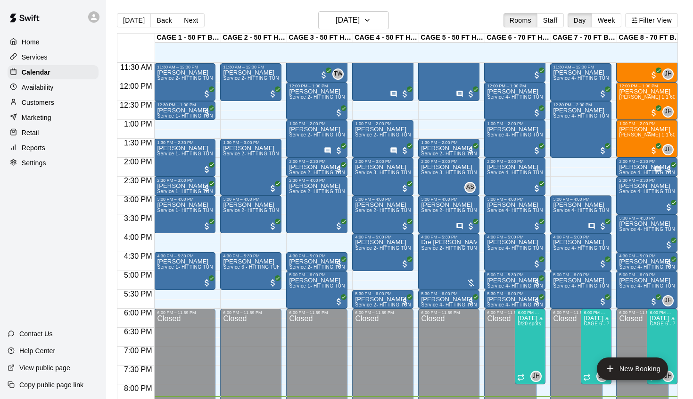
scroll to position [433, 0]
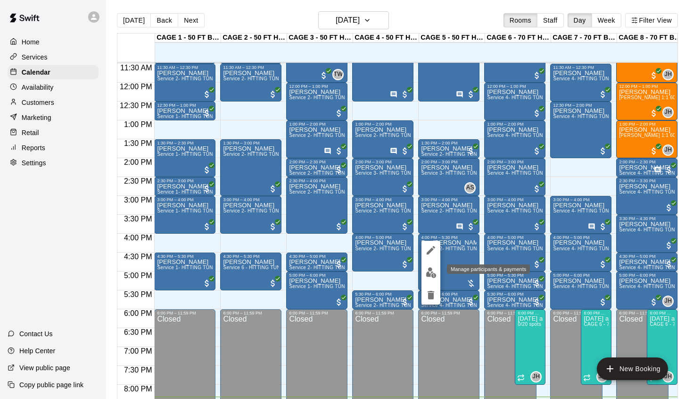
click at [430, 272] on img "edit" at bounding box center [431, 272] width 11 height 11
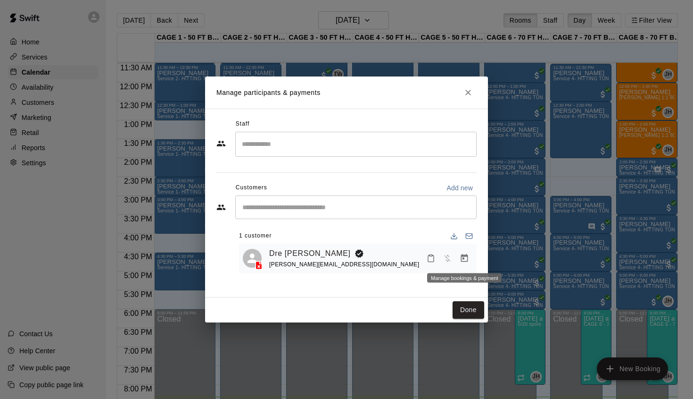
click at [463, 258] on icon "Manage bookings & payment" at bounding box center [464, 258] width 7 height 8
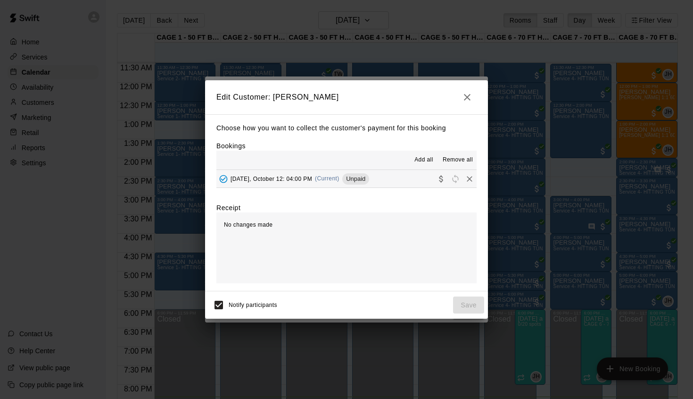
click at [277, 181] on span "[DATE], October 12: 04:00 PM" at bounding box center [272, 178] width 82 height 7
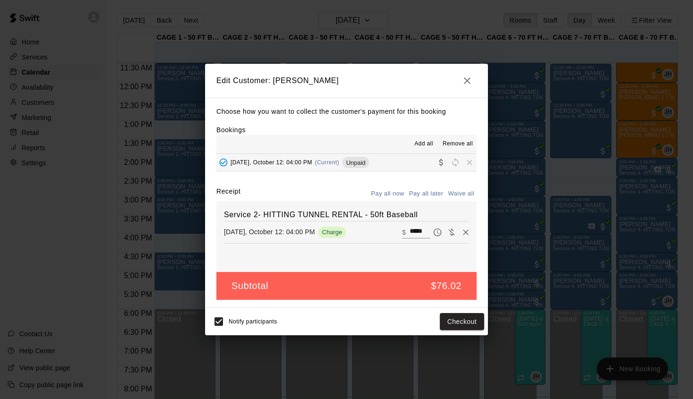
click at [465, 72] on h2 "Edit Customer: [PERSON_NAME]" at bounding box center [346, 81] width 283 height 34
click at [465, 75] on button "button" at bounding box center [467, 80] width 19 height 19
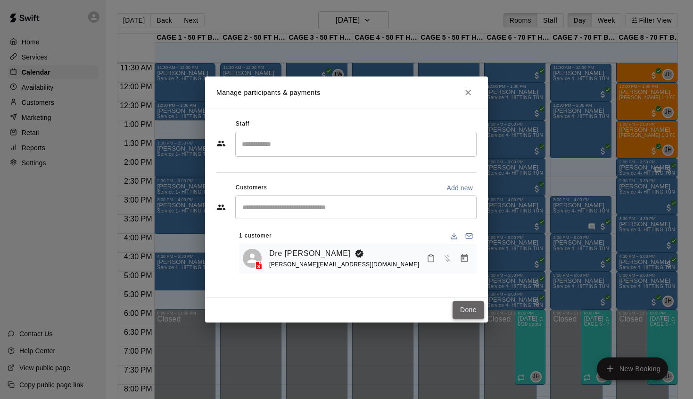
click at [474, 312] on button "Done" at bounding box center [469, 309] width 32 height 17
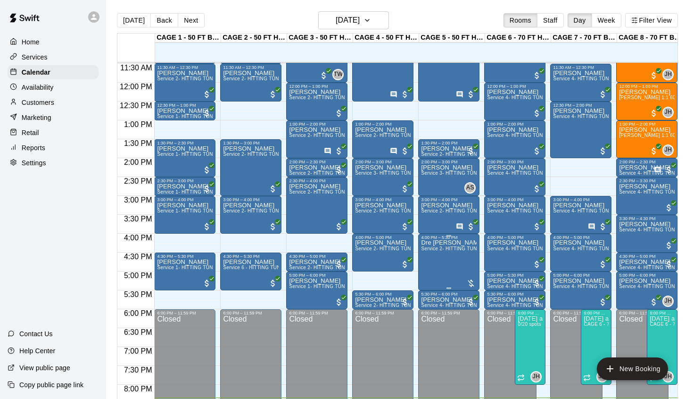
click at [430, 273] on img "edit" at bounding box center [431, 272] width 11 height 11
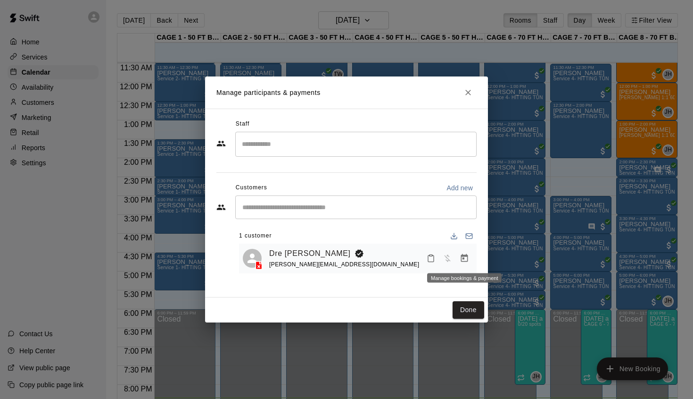
click at [463, 259] on icon "Manage bookings & payment" at bounding box center [464, 258] width 7 height 8
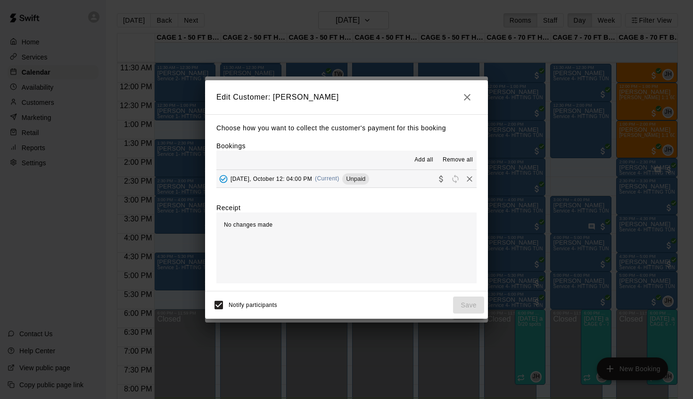
click at [306, 178] on span "[DATE], October 12: 04:00 PM" at bounding box center [272, 178] width 82 height 7
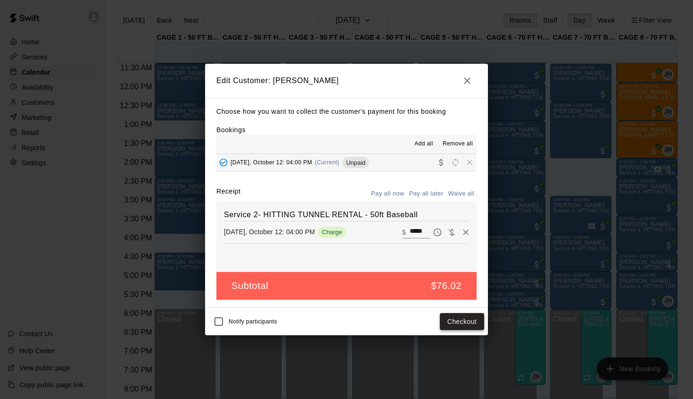
click at [463, 321] on button "Checkout" at bounding box center [462, 321] width 44 height 17
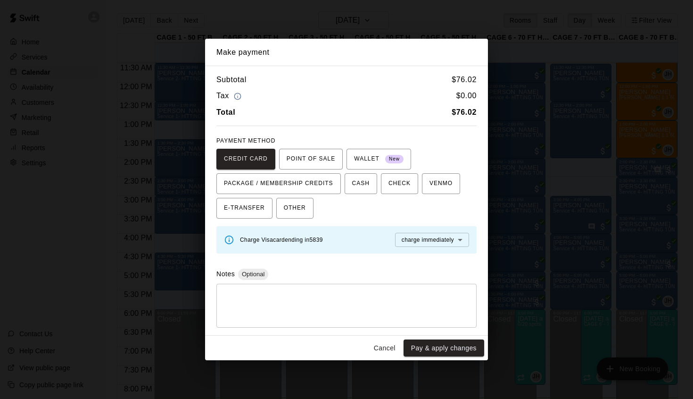
click at [382, 348] on button "Cancel" at bounding box center [385, 347] width 30 height 17
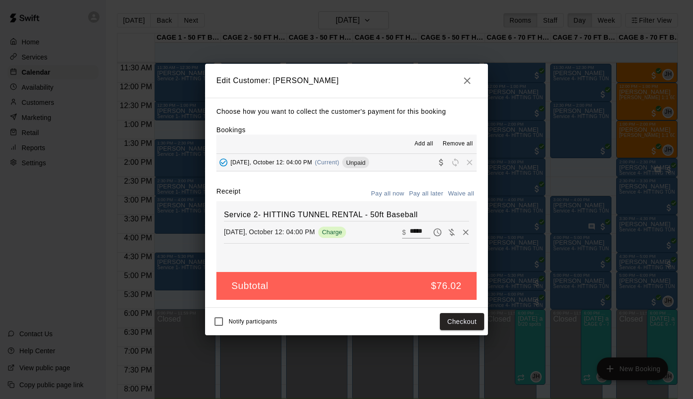
click at [470, 83] on icon "button" at bounding box center [467, 80] width 11 height 11
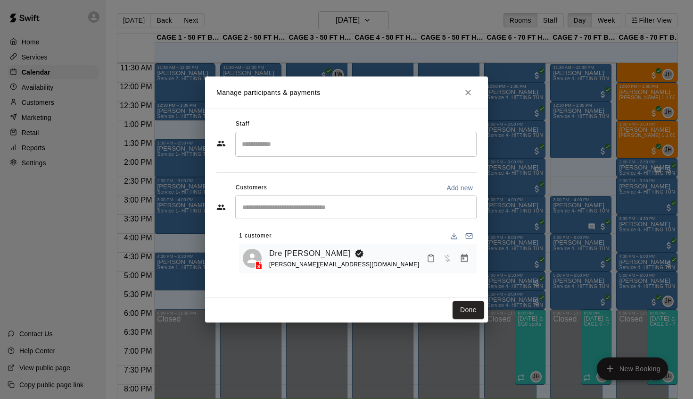
click at [468, 94] on icon "Close" at bounding box center [468, 92] width 9 height 9
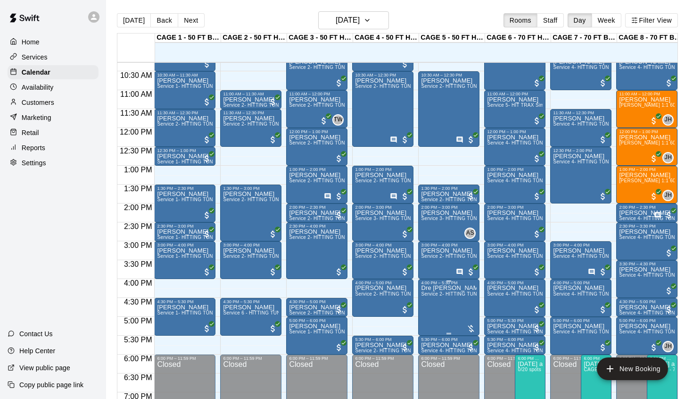
scroll to position [387, 0]
